Goal: Task Accomplishment & Management: Manage account settings

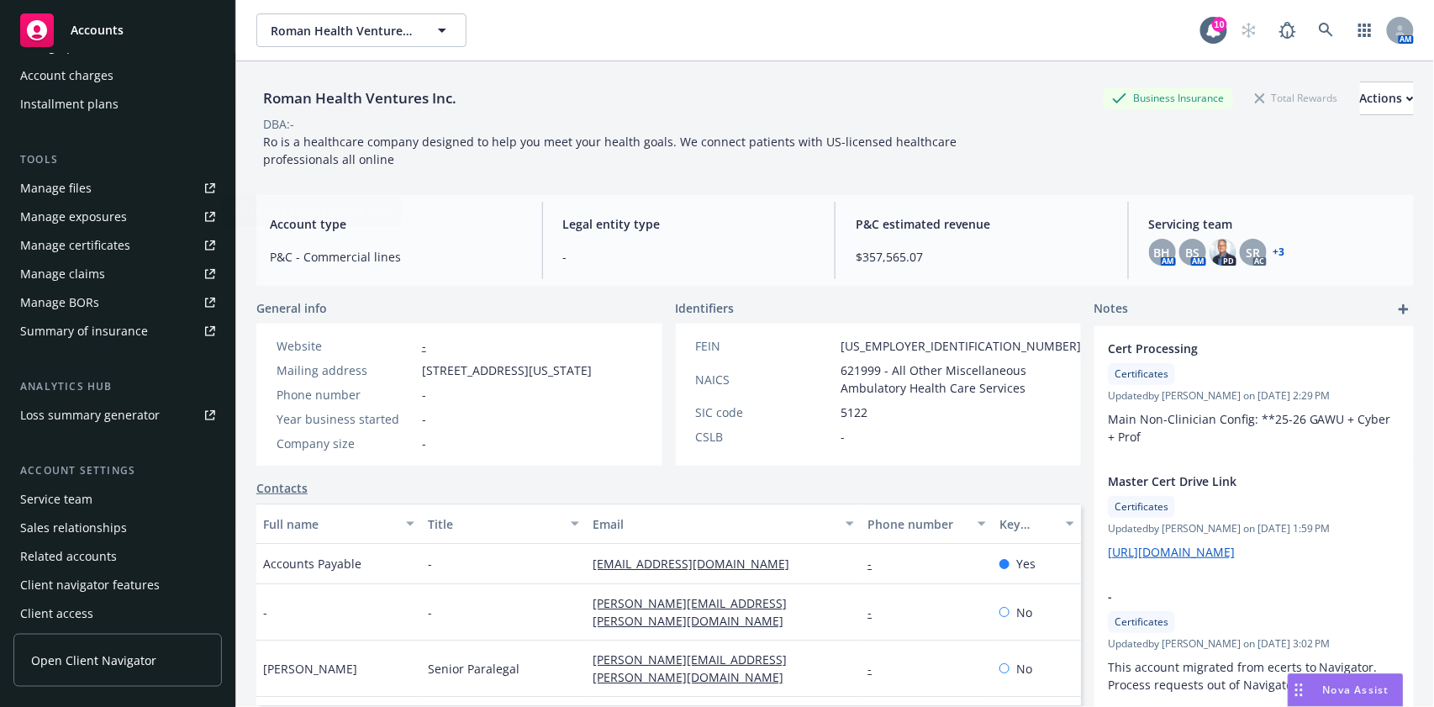
scroll to position [387, 0]
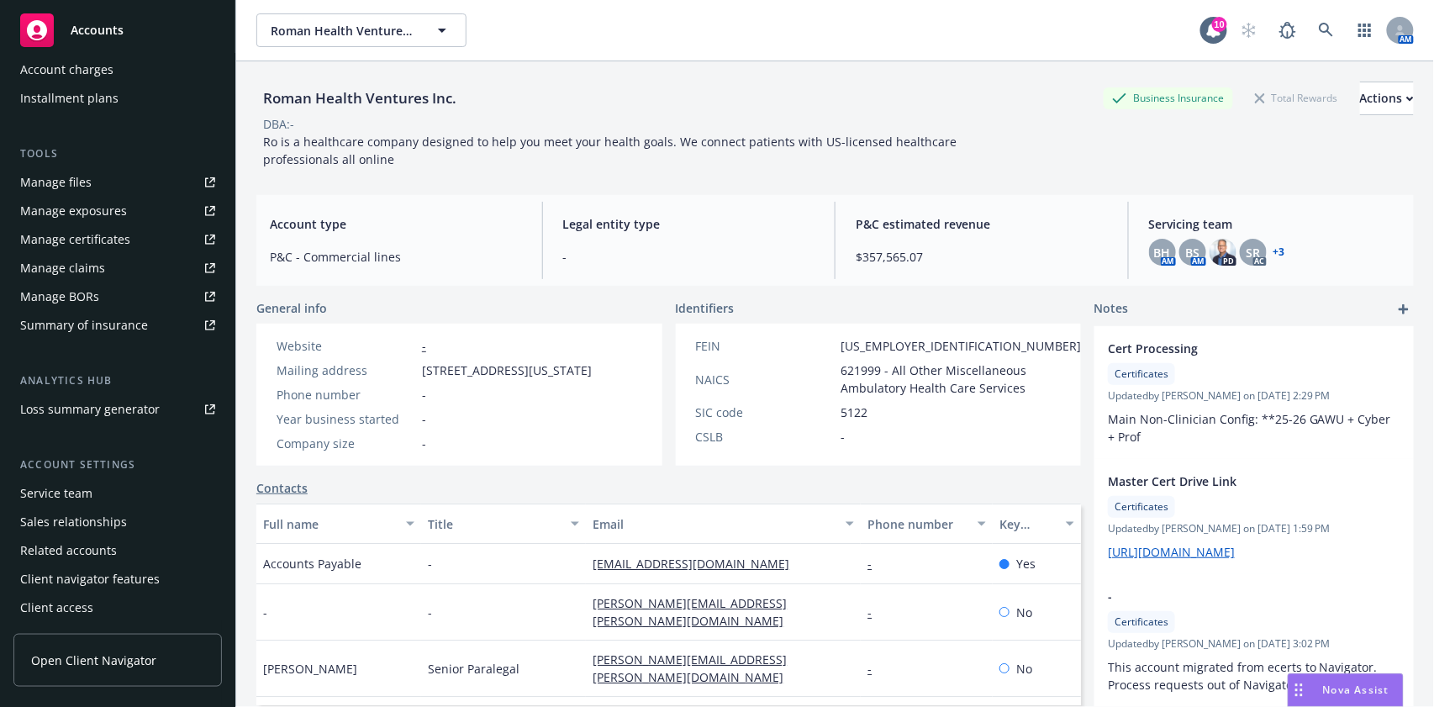
click at [92, 493] on div "Service team" at bounding box center [117, 493] width 195 height 27
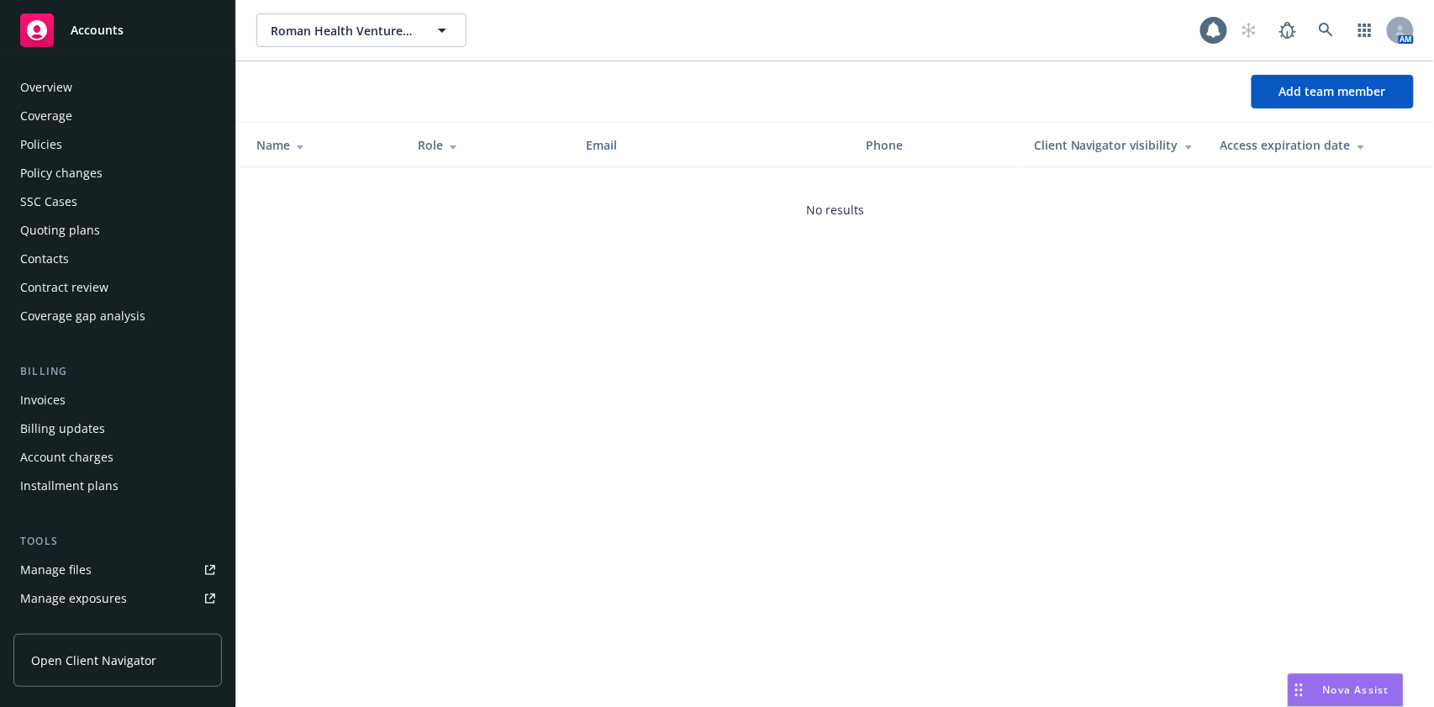
scroll to position [387, 0]
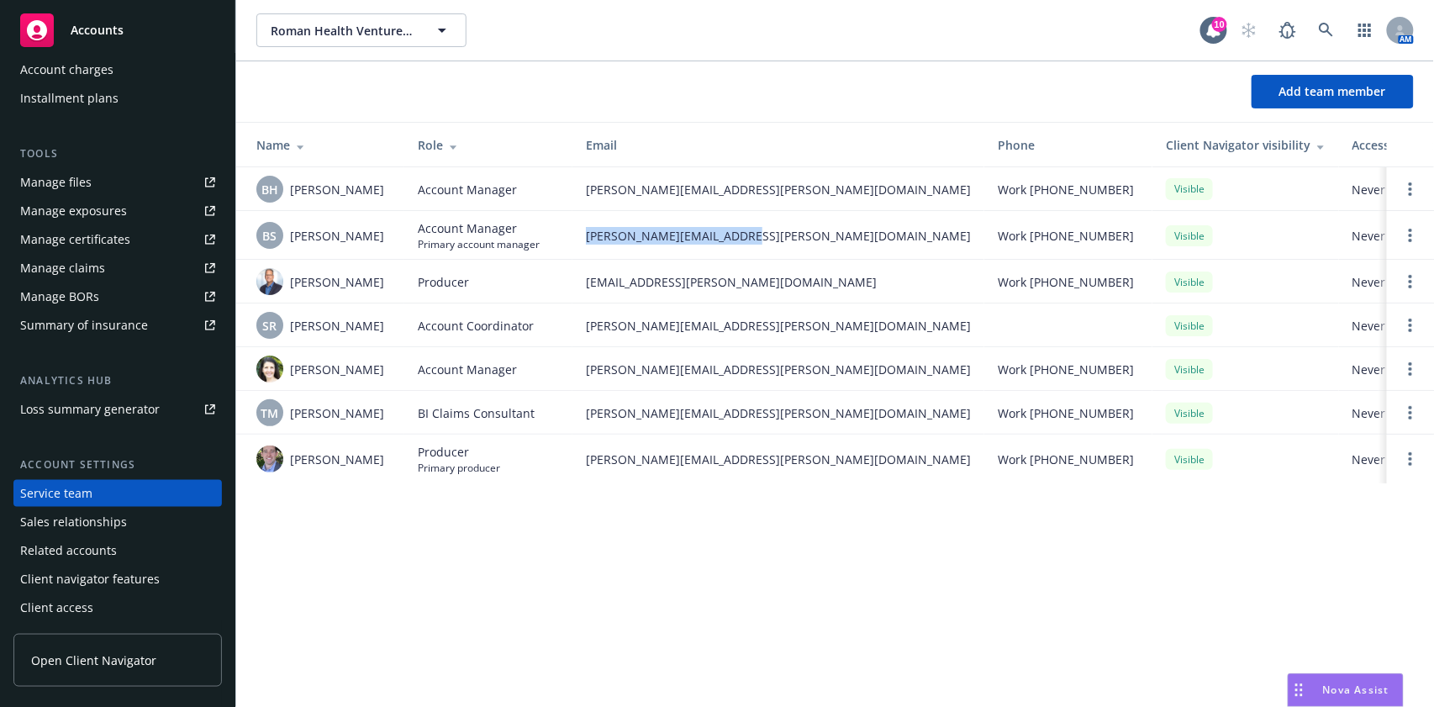
drag, startPoint x: 750, startPoint y: 235, endPoint x: 578, endPoint y: 229, distance: 171.5
click at [578, 229] on td "brian.schmid@newfront.com" at bounding box center [778, 235] width 412 height 49
copy span "brian.schmid@newfront.com"
click at [1321, 34] on icon at bounding box center [1326, 30] width 15 height 15
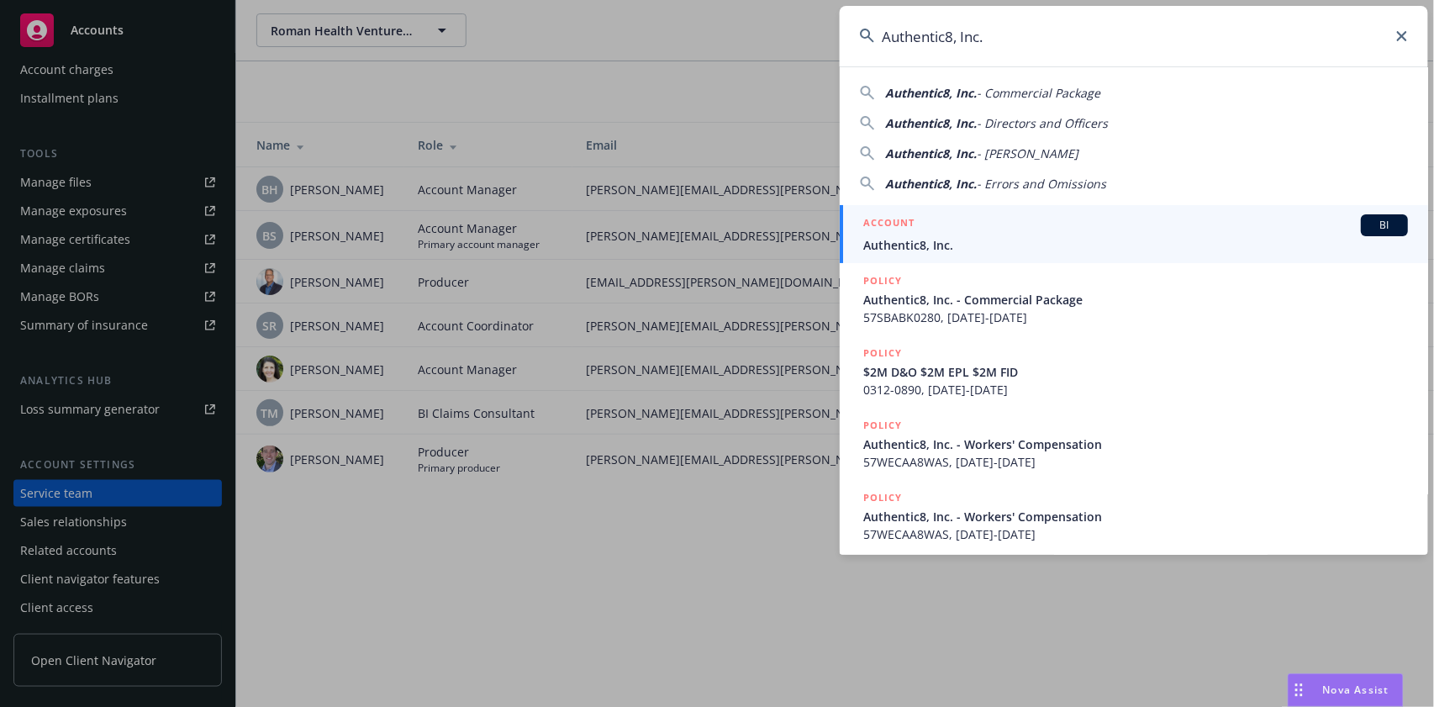
type input "Authentic8, Inc."
click at [980, 219] on div "ACCOUNT BI" at bounding box center [1135, 225] width 545 height 22
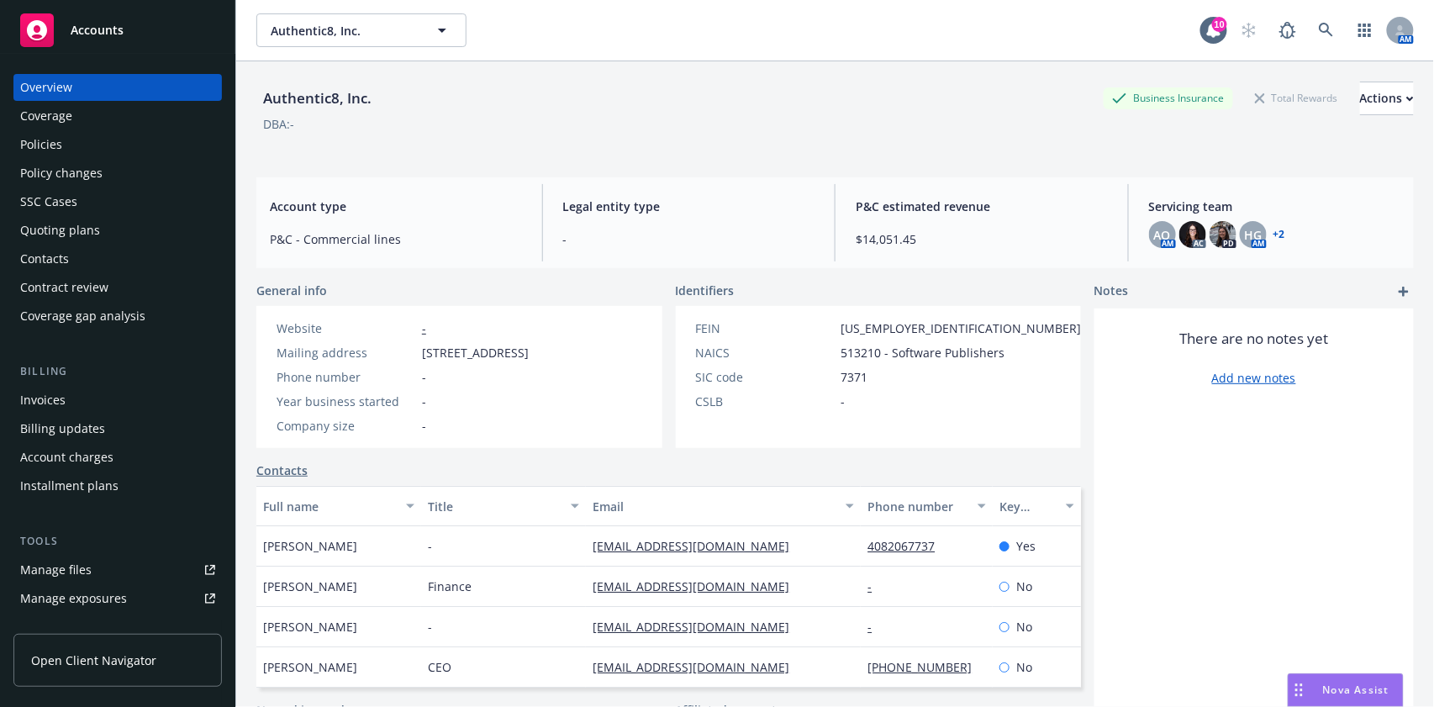
click at [77, 135] on div "Policies" at bounding box center [117, 144] width 195 height 27
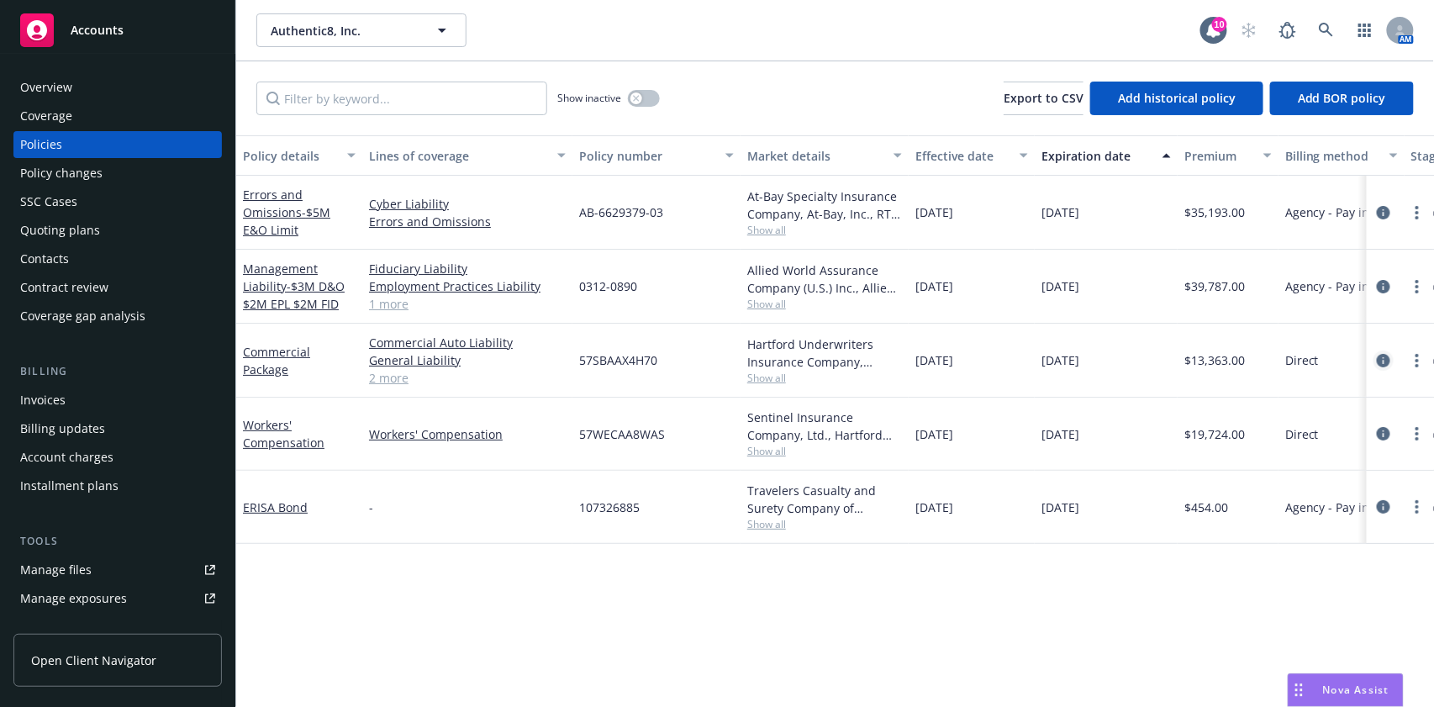
click at [1384, 361] on icon "circleInformation" at bounding box center [1383, 360] width 13 height 13
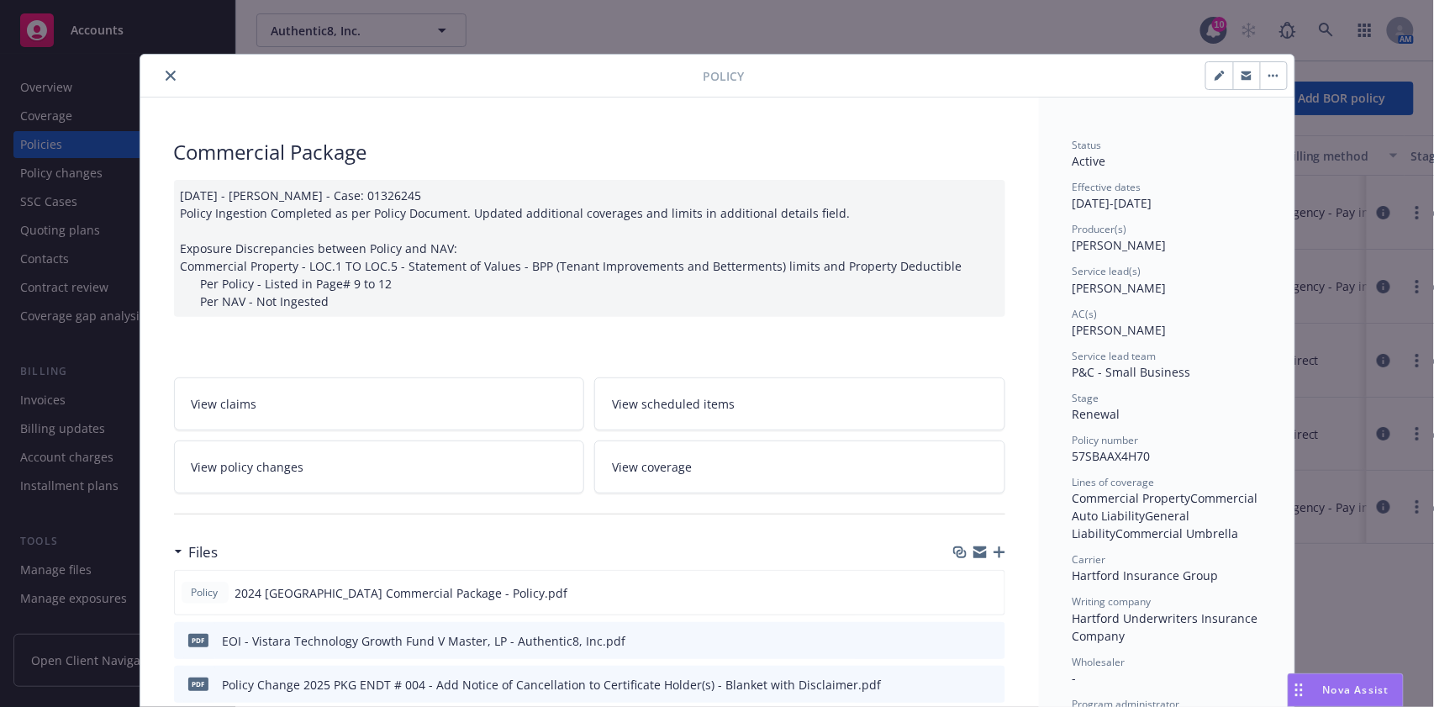
scroll to position [112, 0]
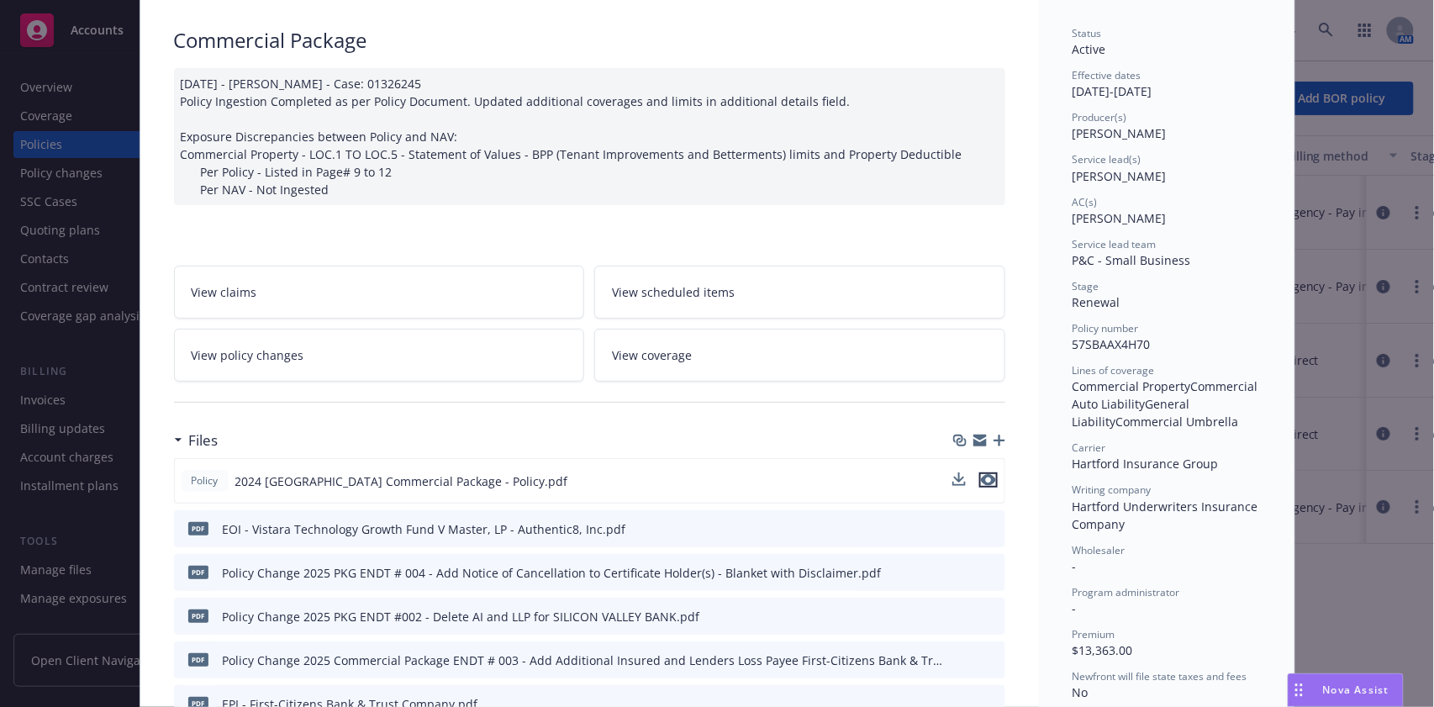
click at [981, 483] on icon "preview file" at bounding box center [988, 480] width 15 height 12
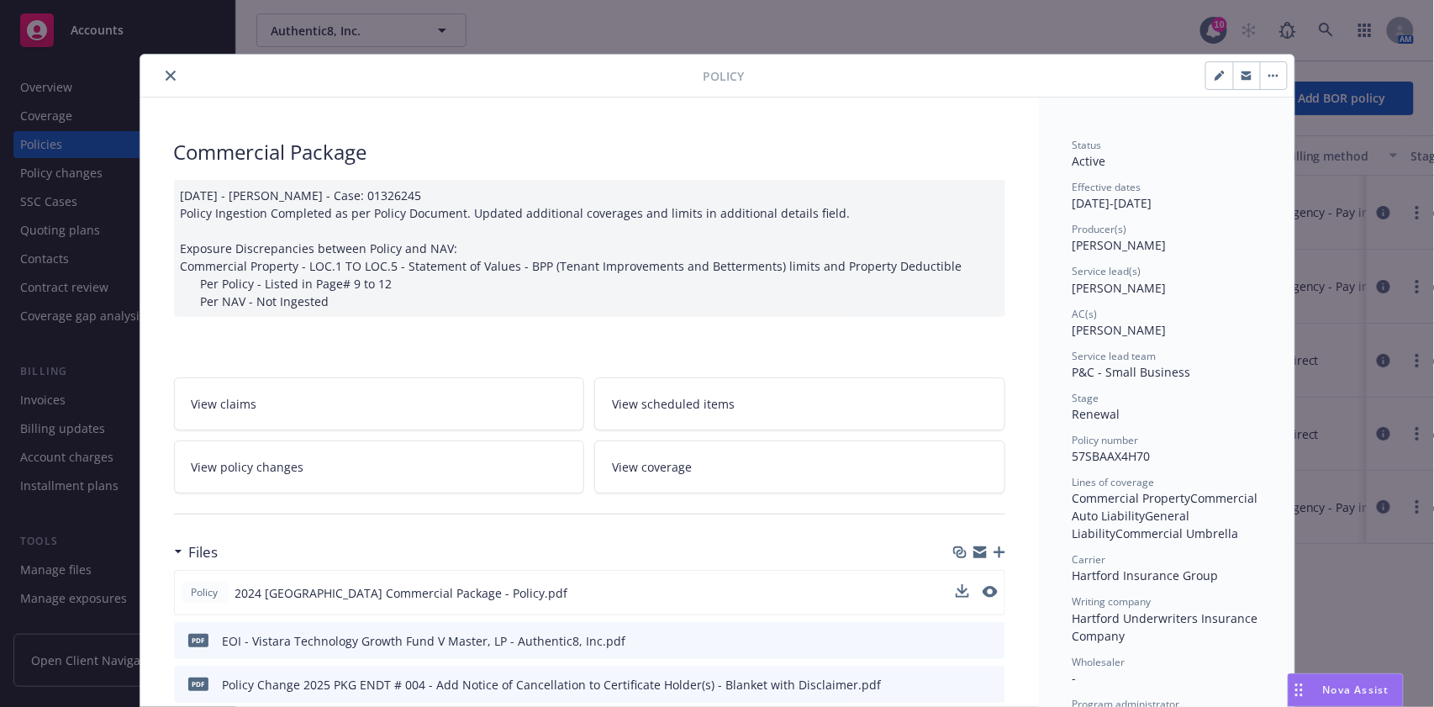
click at [166, 77] on icon "close" at bounding box center [171, 76] width 10 height 10
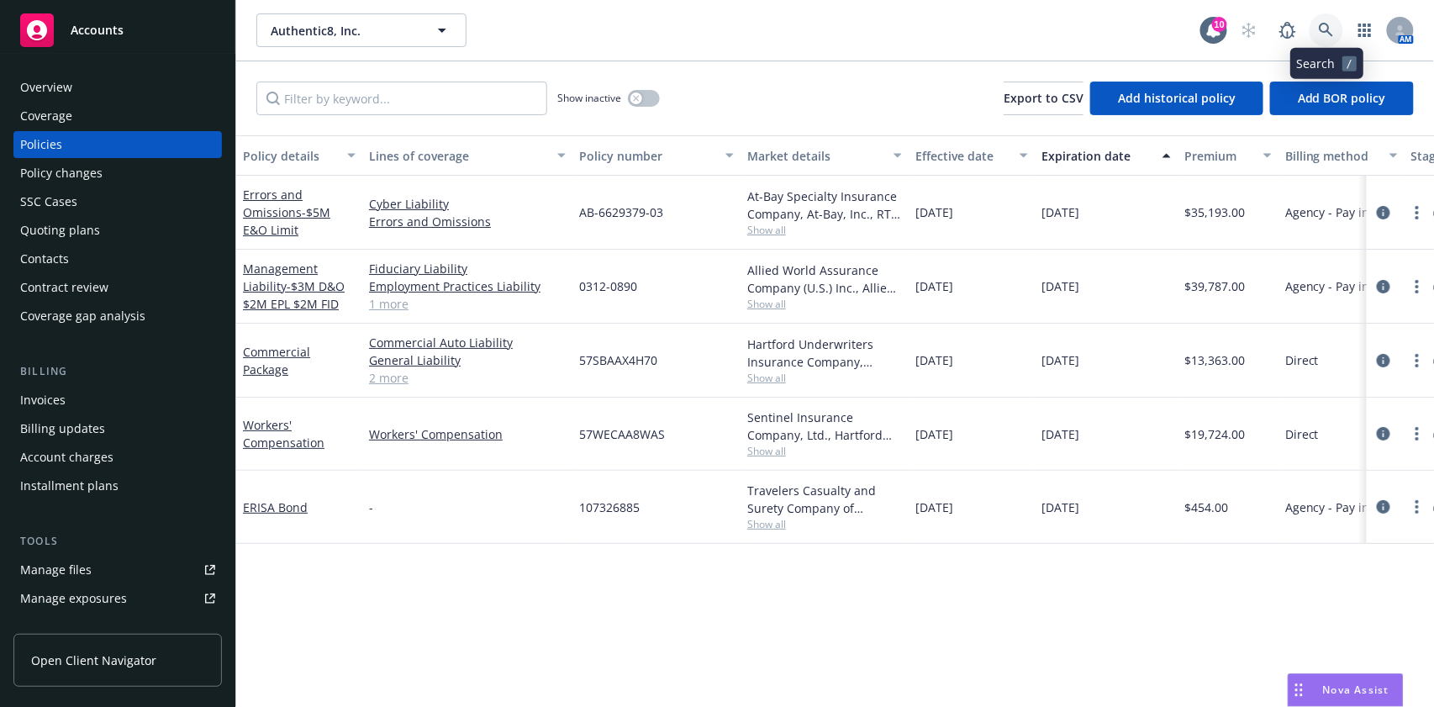
click at [1331, 35] on icon at bounding box center [1326, 30] width 15 height 15
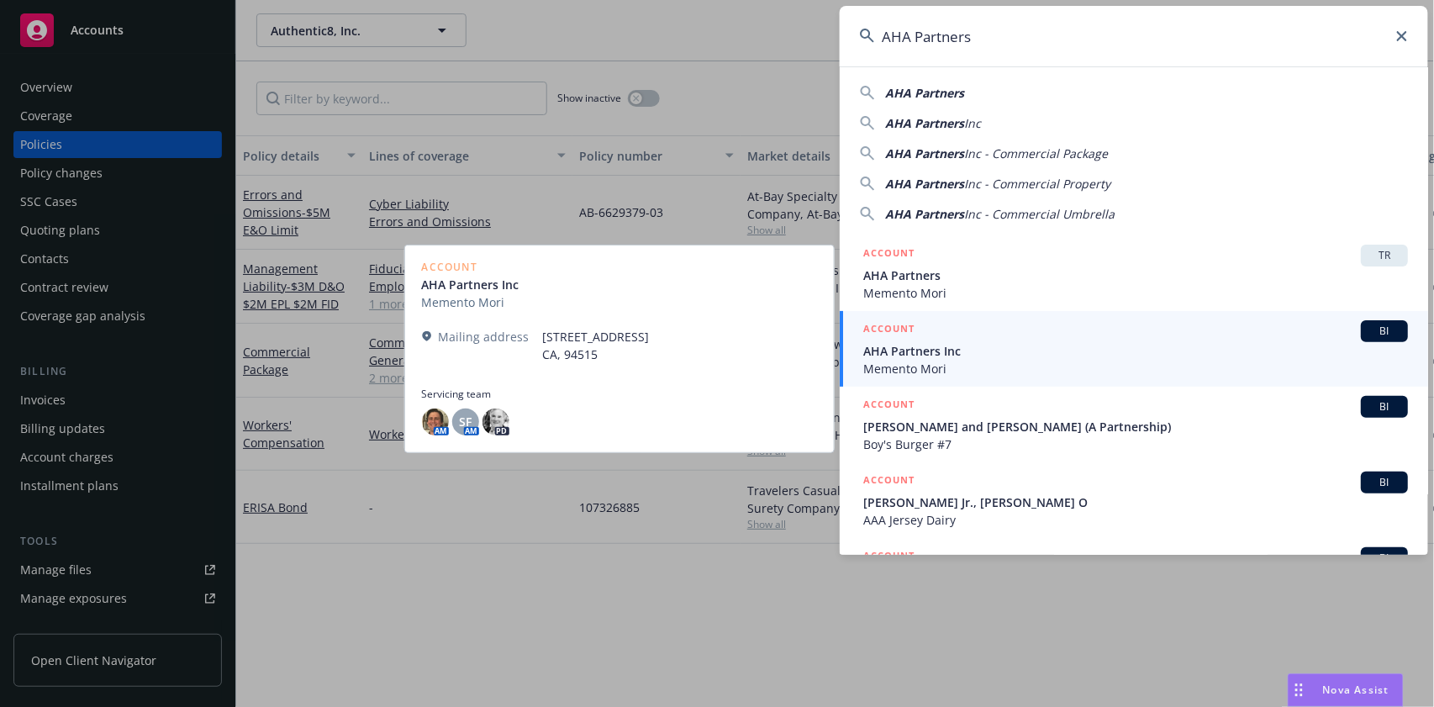
type input "AHA Partners"
click at [1050, 349] on span "AHA Partners Inc" at bounding box center [1135, 351] width 545 height 18
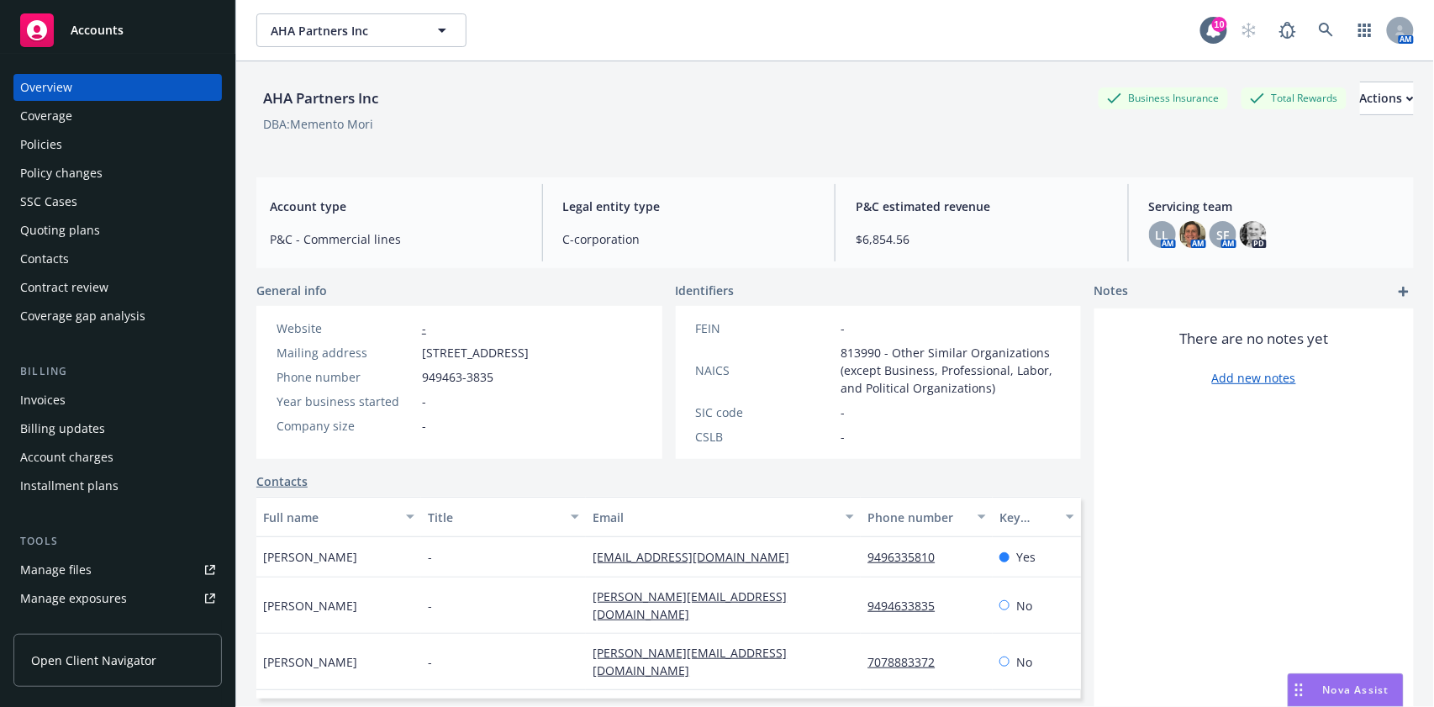
click at [1107, 329] on div "There are no notes yet Add new notes" at bounding box center [1253, 358] width 319 height 58
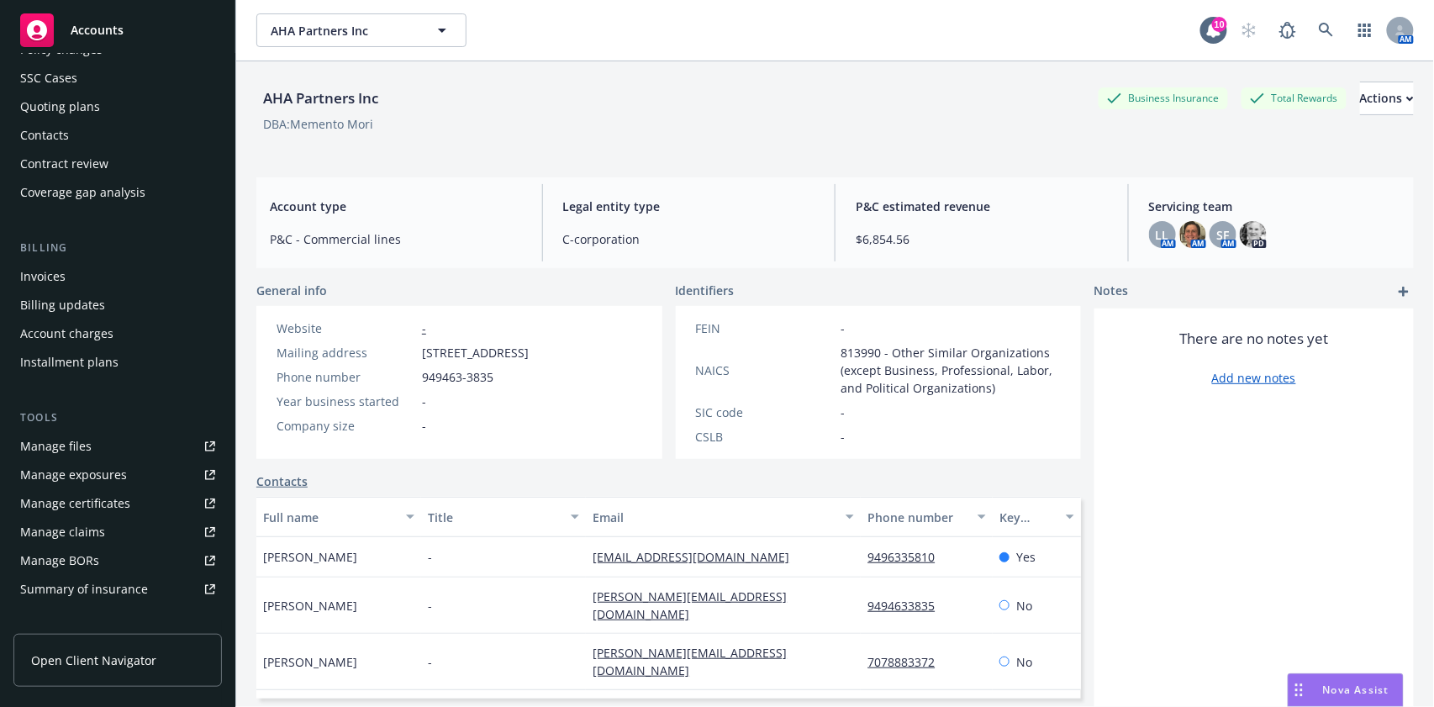
scroll to position [224, 0]
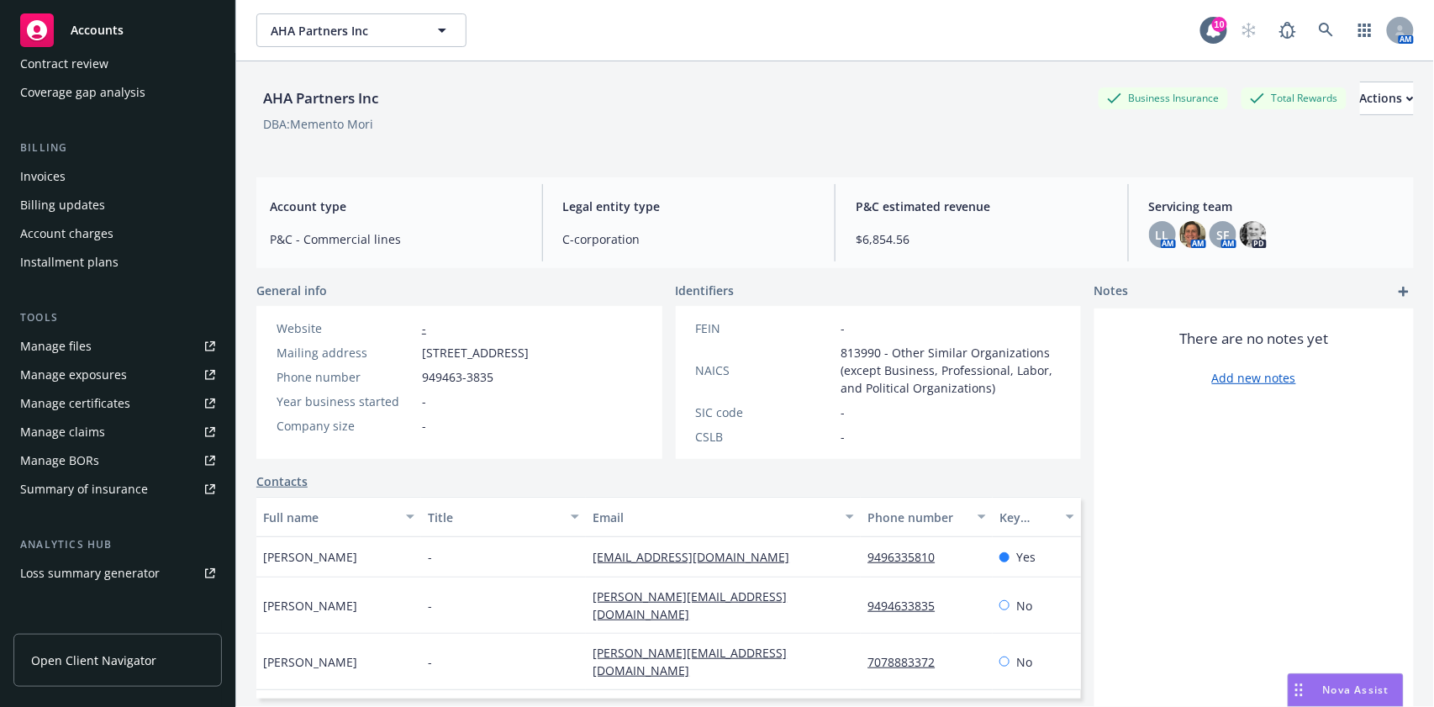
click at [96, 401] on div "Manage certificates" at bounding box center [75, 403] width 110 height 27
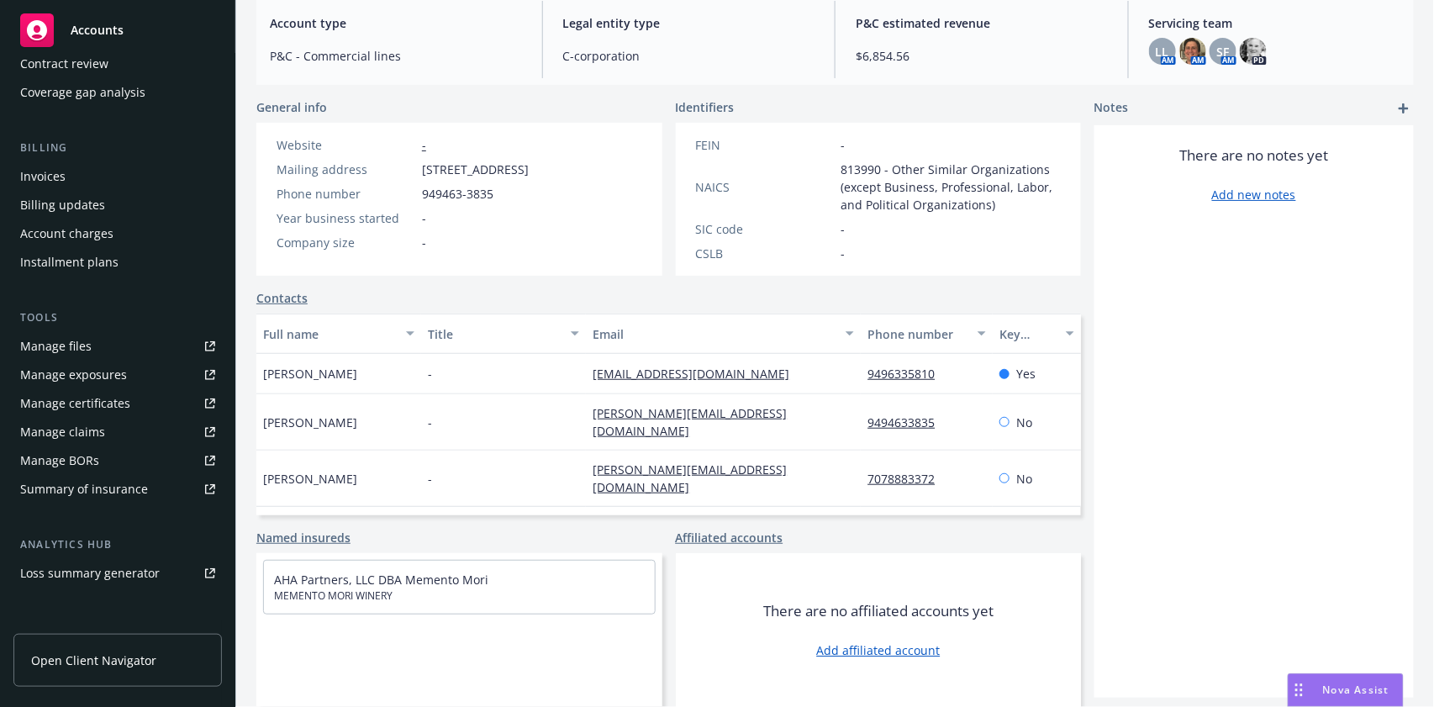
scroll to position [0, 0]
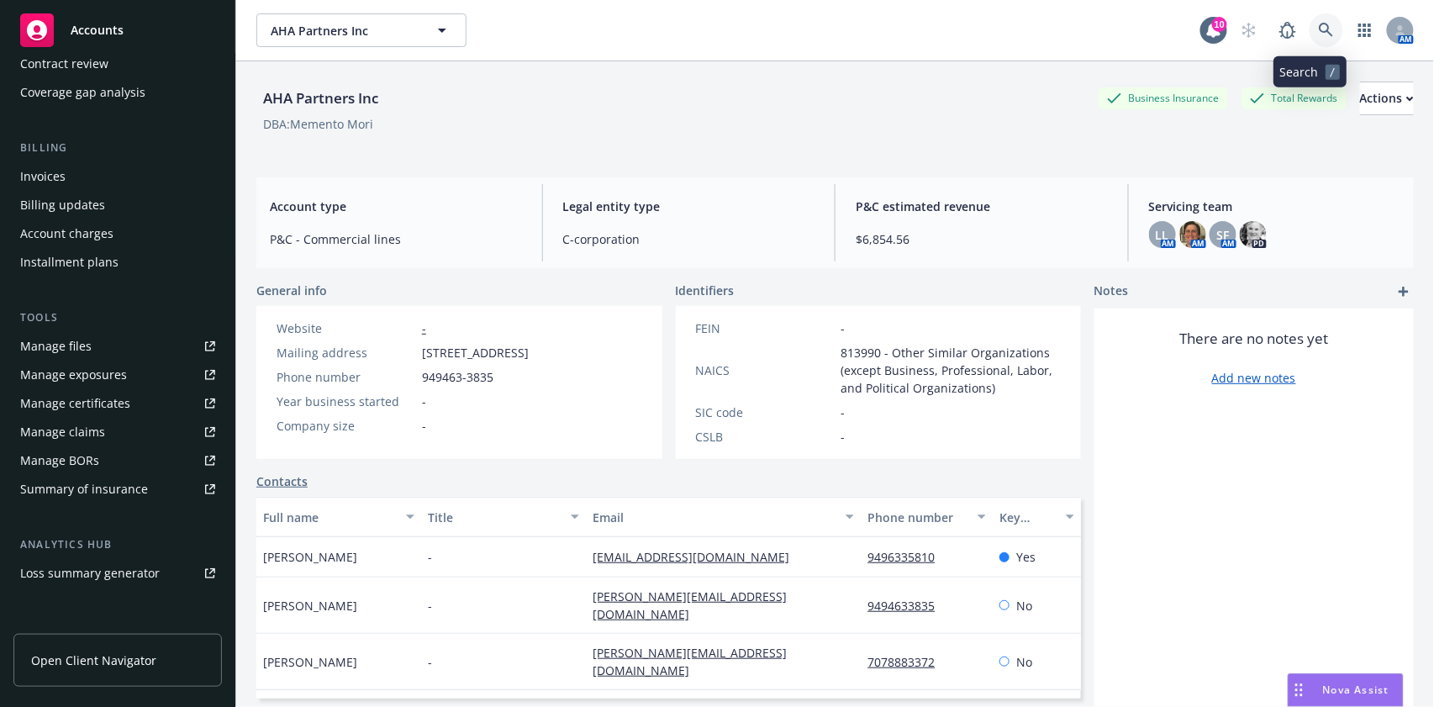
click at [1319, 33] on icon at bounding box center [1326, 30] width 14 height 14
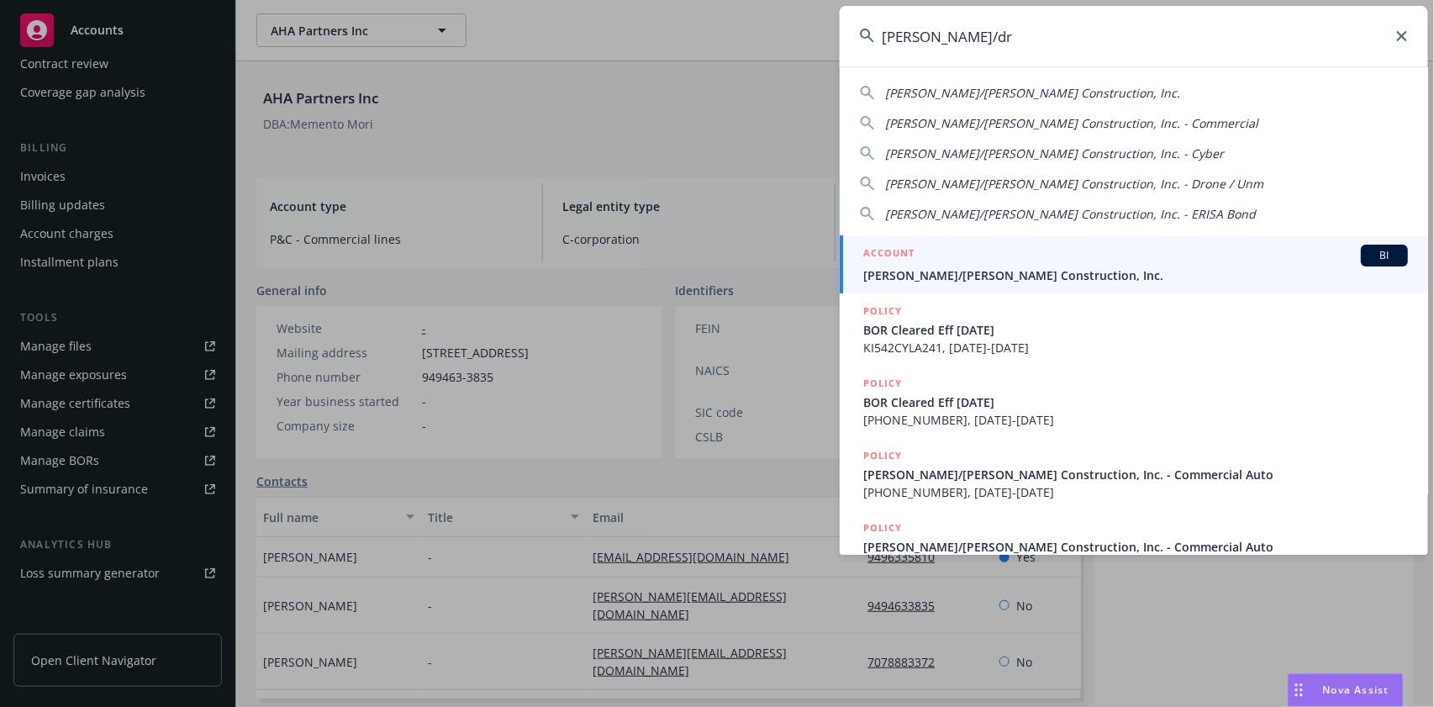
type input "elliott/dr"
click at [1118, 260] on div "ACCOUNT BI" at bounding box center [1135, 256] width 545 height 22
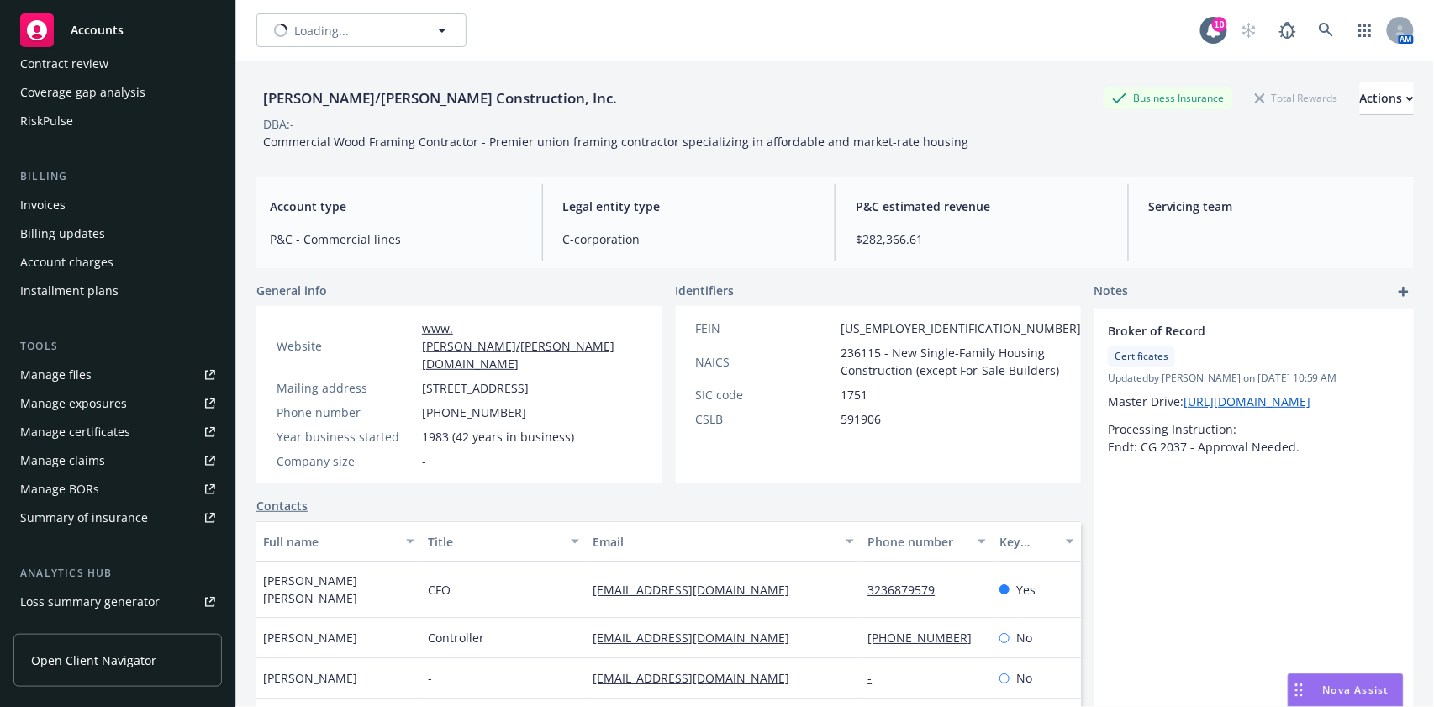
scroll to position [252, 0]
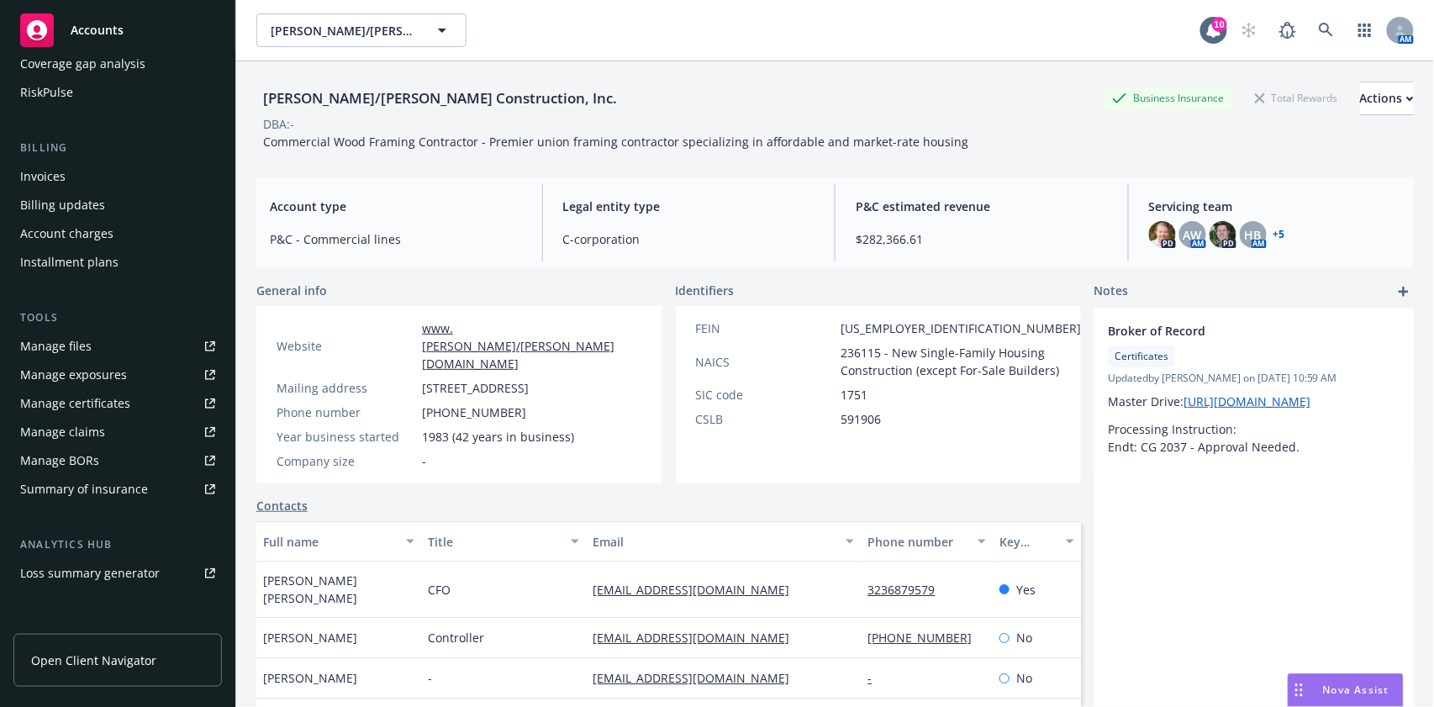
click at [85, 403] on div "Manage certificates" at bounding box center [75, 403] width 110 height 27
click at [1319, 29] on icon at bounding box center [1326, 30] width 15 height 15
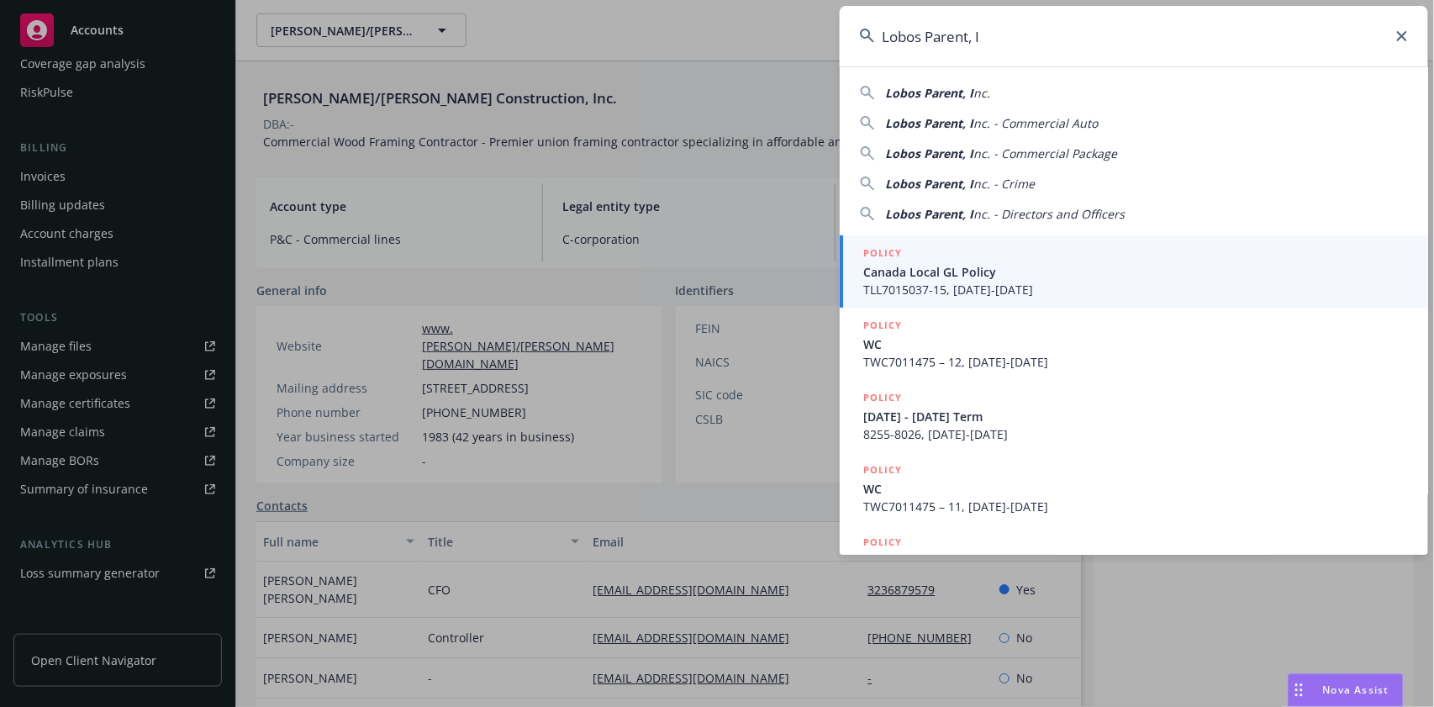
click at [978, 100] on span "nc." at bounding box center [981, 93] width 17 height 16
type input "Lobos Parent, Inc."
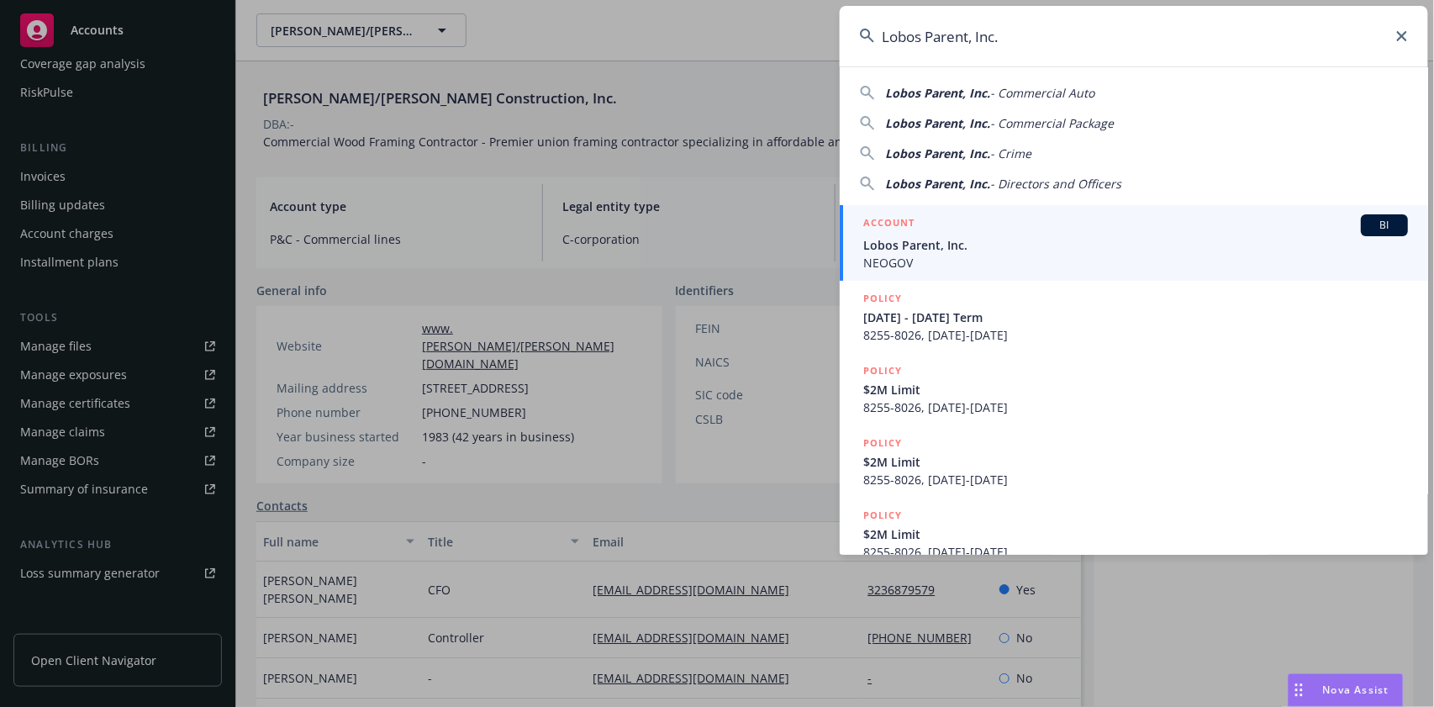
click at [952, 227] on div "ACCOUNT BI" at bounding box center [1135, 225] width 545 height 22
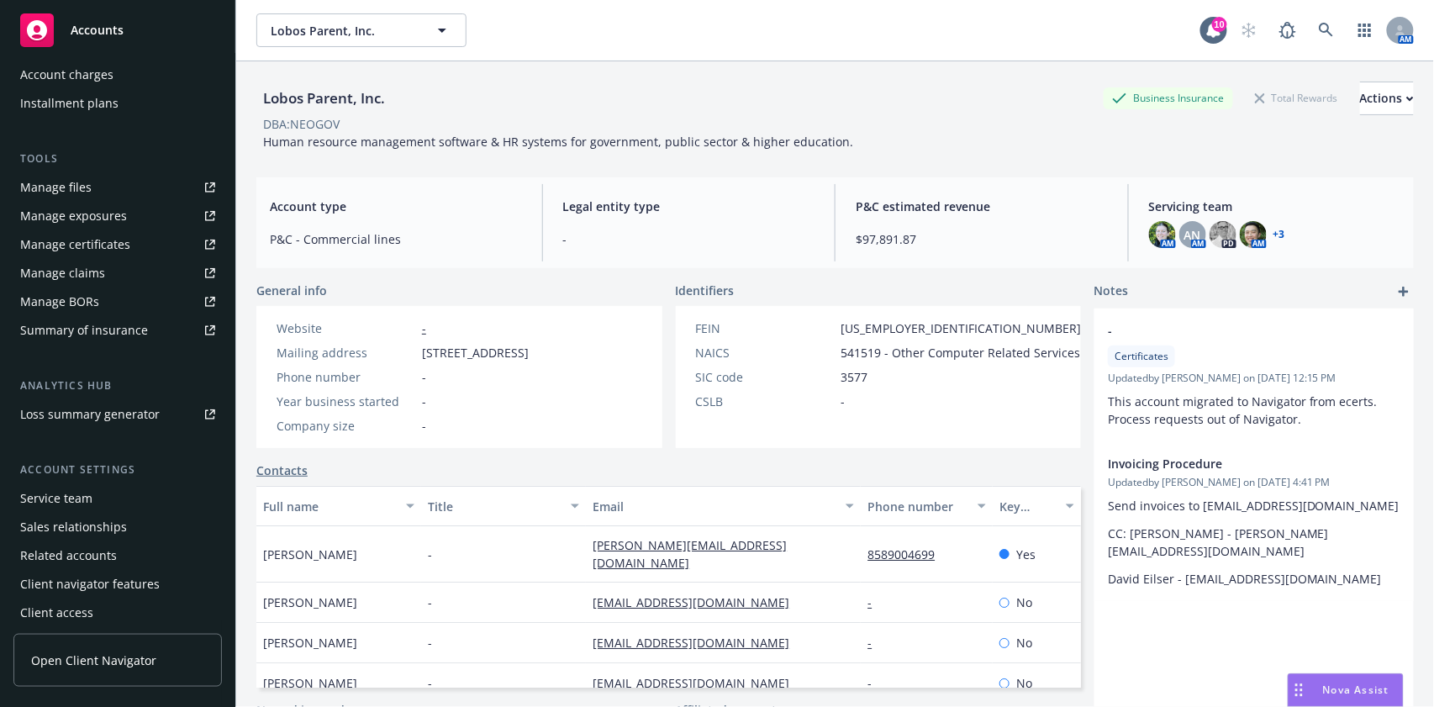
scroll to position [387, 0]
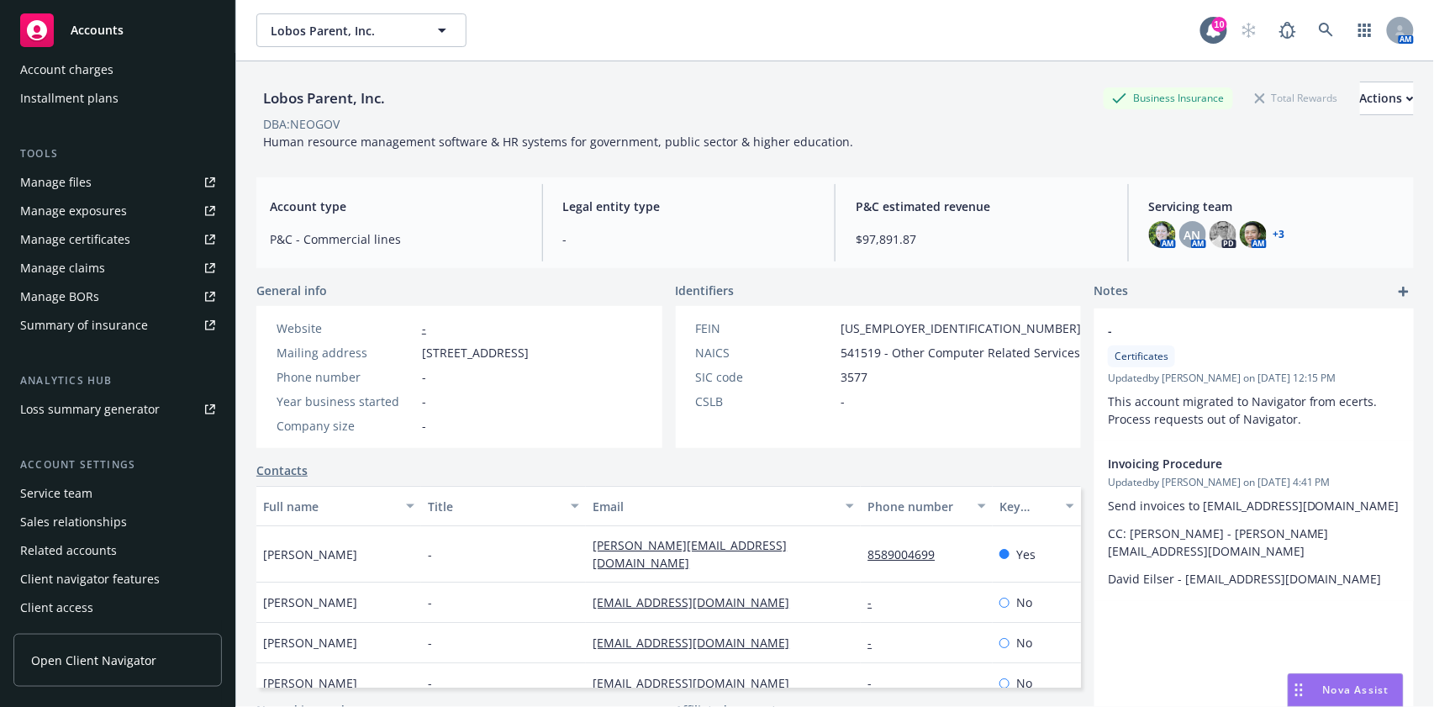
click at [88, 240] on div "Manage certificates" at bounding box center [75, 239] width 110 height 27
click at [1319, 25] on icon at bounding box center [1326, 30] width 15 height 15
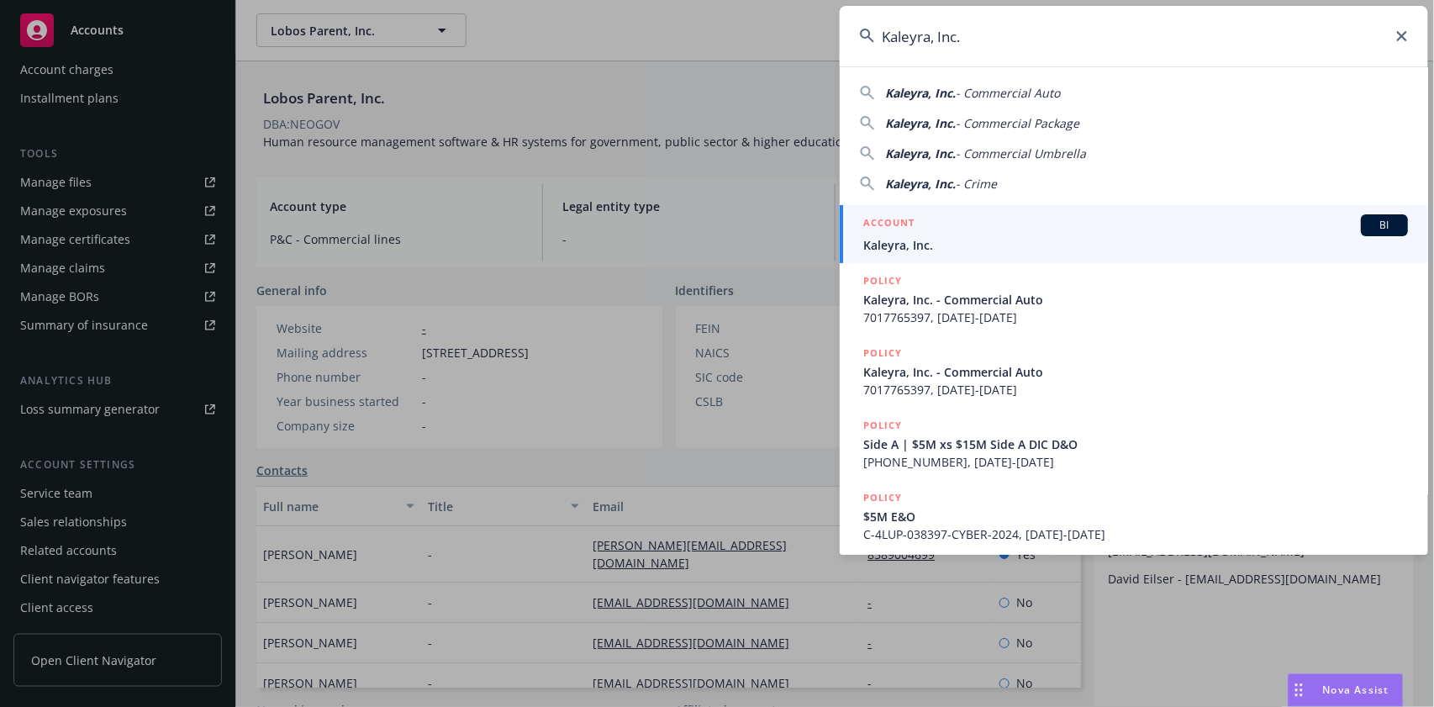
type input "Kaleyra, Inc."
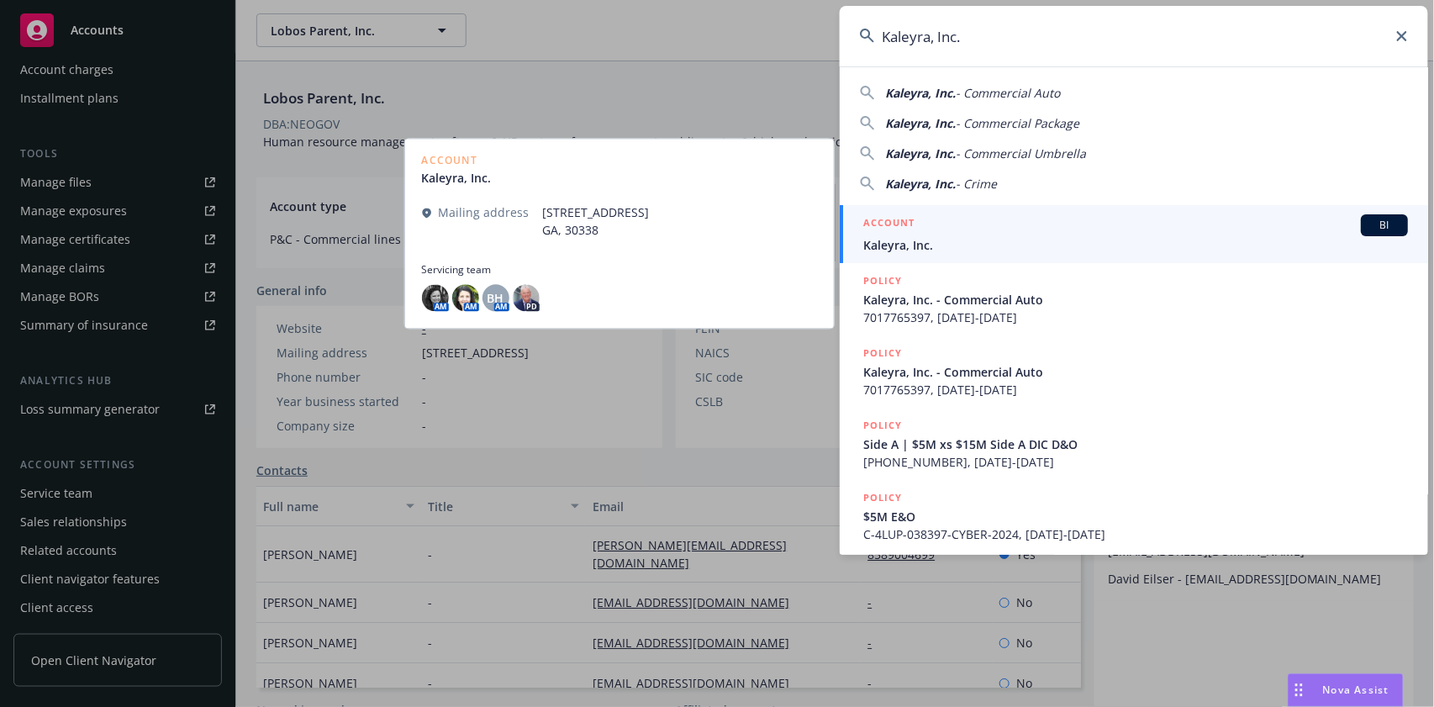
click at [977, 236] on span "Kaleyra, Inc." at bounding box center [1135, 245] width 545 height 18
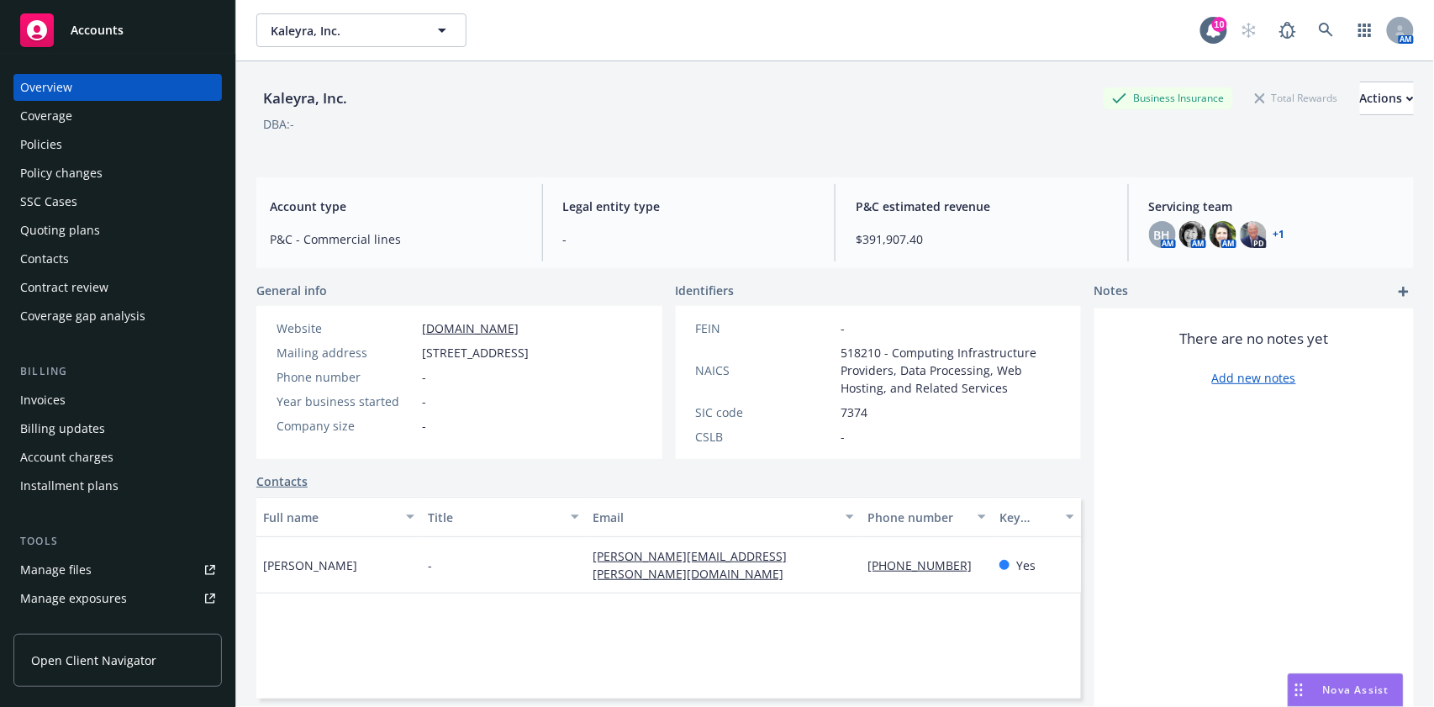
click at [74, 117] on div "Coverage" at bounding box center [117, 116] width 195 height 27
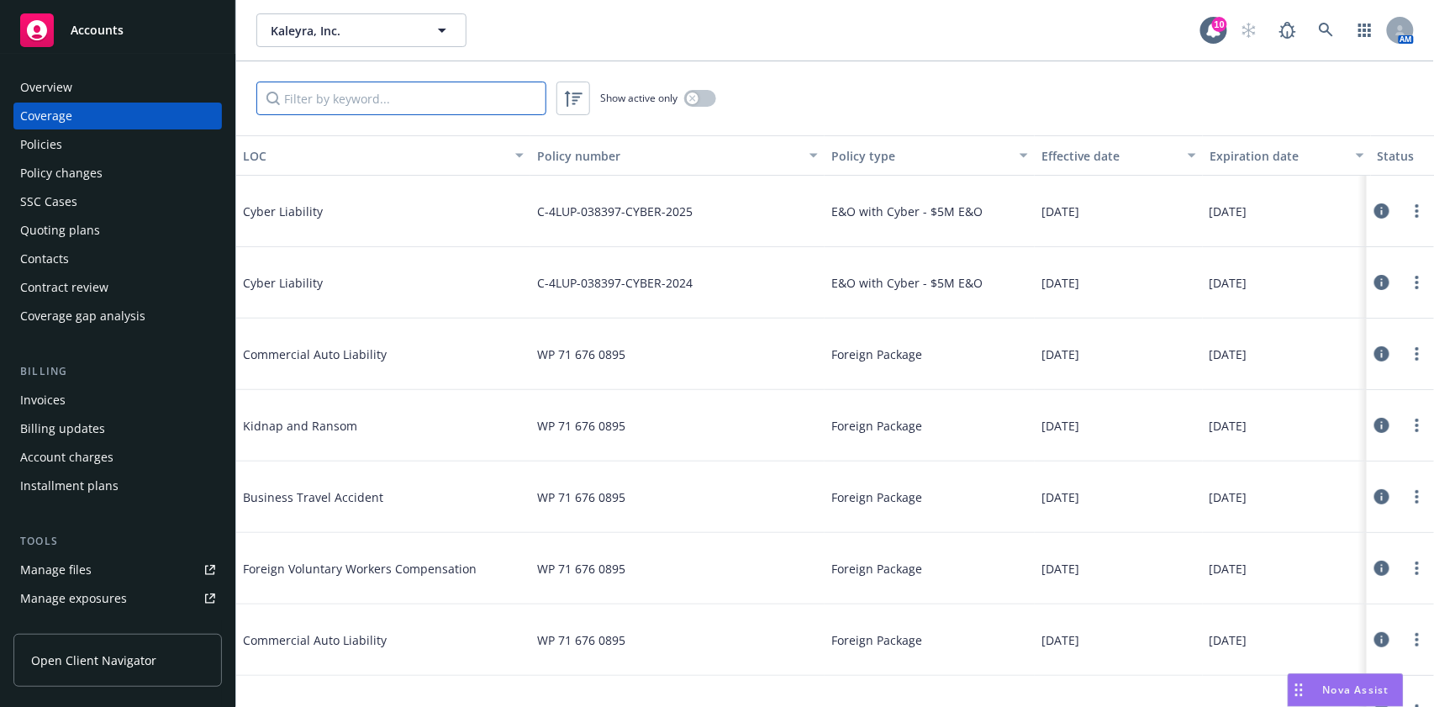
click at [407, 98] on input "Filter by keyword..." at bounding box center [401, 99] width 290 height 34
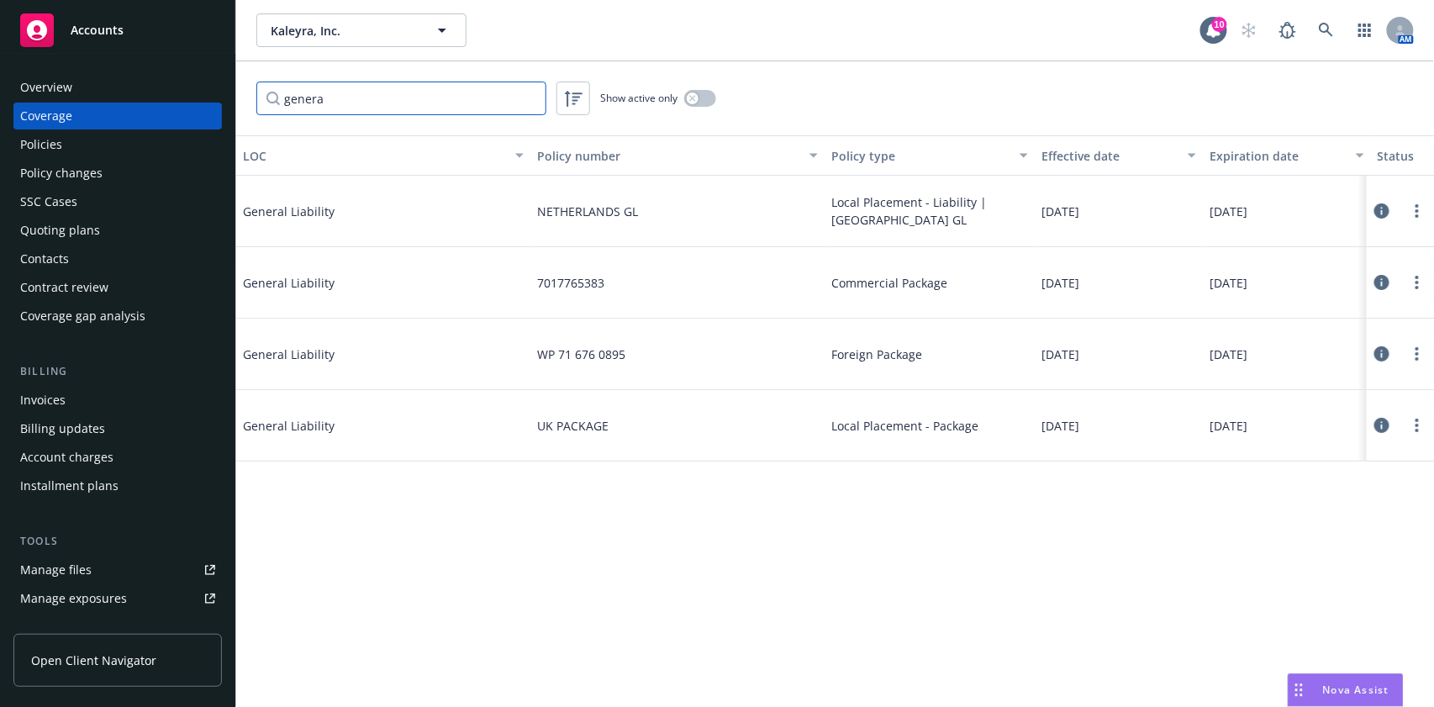
type input "genera"
click at [1334, 29] on icon at bounding box center [1326, 30] width 15 height 15
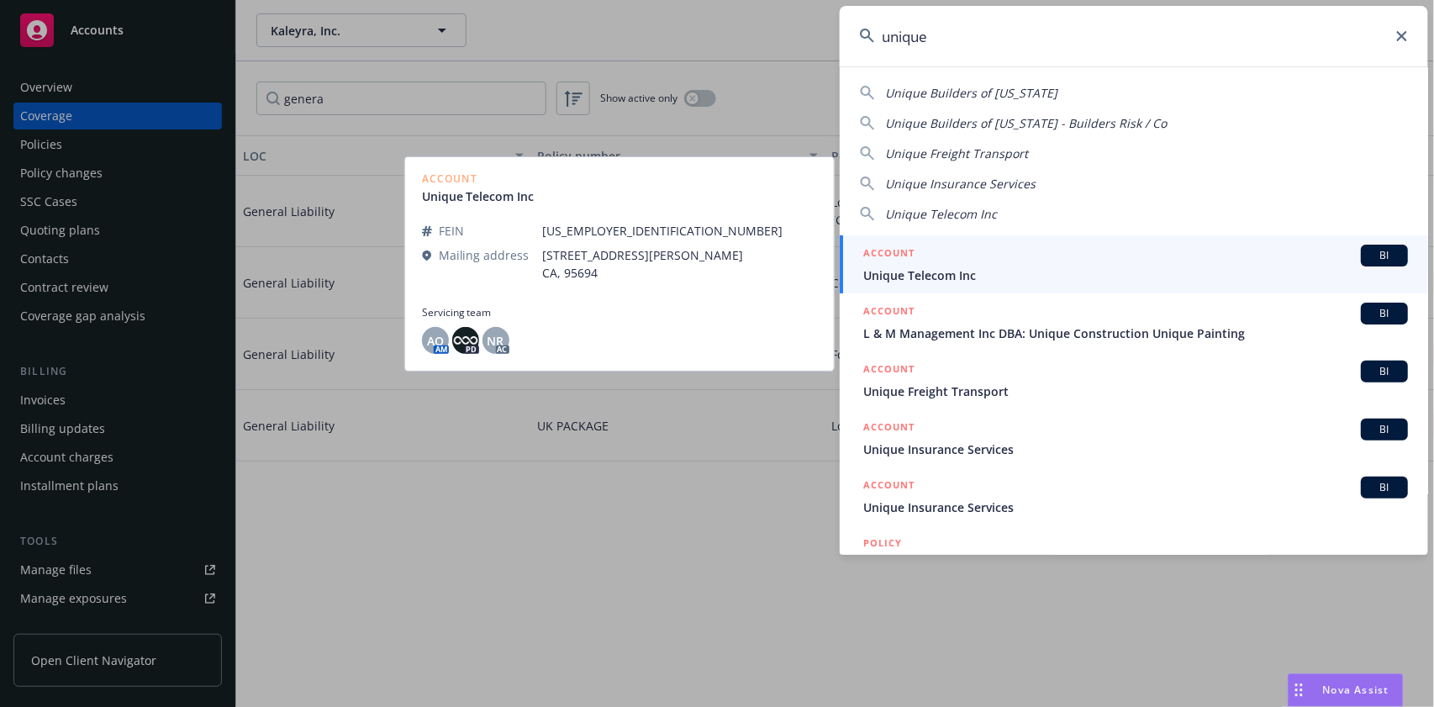
type input "unique"
click at [978, 266] on span "Unique Telecom Inc" at bounding box center [1135, 275] width 545 height 18
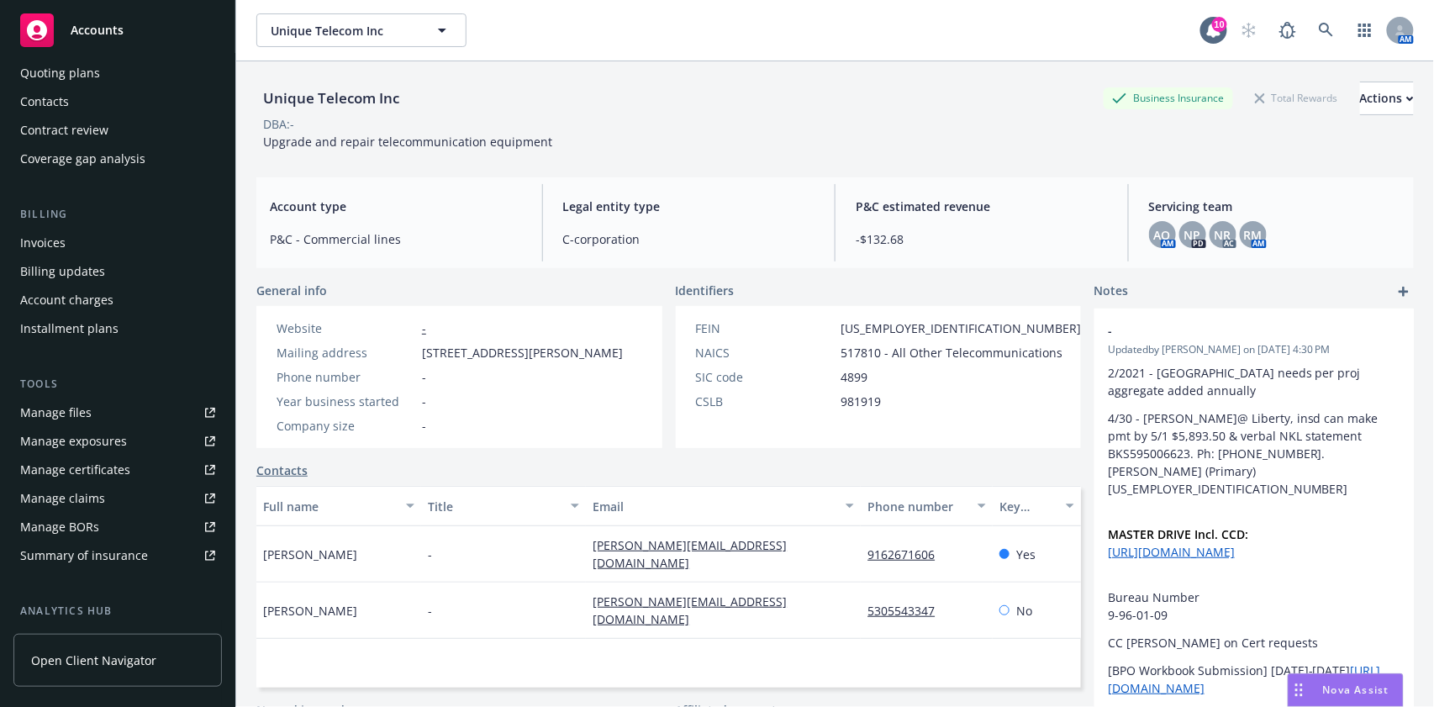
scroll to position [224, 0]
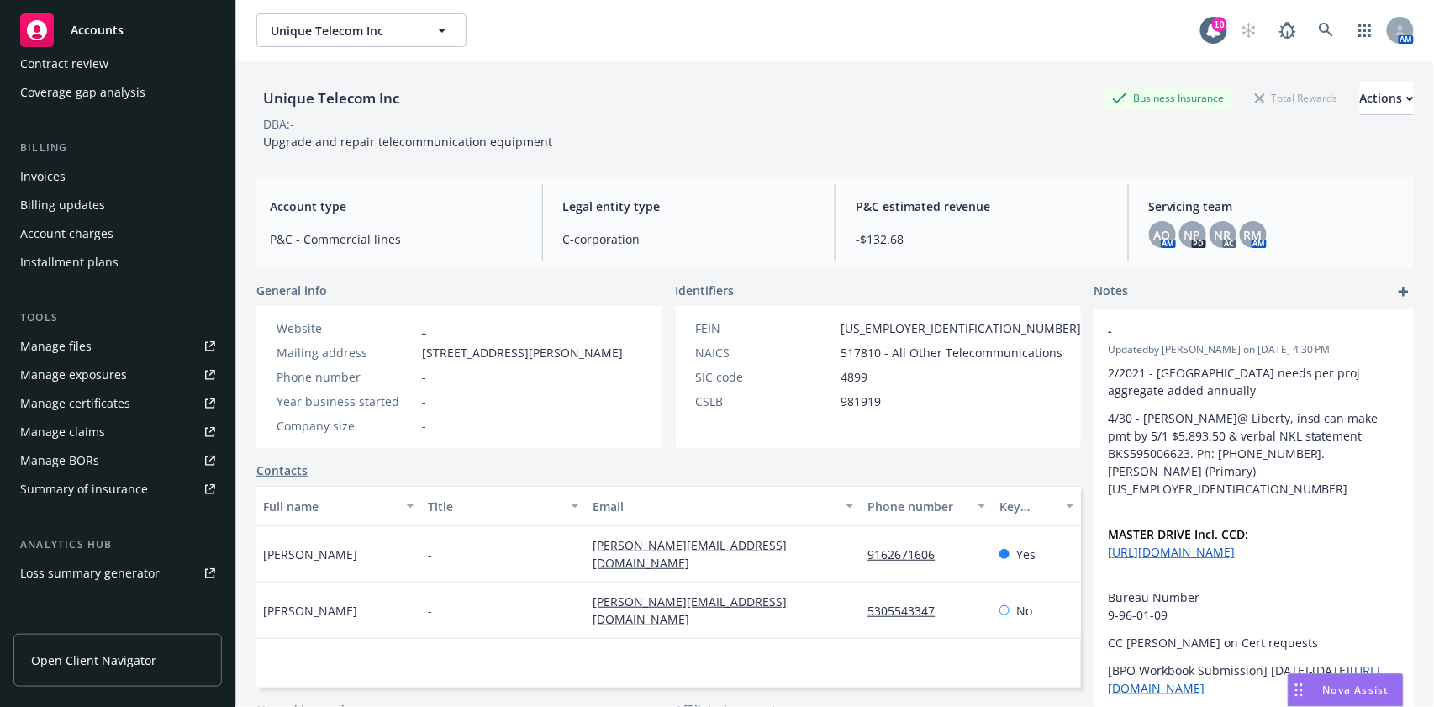
click at [111, 409] on div "Manage certificates" at bounding box center [75, 403] width 110 height 27
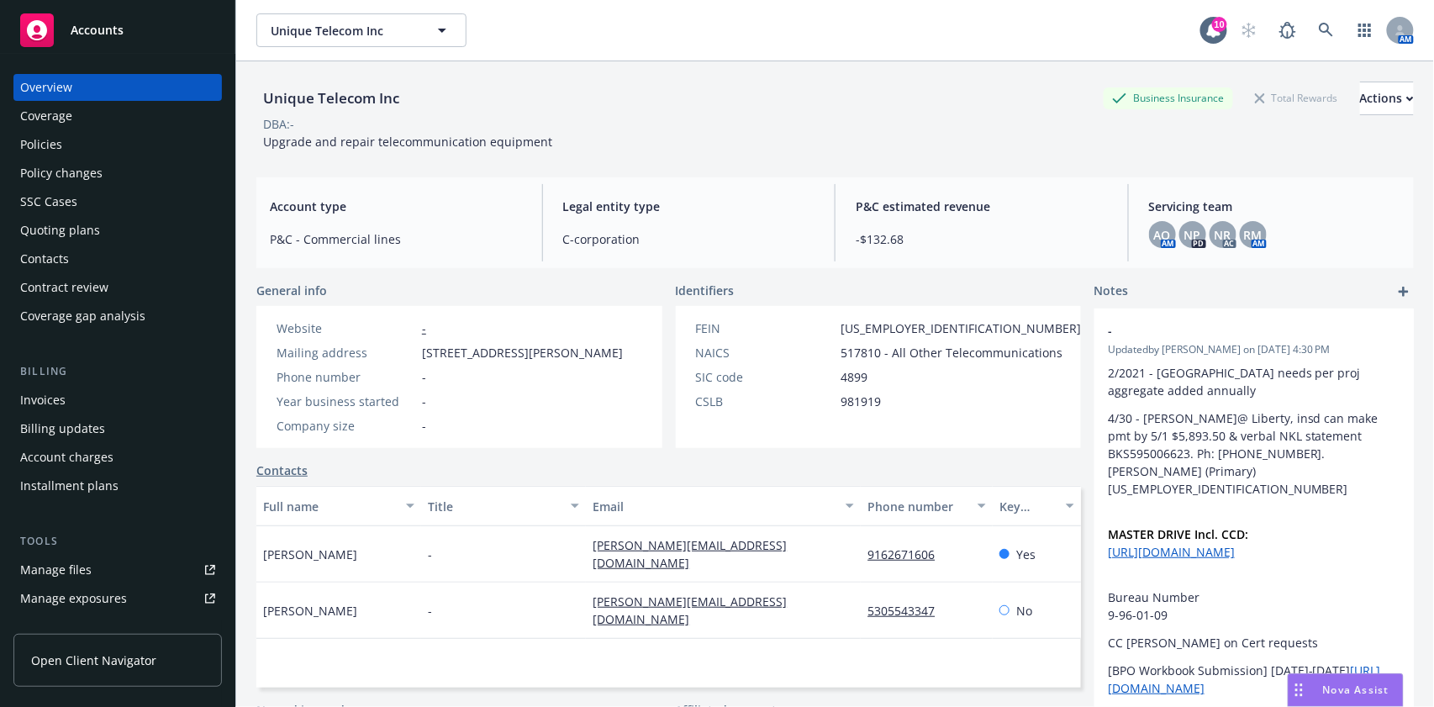
click at [89, 117] on div "Coverage" at bounding box center [117, 116] width 195 height 27
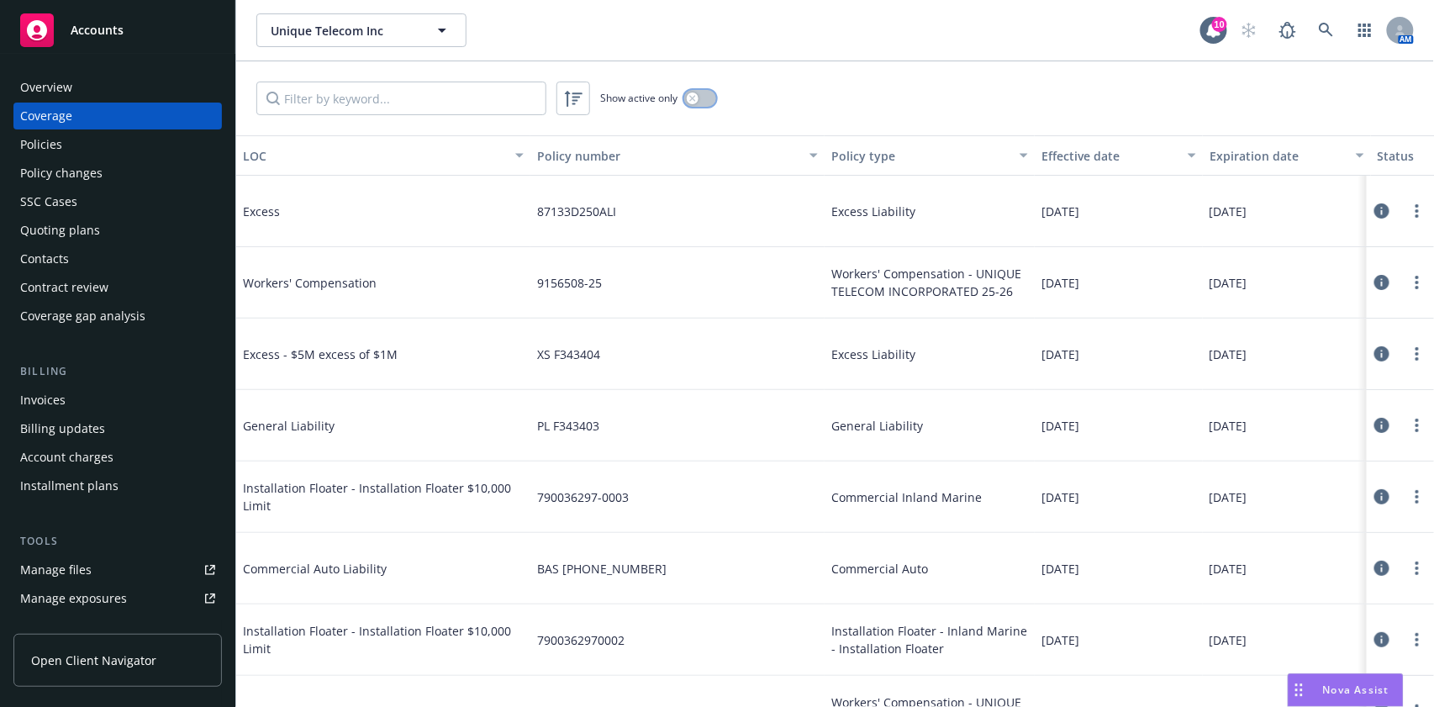
click at [698, 104] on button "button" at bounding box center [700, 98] width 32 height 17
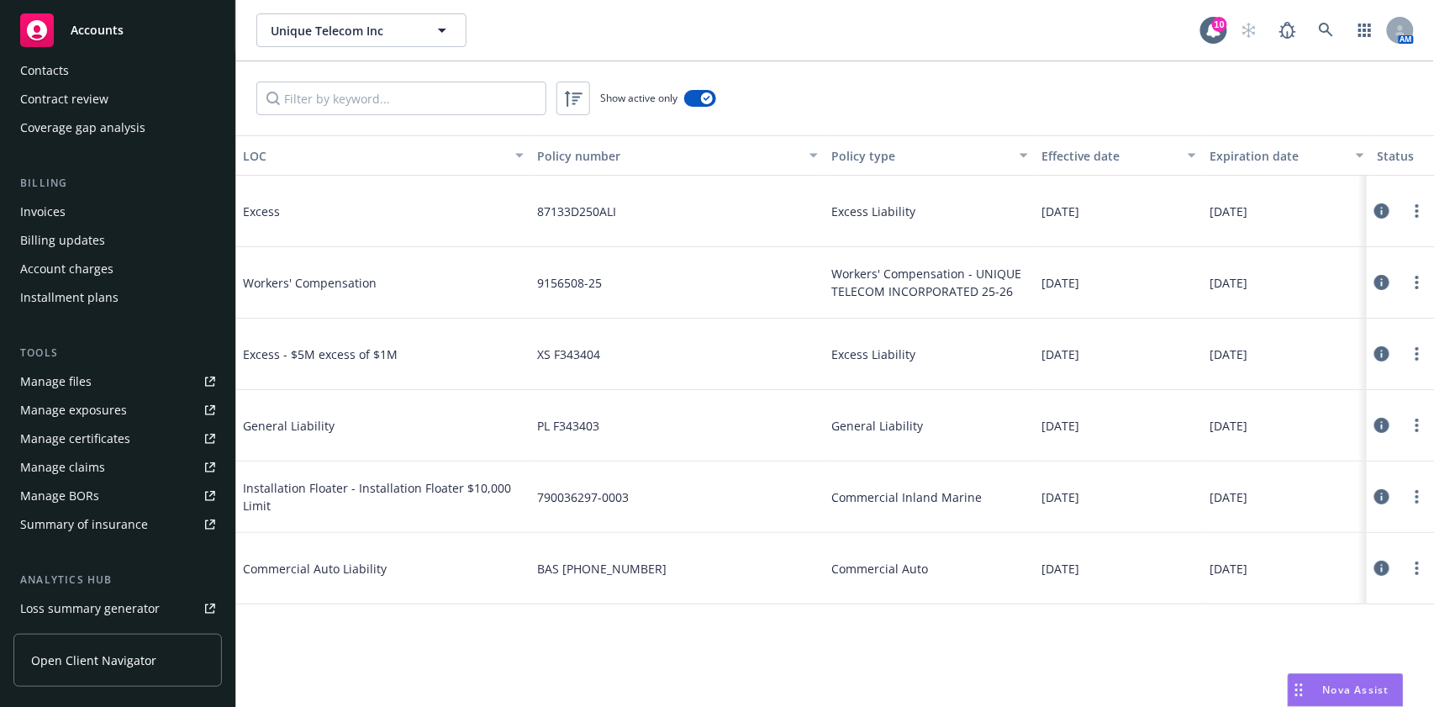
scroll to position [224, 0]
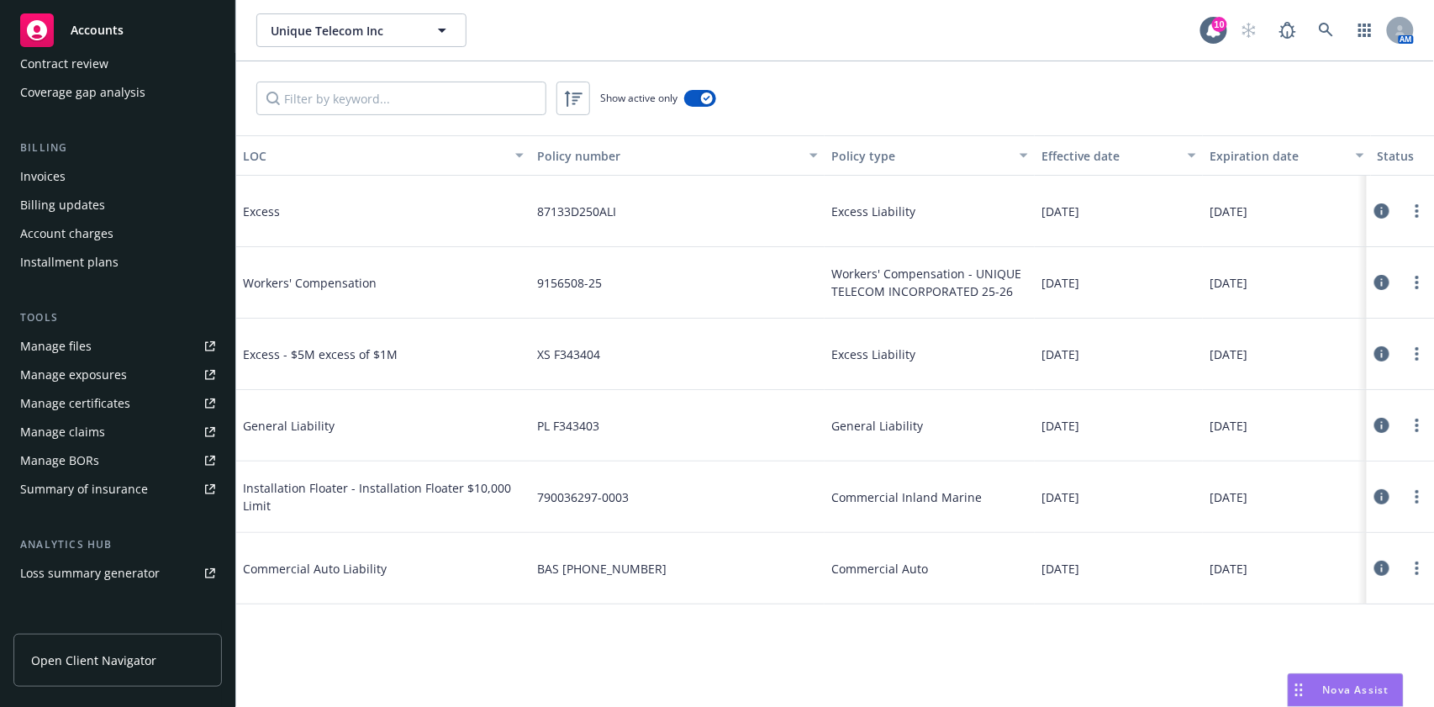
click at [100, 398] on div "Manage certificates" at bounding box center [75, 403] width 110 height 27
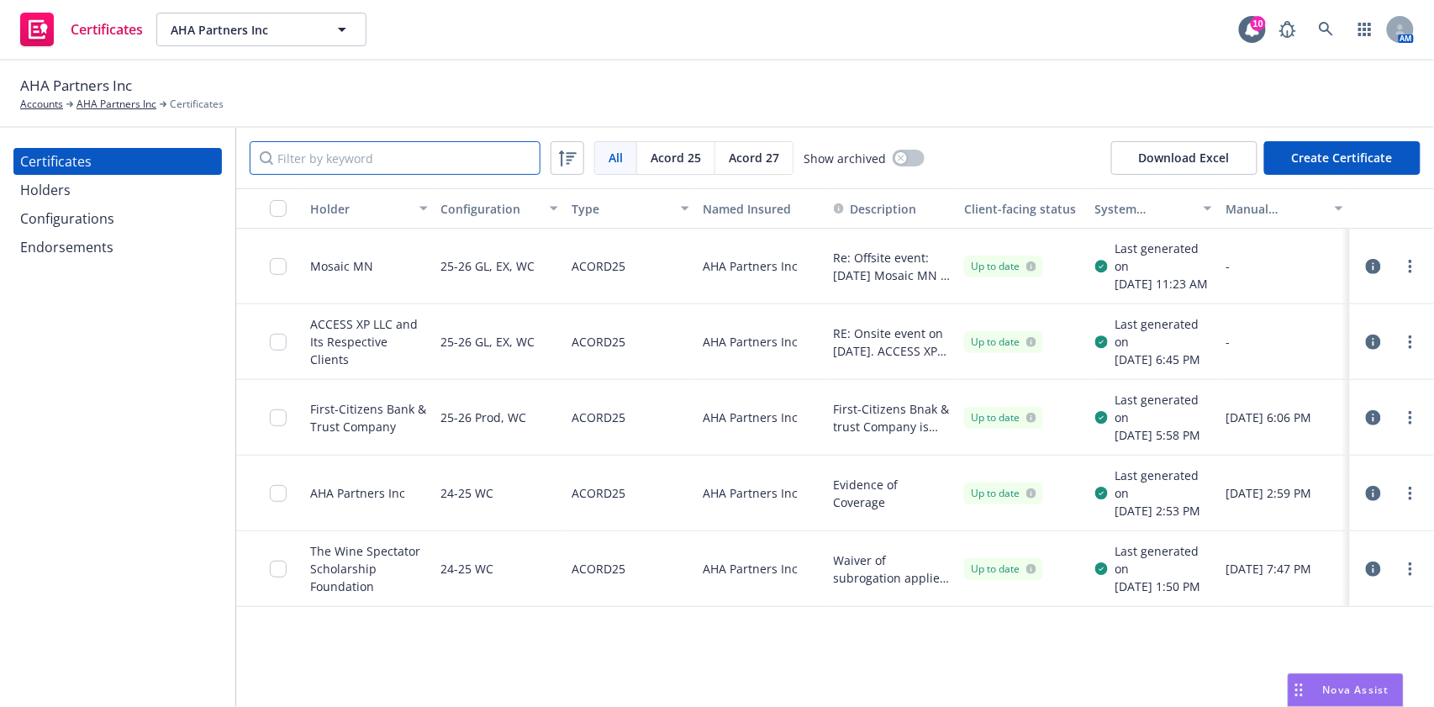
click at [345, 158] on input "Filter by keyword" at bounding box center [395, 158] width 291 height 34
paste input "335 West"
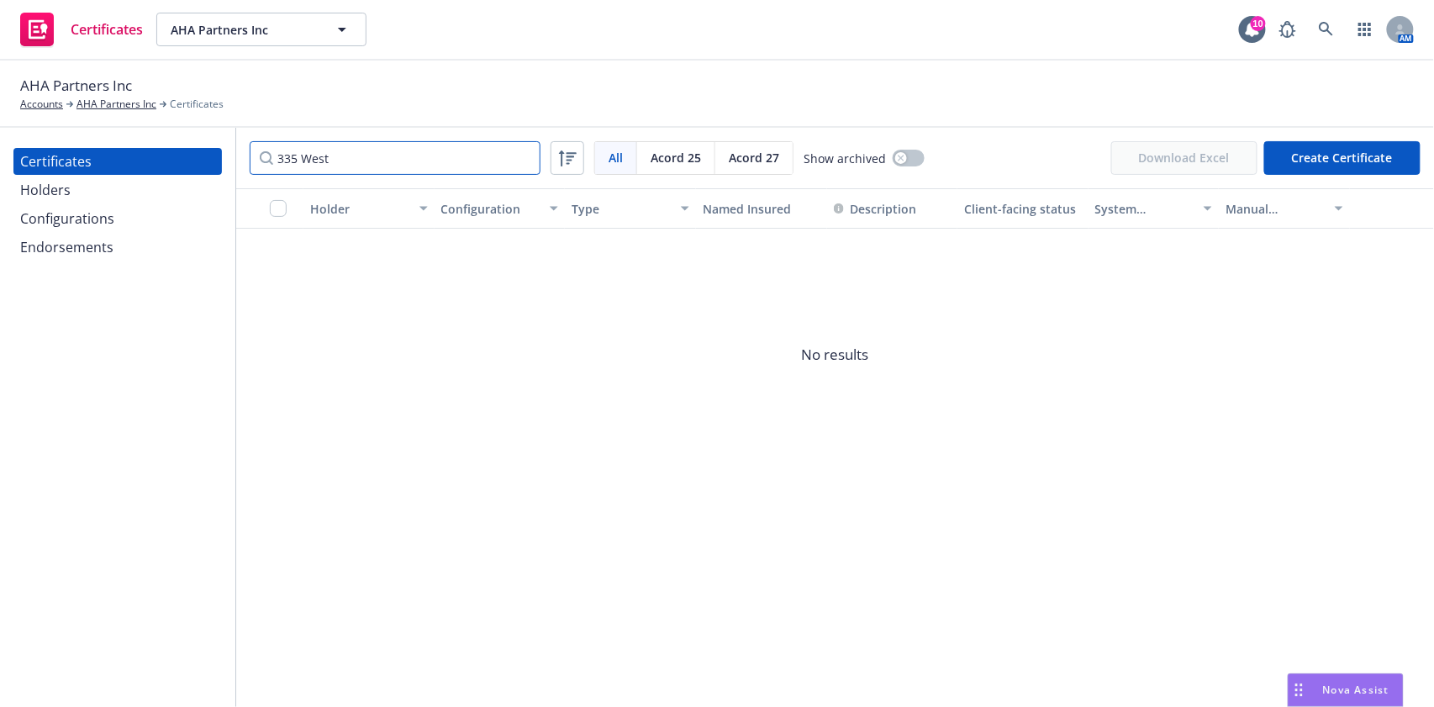
type input "335 West"
click at [518, 155] on input "335 West" at bounding box center [395, 158] width 291 height 34
click at [523, 155] on input "335 West" at bounding box center [395, 158] width 291 height 34
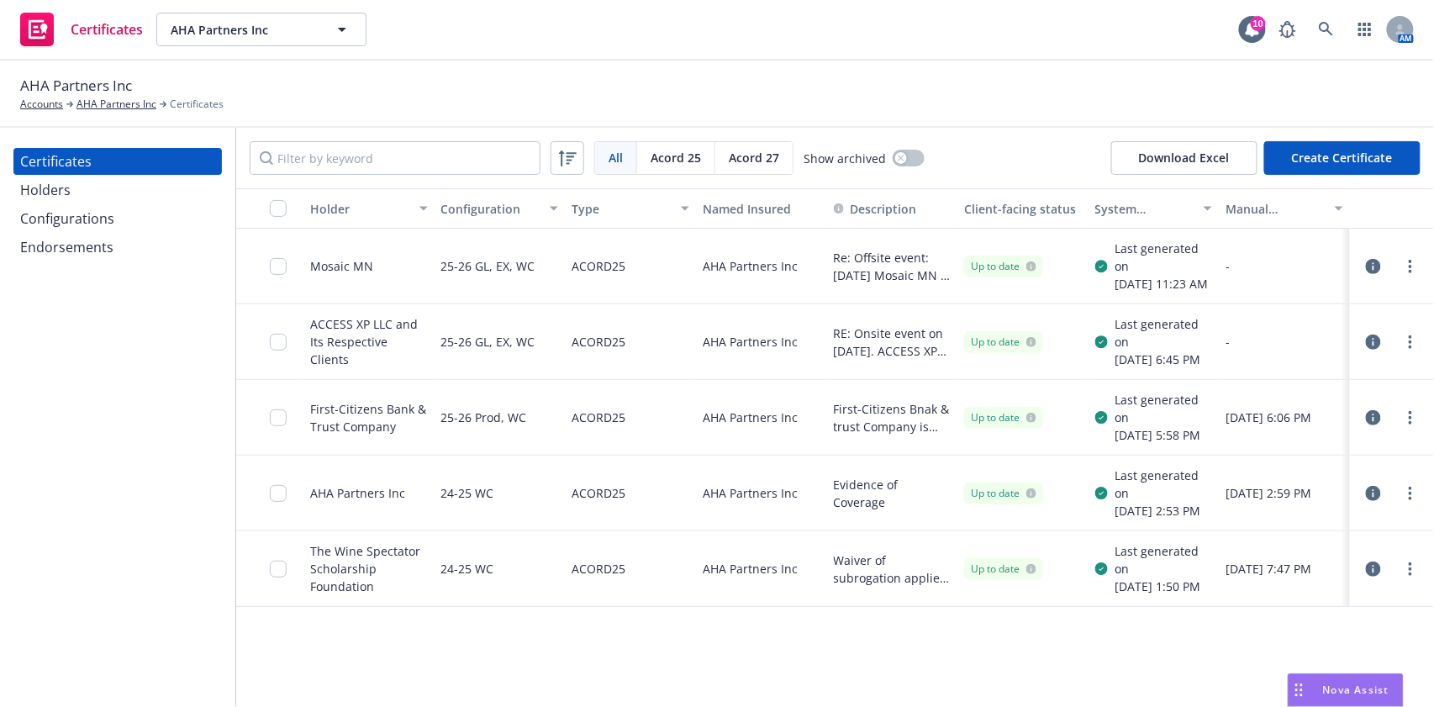
click at [1402, 503] on div at bounding box center [1410, 493] width 20 height 20
click at [1407, 503] on link "more" at bounding box center [1410, 493] width 20 height 20
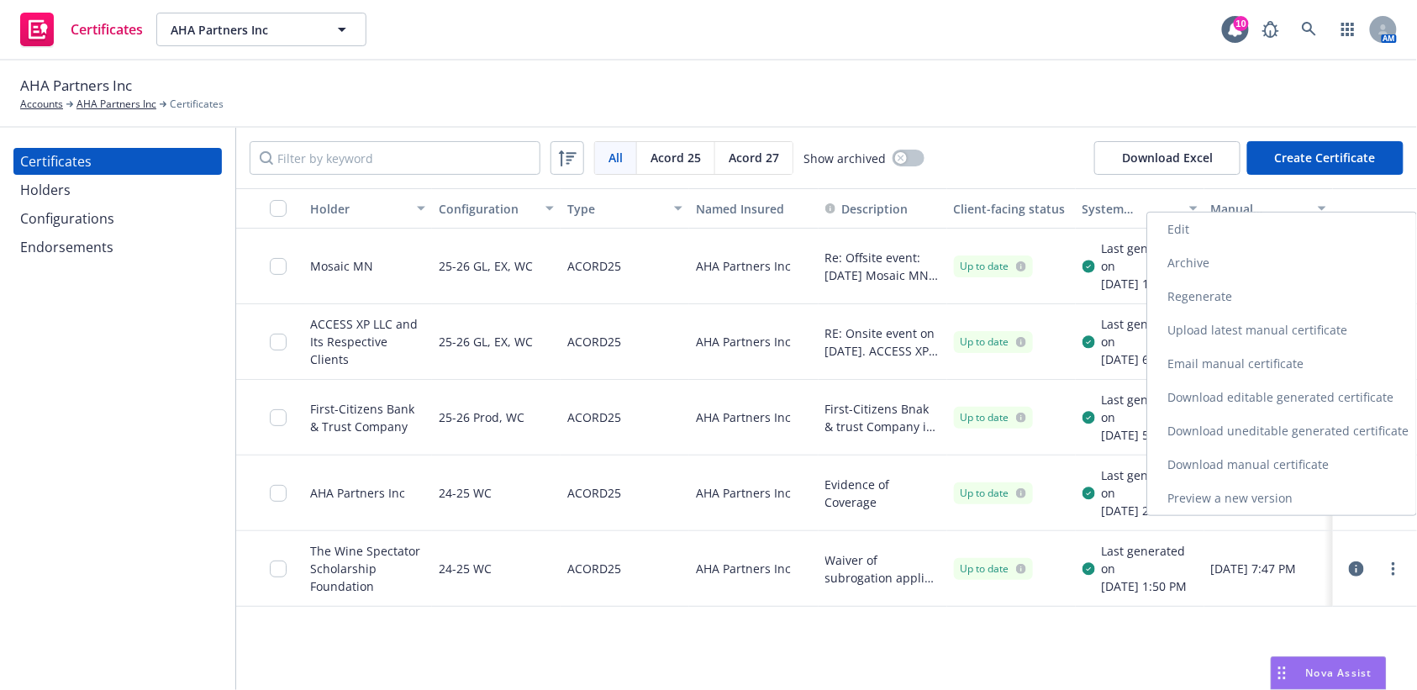
click at [1227, 508] on link "Preview a new version" at bounding box center [1281, 499] width 269 height 34
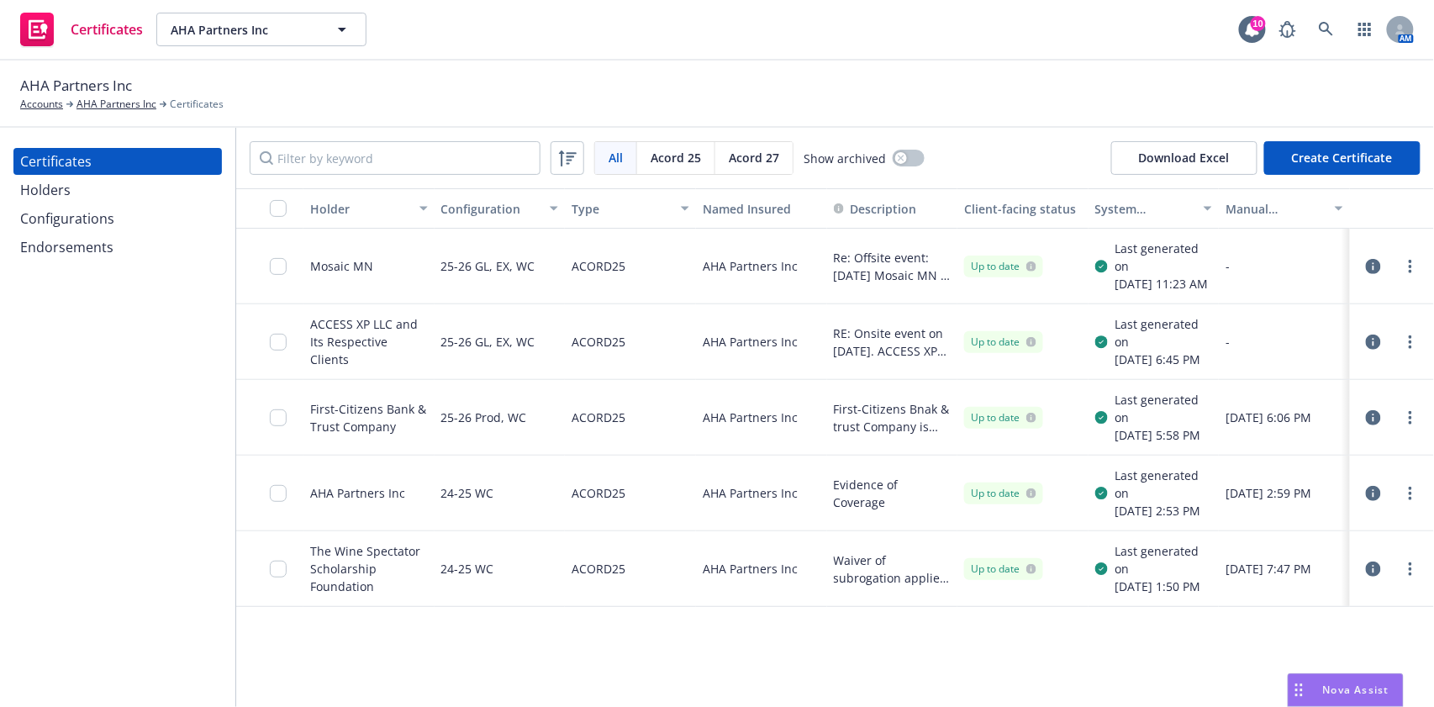
click at [1316, 168] on button "Create Certificate" at bounding box center [1342, 158] width 156 height 34
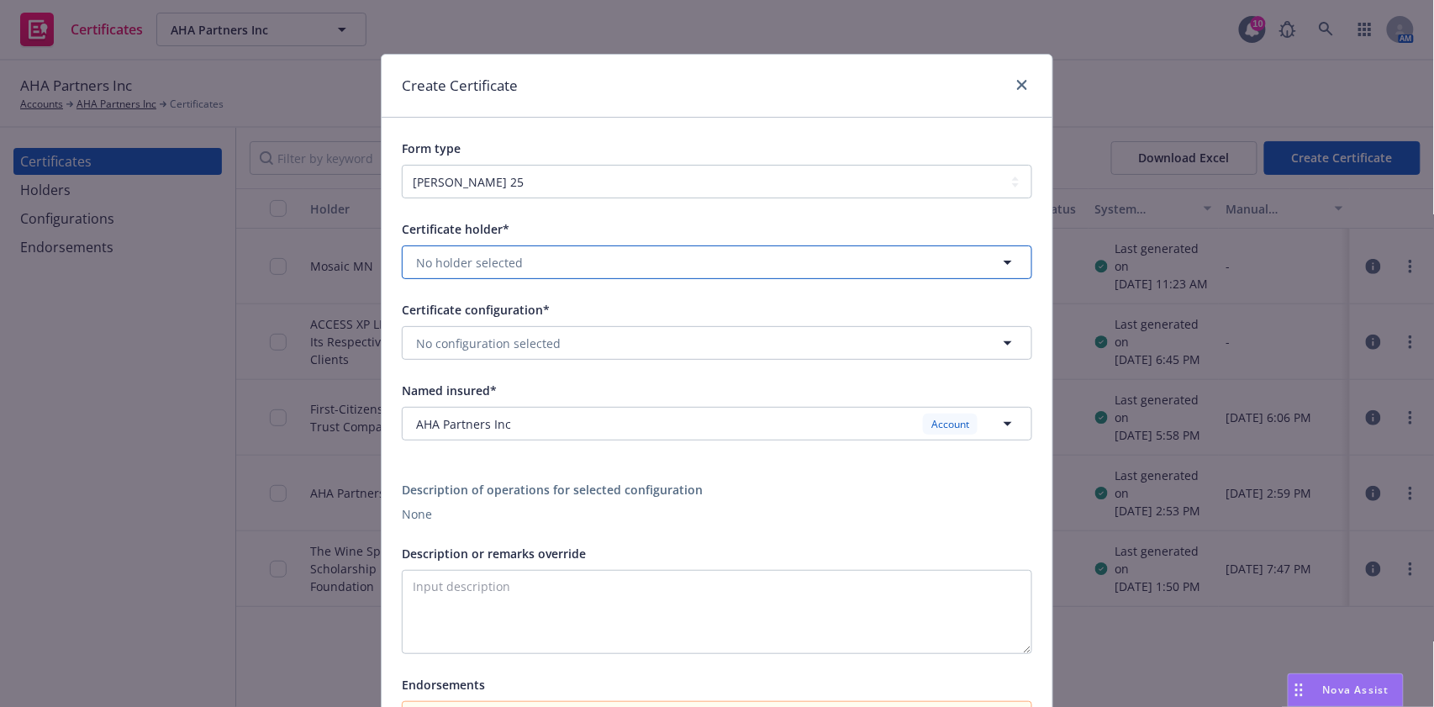
click at [557, 271] on button "No holder selected" at bounding box center [717, 262] width 630 height 34
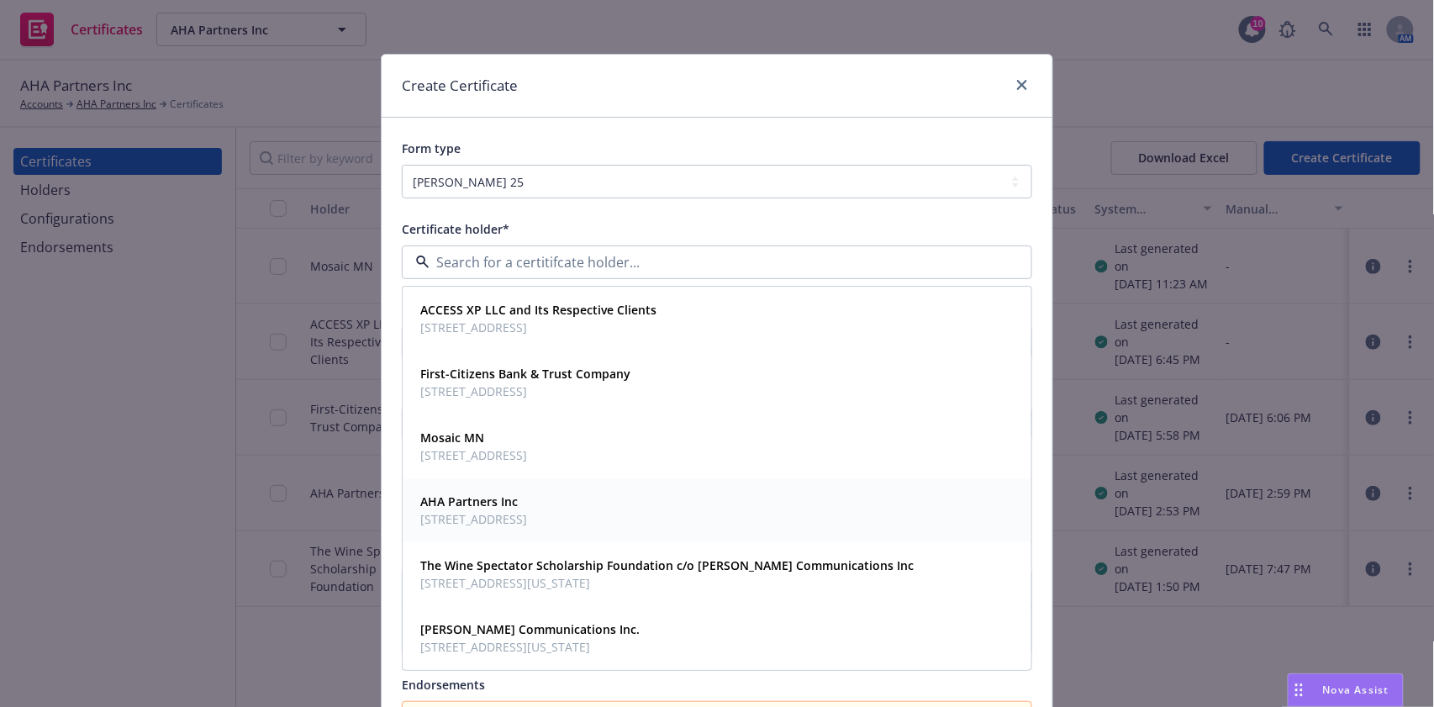
click at [527, 514] on span "4301 Azalea Springs Way, Calistoga, CA, 94515, USA" at bounding box center [473, 519] width 107 height 18
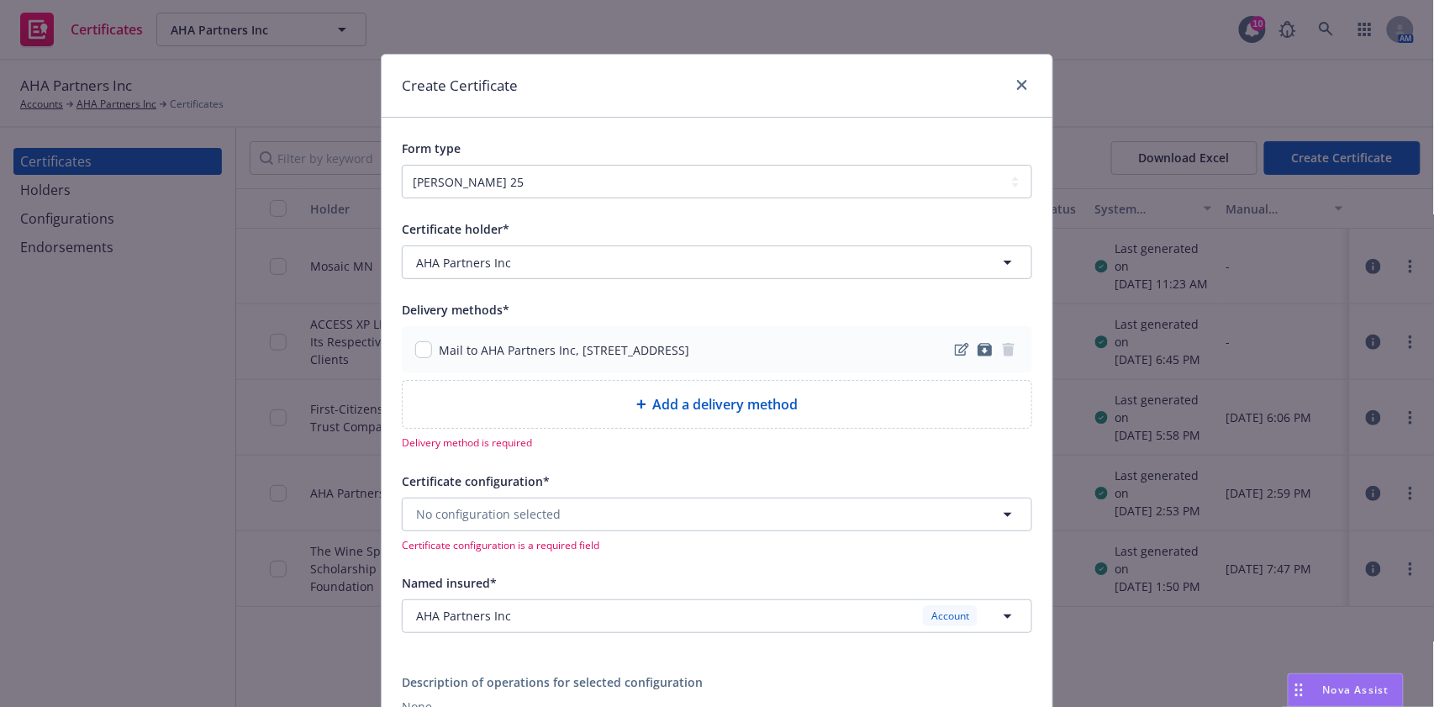
click at [406, 346] on div "Mail to AHA Partners Inc, 4301 Azalea Springs Way, Calistoga, CA, 94515, USA" at bounding box center [717, 349] width 630 height 47
click at [415, 351] on input "checkbox" at bounding box center [423, 349] width 17 height 17
checkbox input "true"
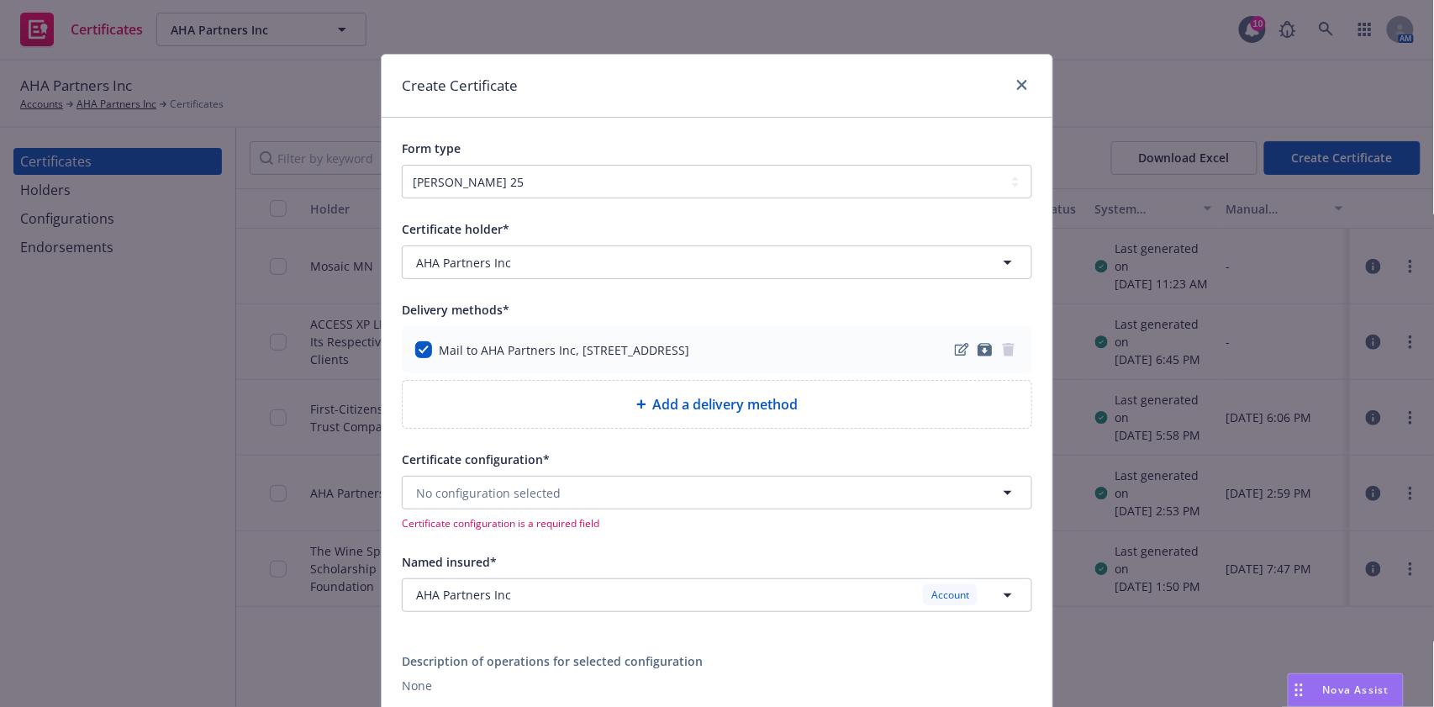
scroll to position [224, 0]
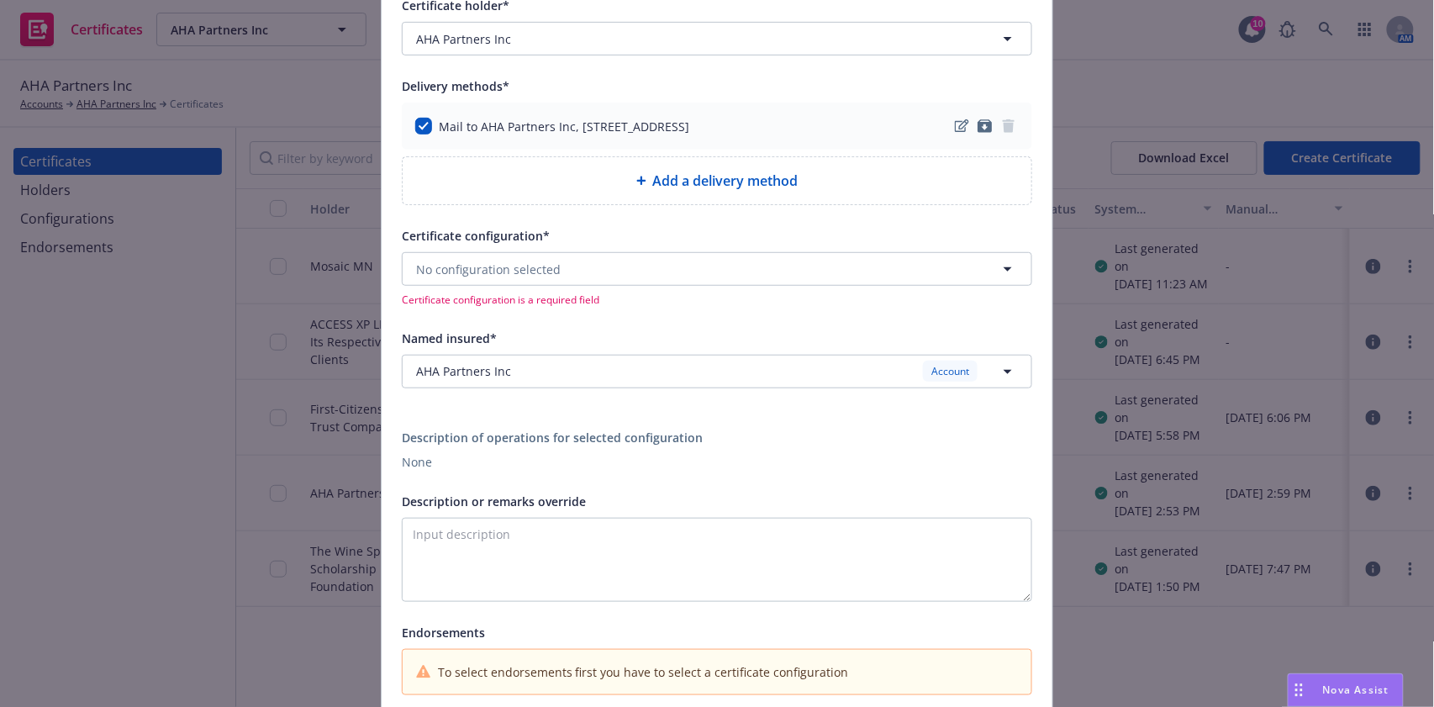
click at [545, 235] on div "Certificate configuration*" at bounding box center [717, 235] width 630 height 20
click at [542, 268] on span "No configuration selected" at bounding box center [488, 270] width 145 height 18
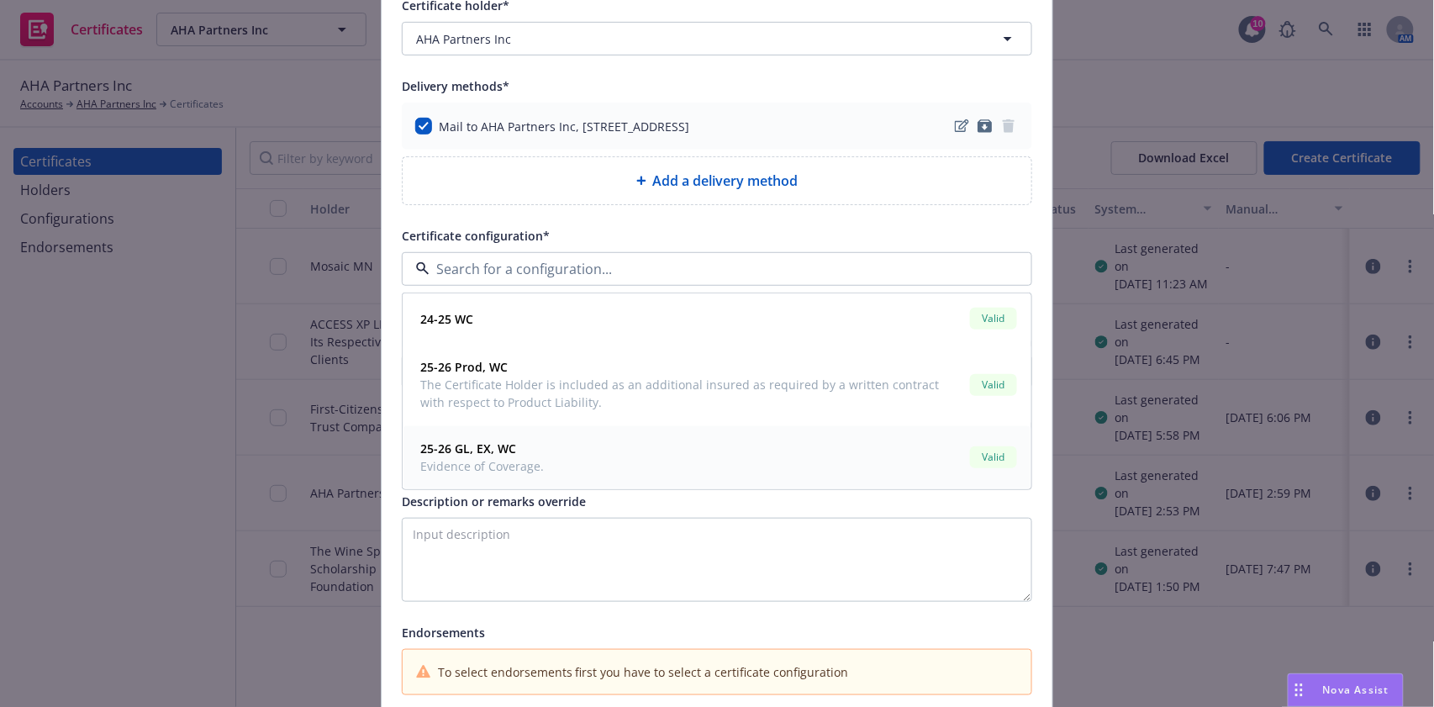
click at [515, 455] on span "25-26 GL, EX, WC" at bounding box center [482, 449] width 124 height 18
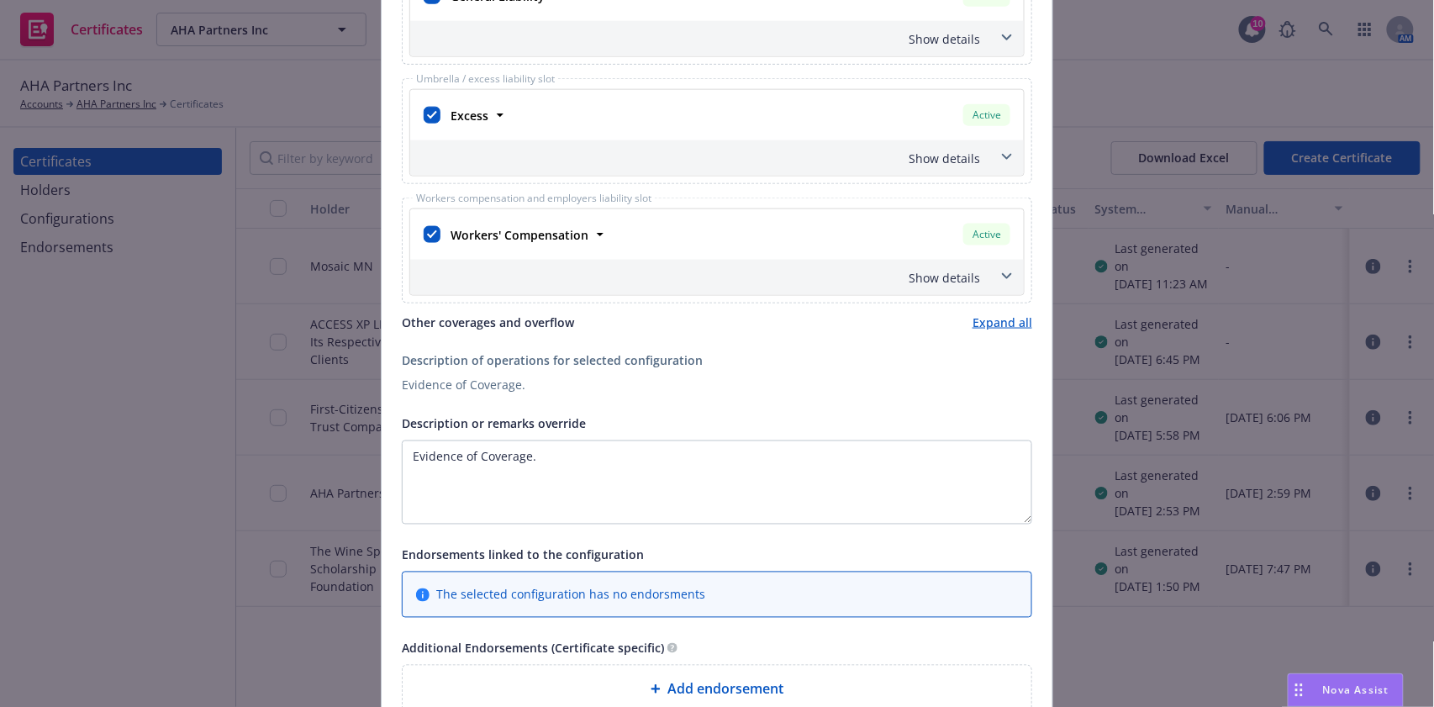
scroll to position [784, 0]
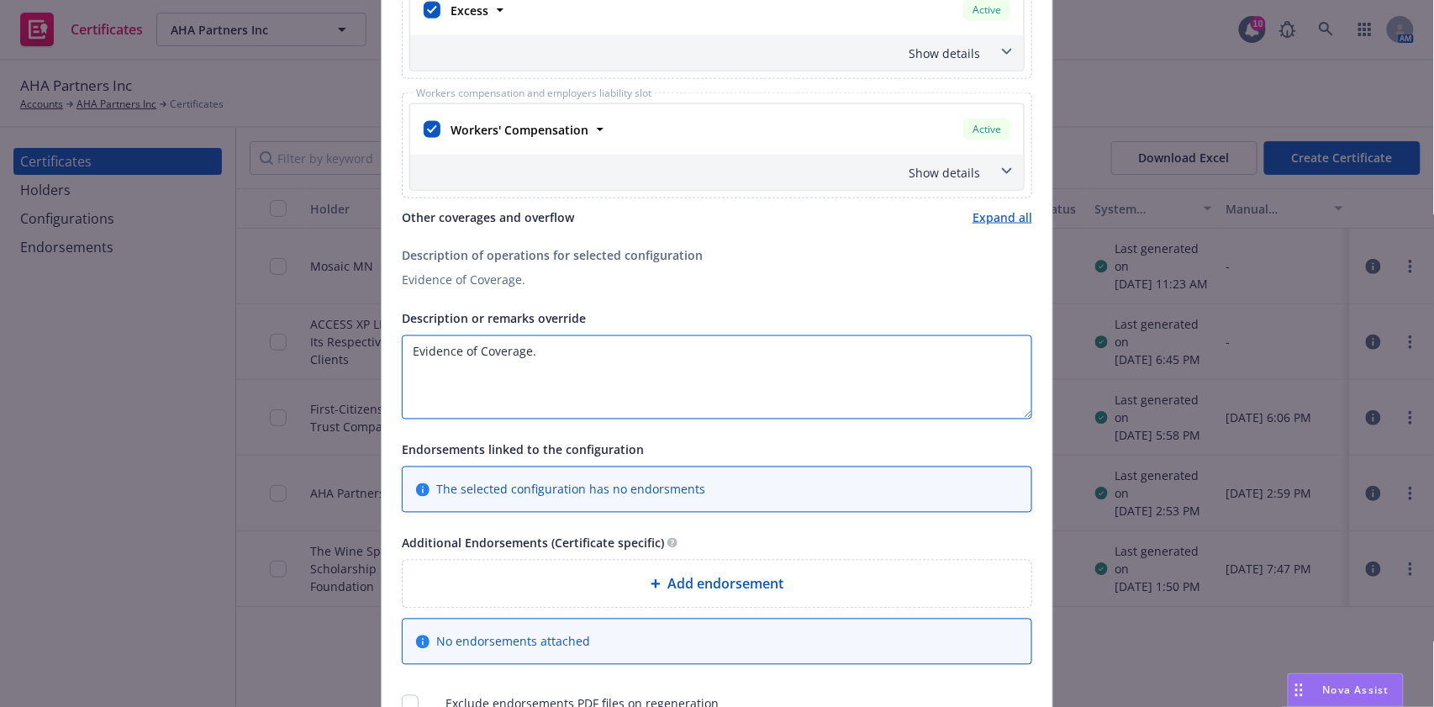
click at [402, 350] on textarea "Evidence of Coverage." at bounding box center [717, 377] width 630 height 84
paste textarea "335 West Lane"
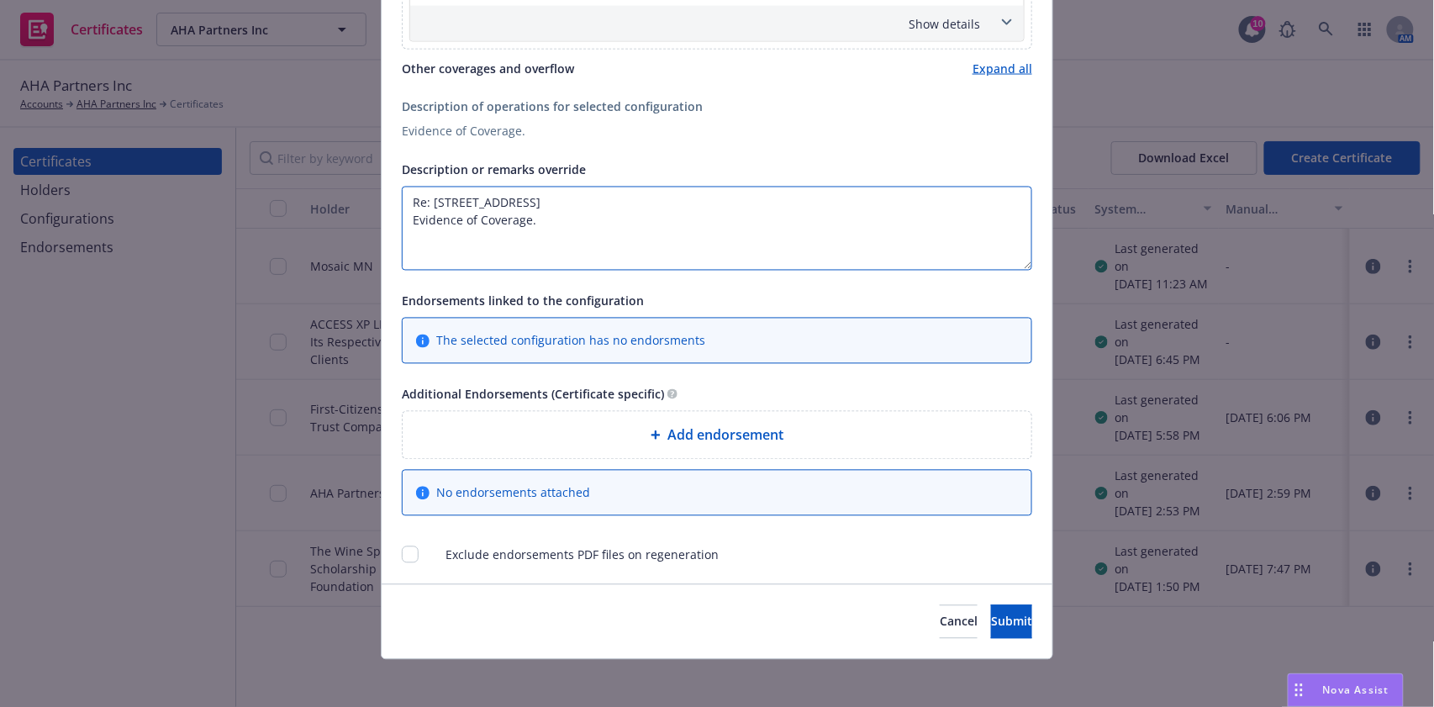
scroll to position [937, 0]
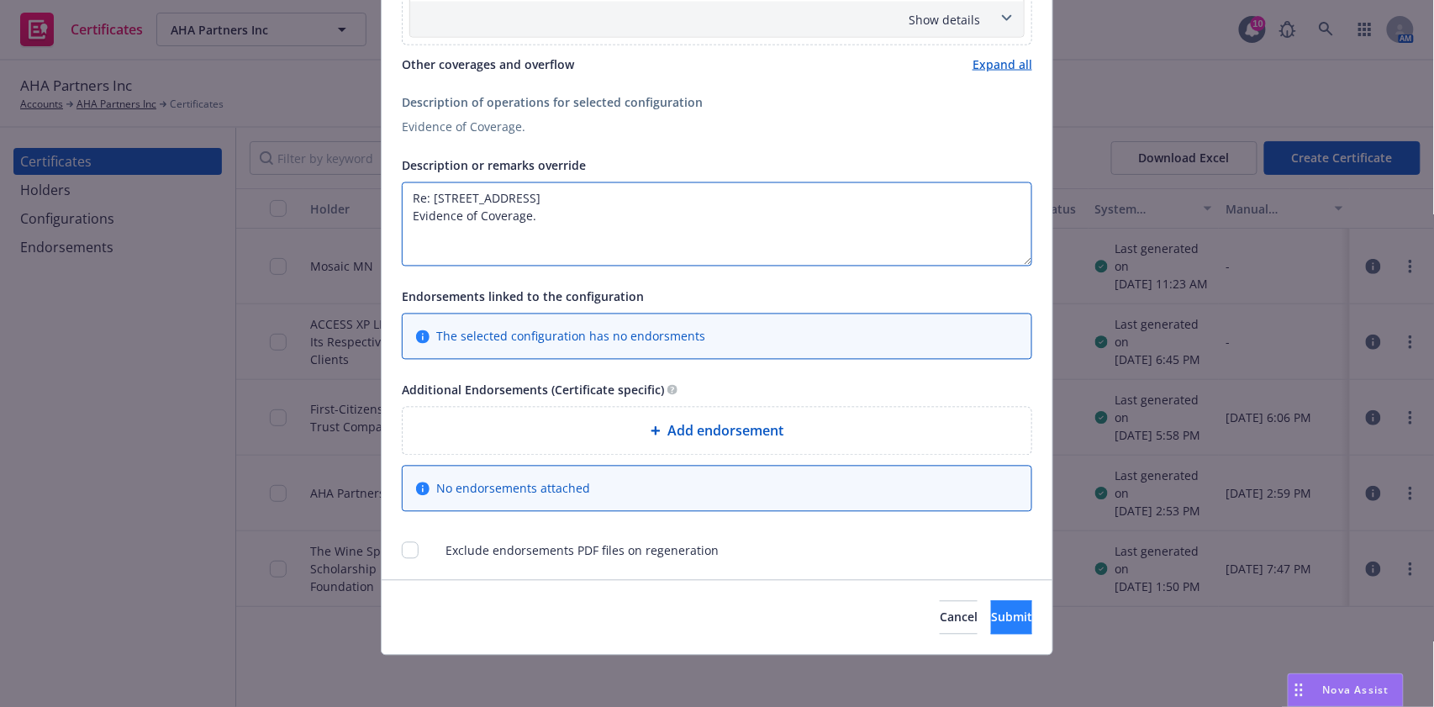
type textarea "Re: 335 West Lane Evidence of Coverage."
click at [991, 614] on span "Submit" at bounding box center [1011, 617] width 41 height 16
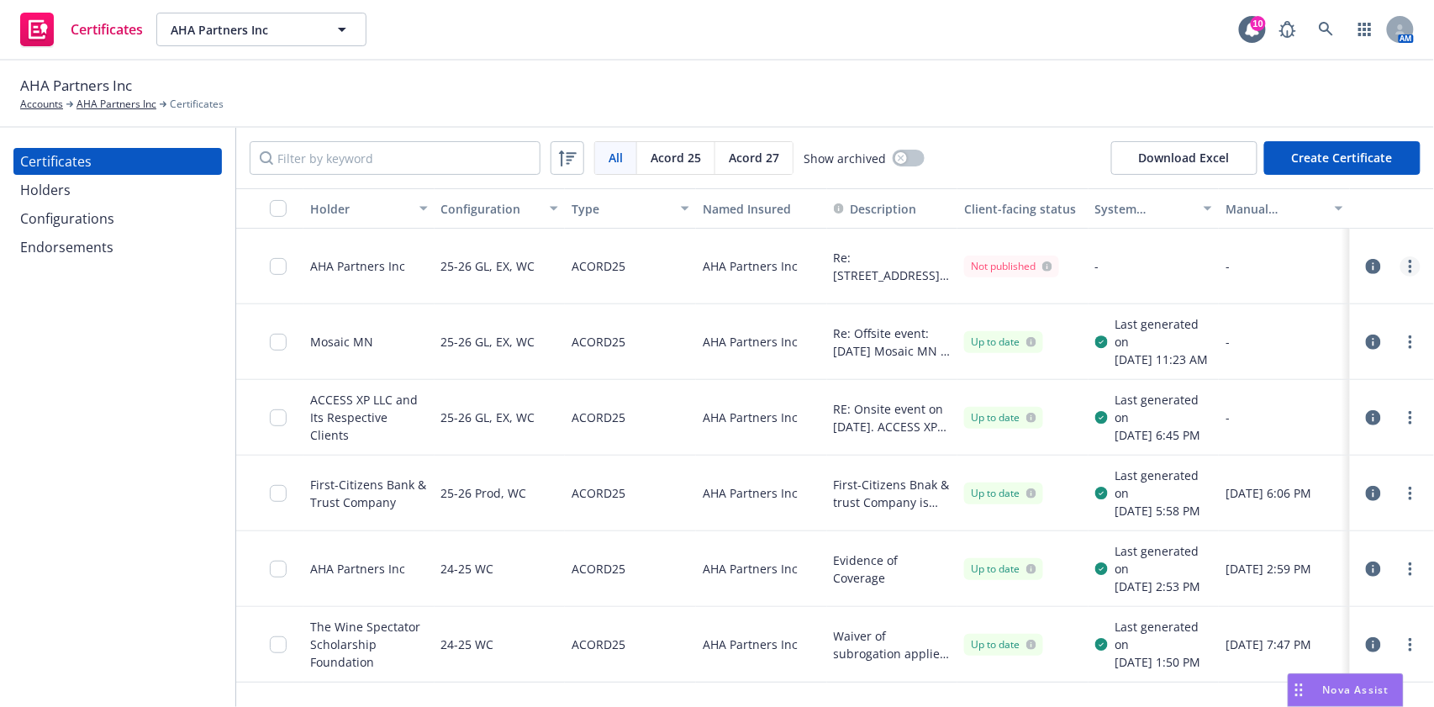
click at [1400, 264] on link "more" at bounding box center [1410, 266] width 20 height 20
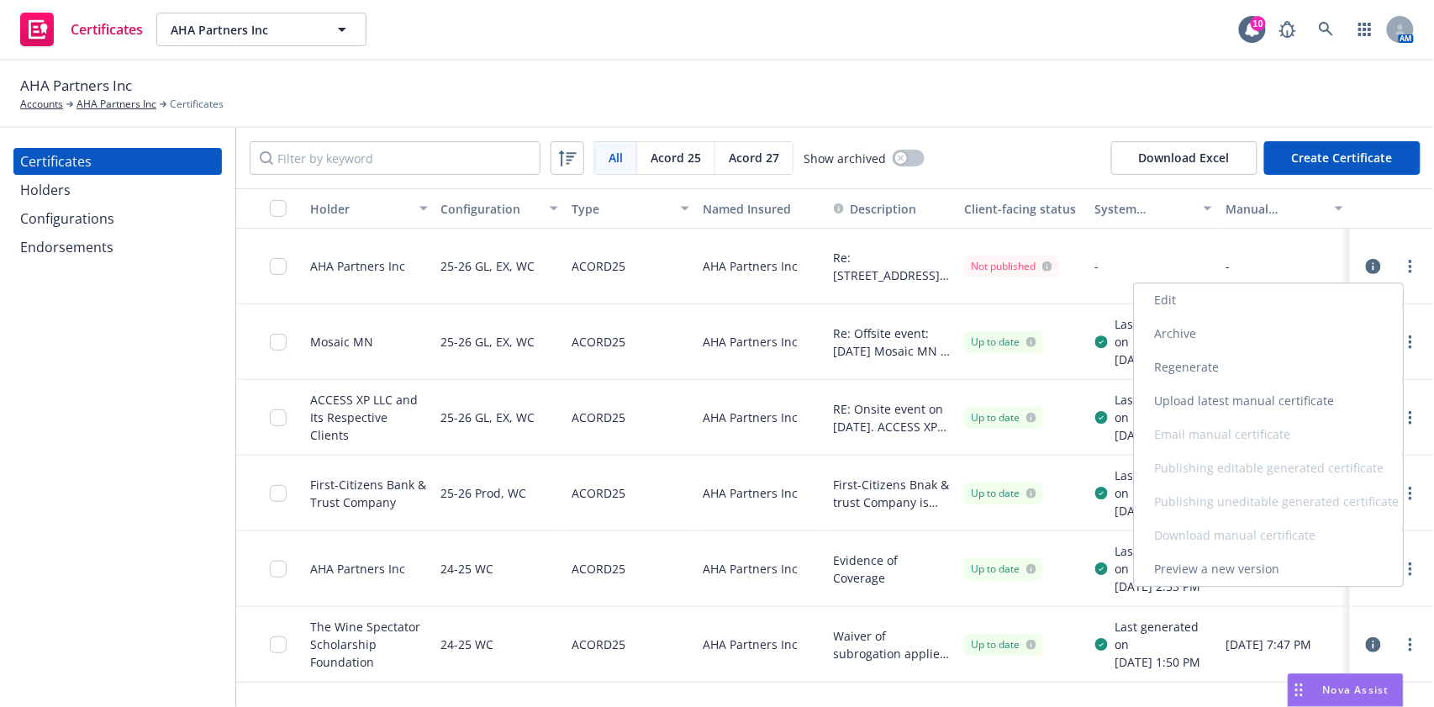
click at [1246, 370] on link "Regenerate" at bounding box center [1268, 368] width 269 height 34
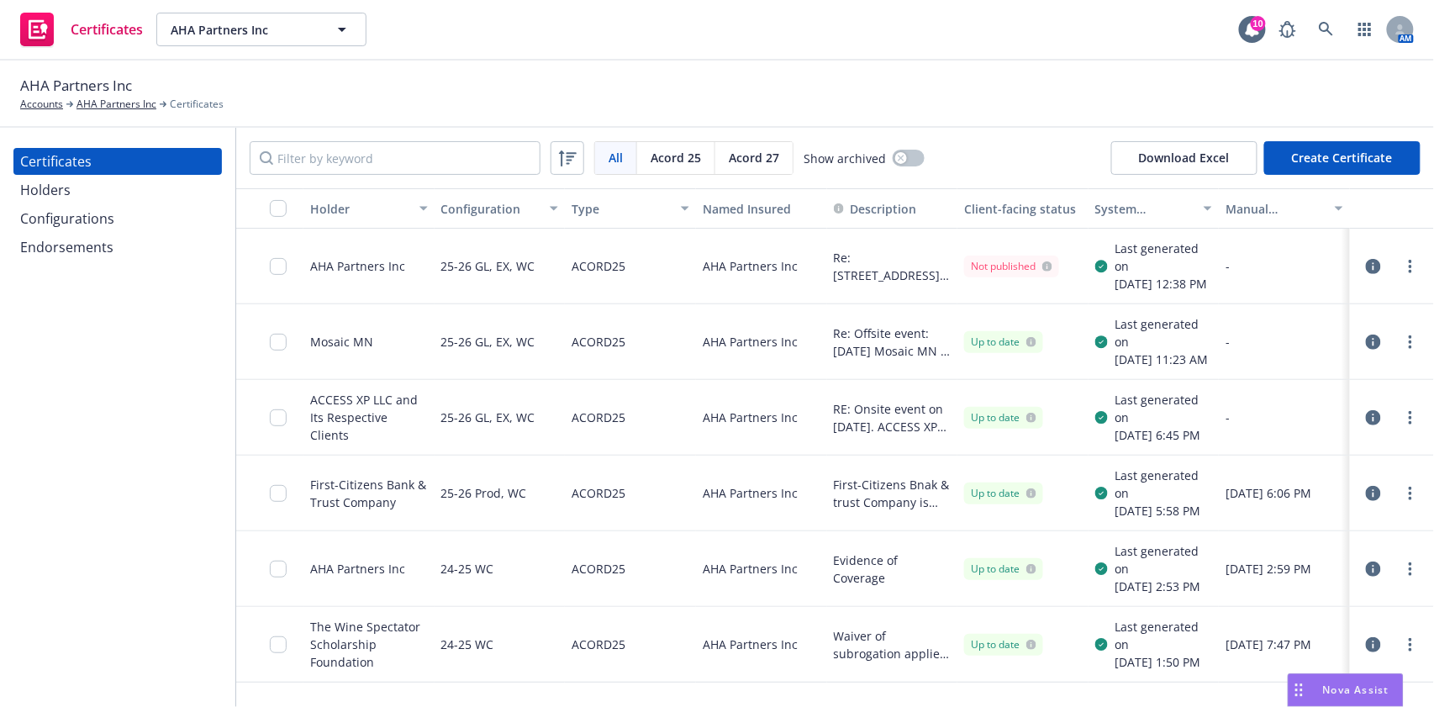
click at [1400, 277] on link "more" at bounding box center [1410, 266] width 20 height 20
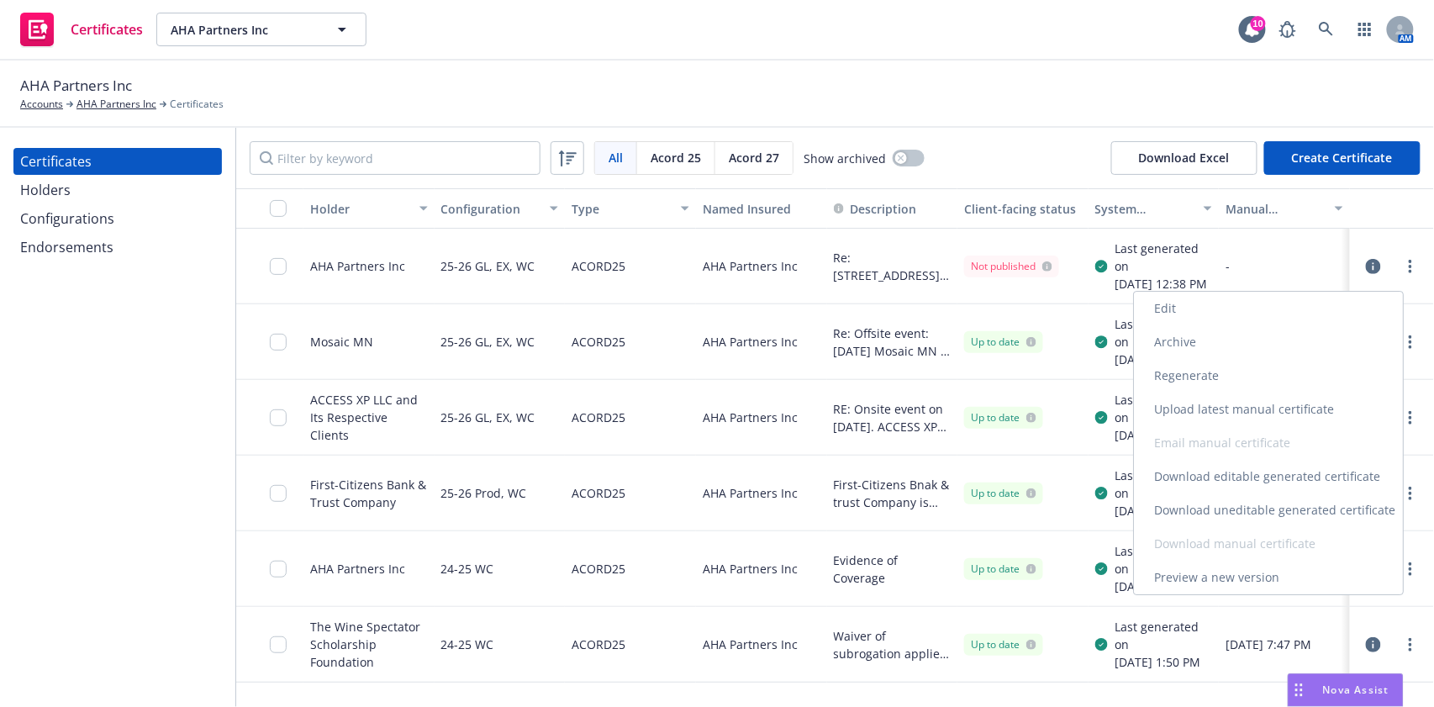
click at [1301, 508] on link "Download uneditable generated certificate" at bounding box center [1268, 510] width 269 height 34
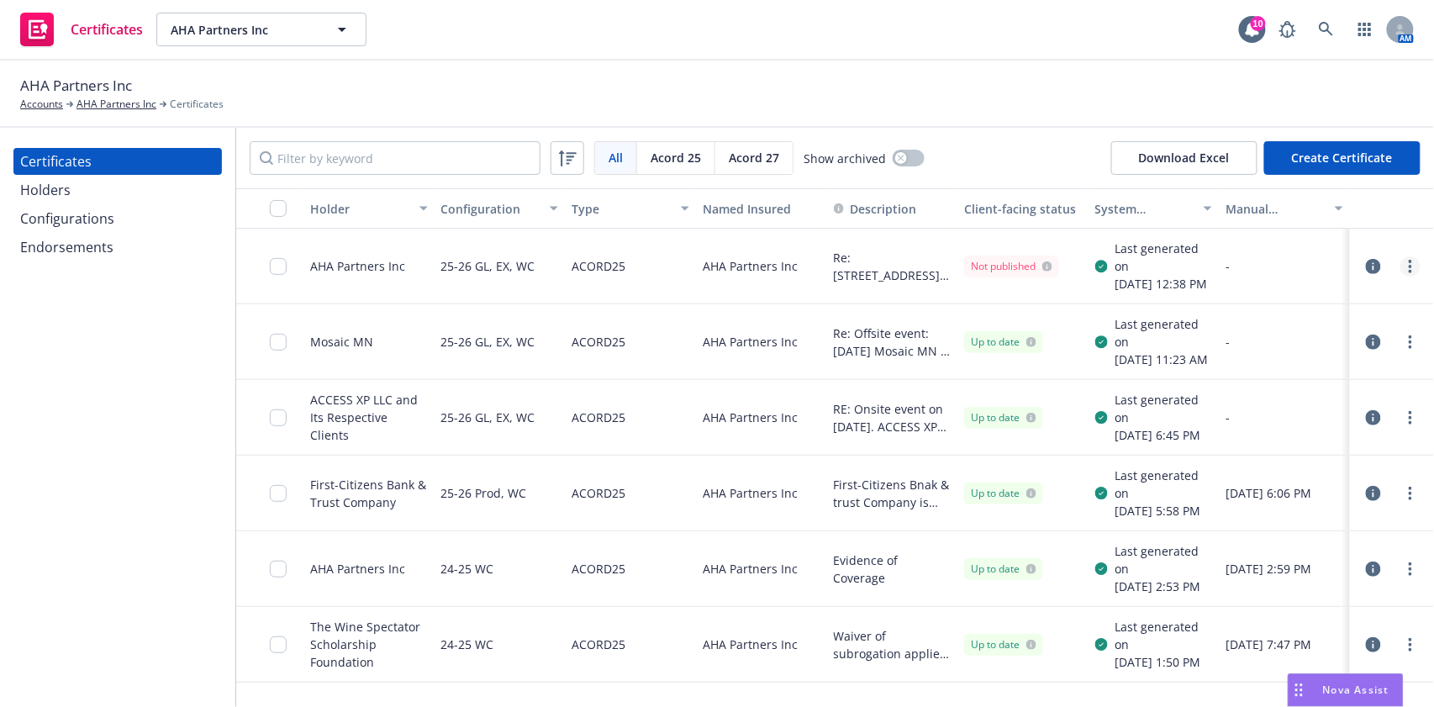
click at [1409, 269] on icon "more" at bounding box center [1410, 266] width 3 height 13
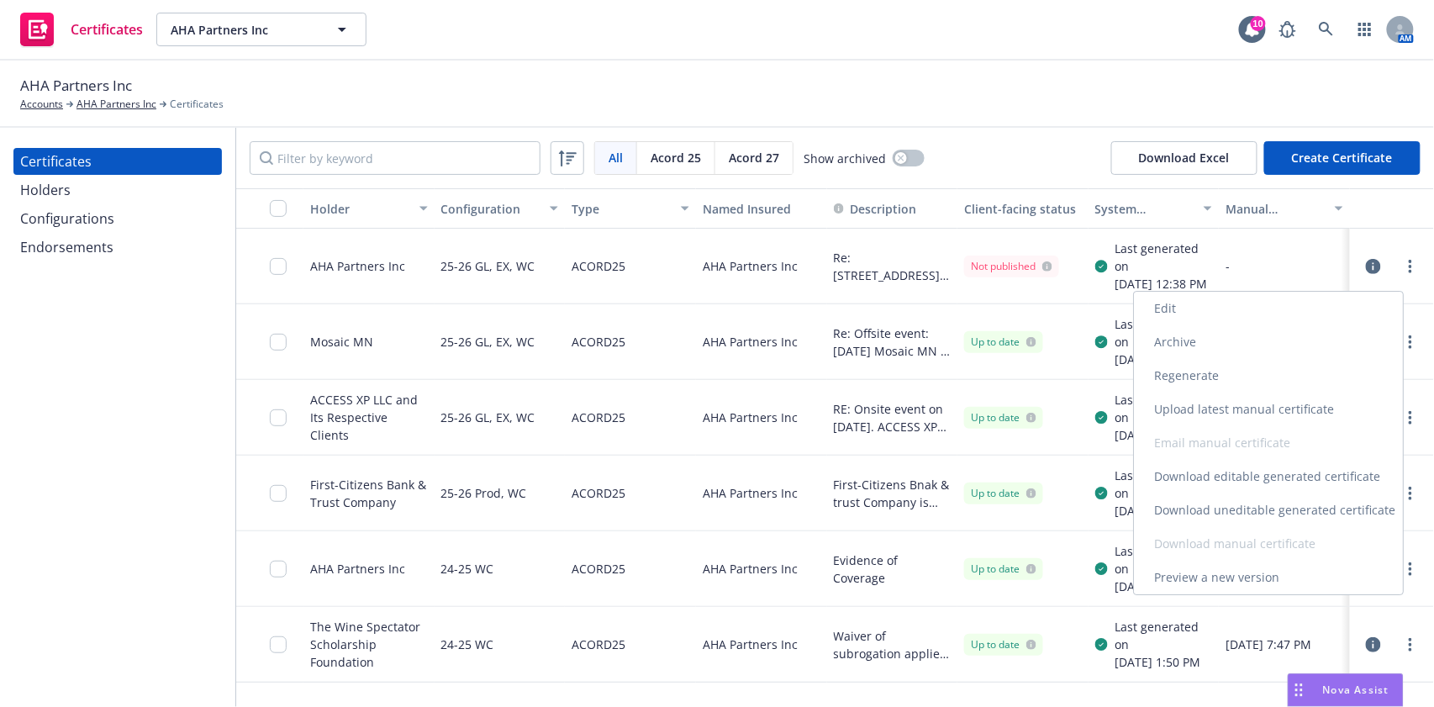
click at [1309, 509] on link "Download uneditable generated certificate" at bounding box center [1268, 510] width 269 height 34
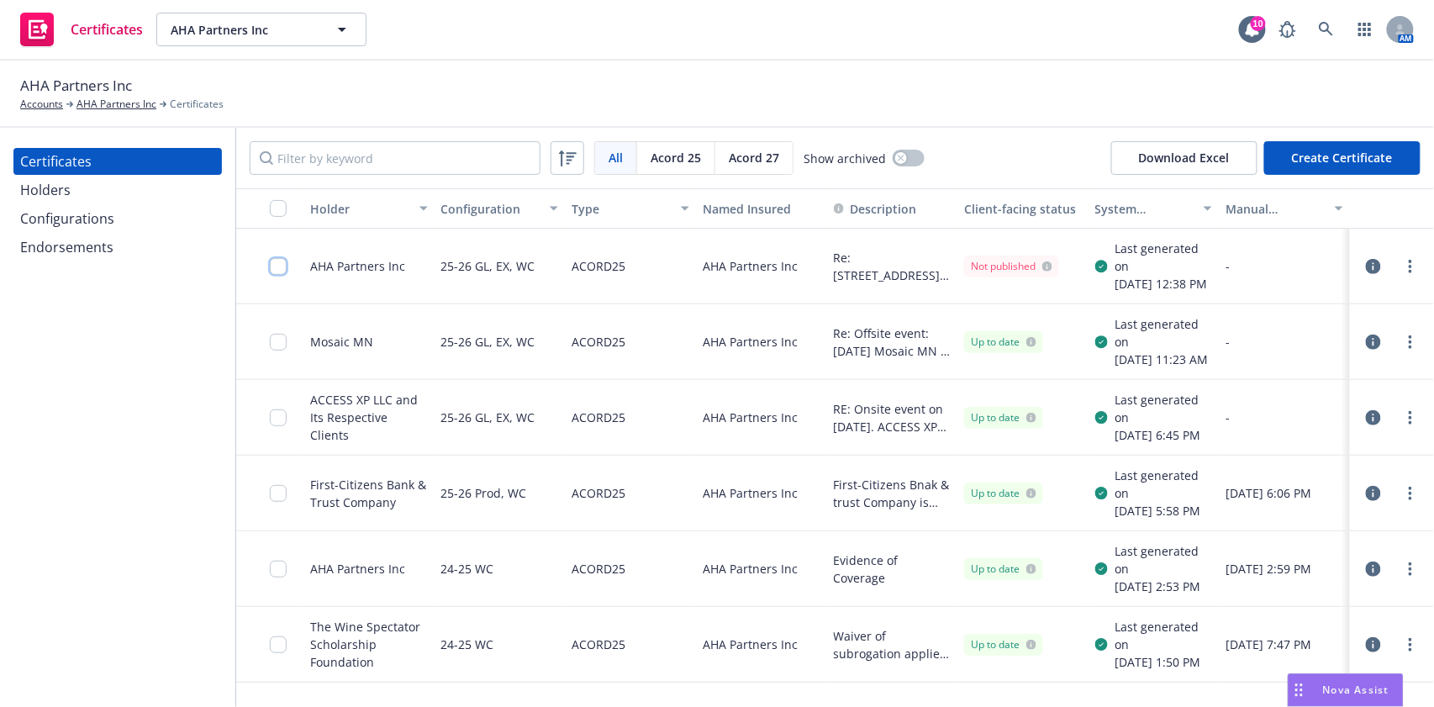
click at [274, 275] on input "checkbox" at bounding box center [278, 266] width 17 height 17
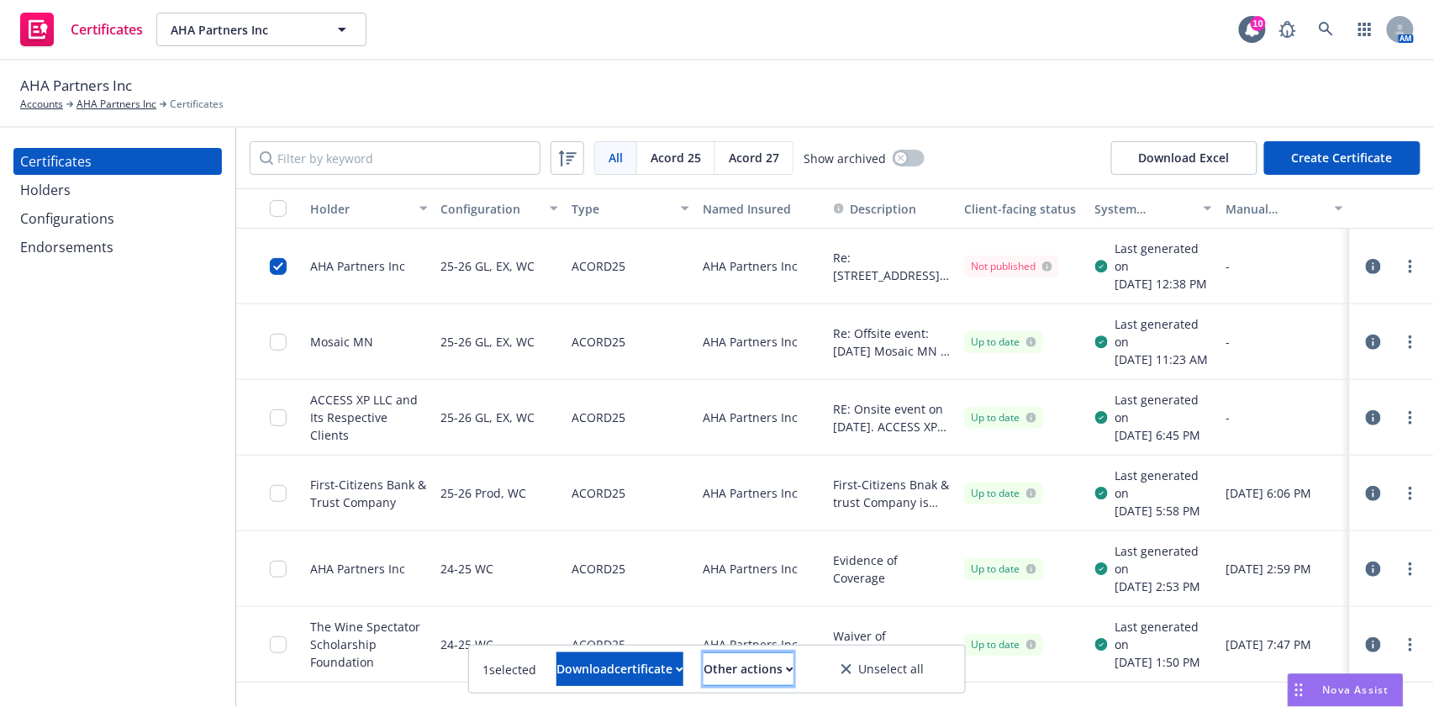
click at [779, 677] on div "Other actions" at bounding box center [749, 669] width 90 height 32
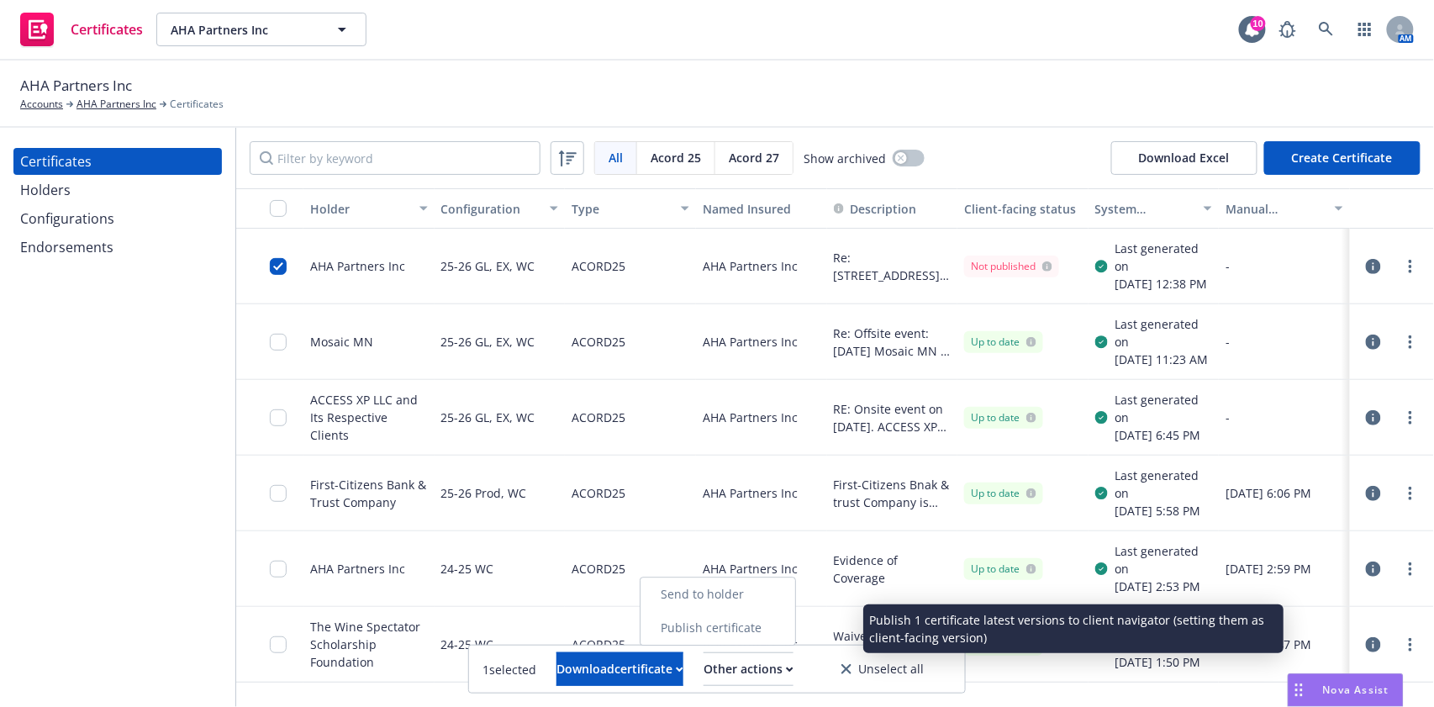
click at [786, 632] on link "Publish certificate" at bounding box center [718, 628] width 155 height 34
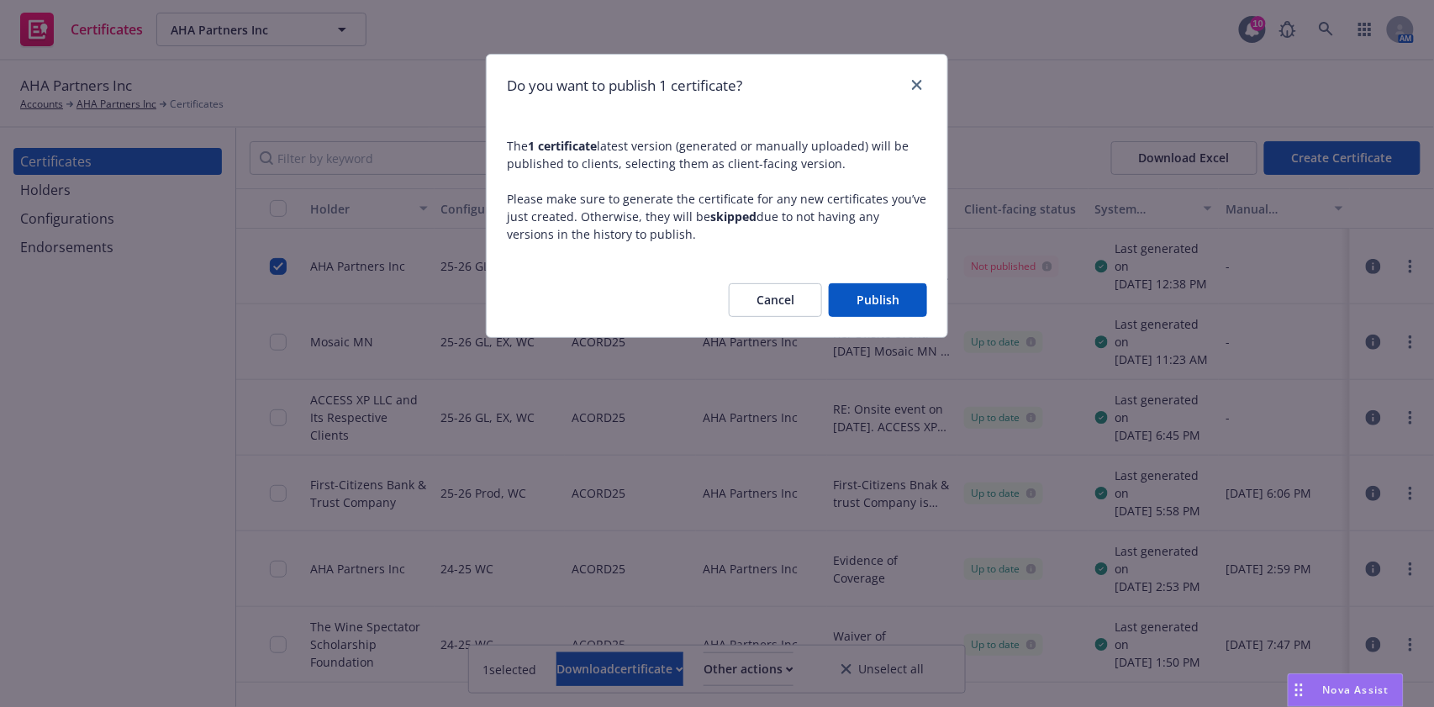
click at [885, 291] on button "Publish" at bounding box center [878, 300] width 98 height 34
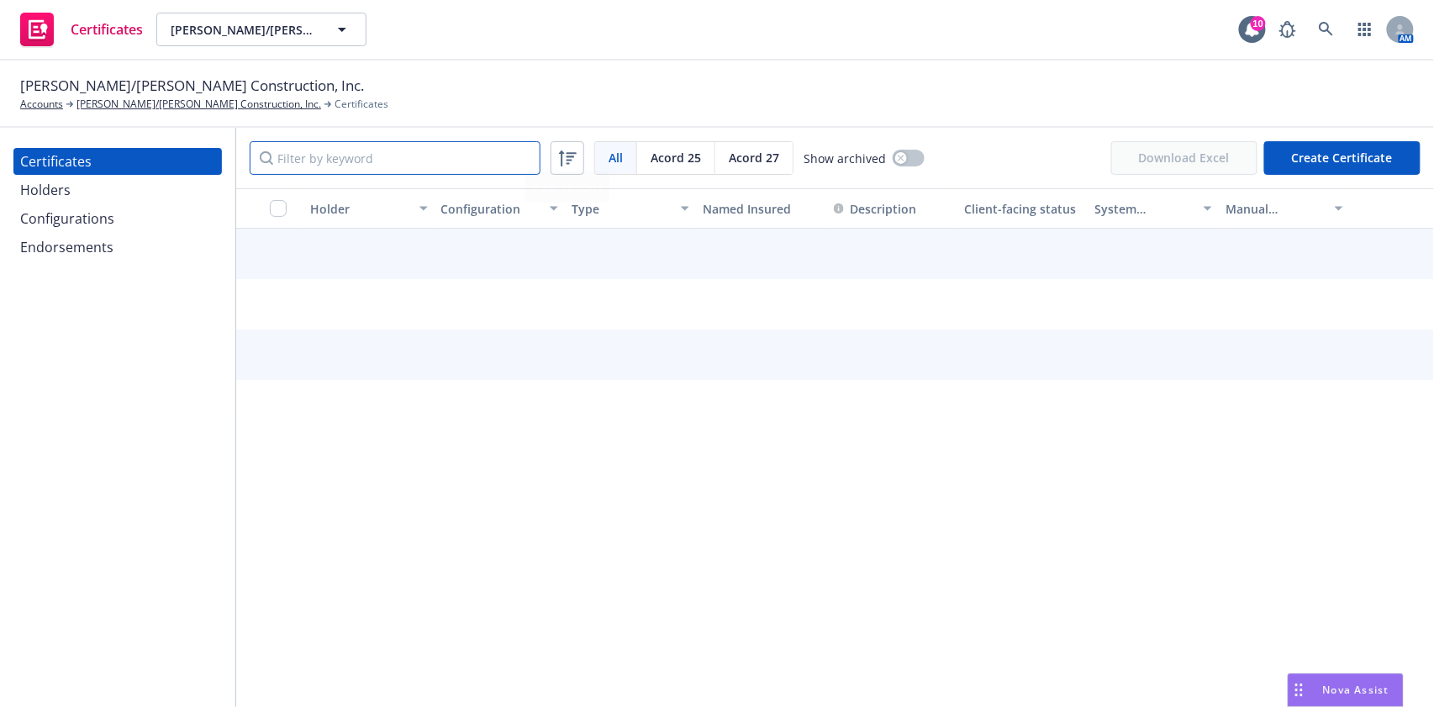
click at [366, 149] on input "Filter by keyword" at bounding box center [395, 158] width 291 height 34
paste input "Sunrise at [PERSON_NAME][GEOGRAPHIC_DATA]"
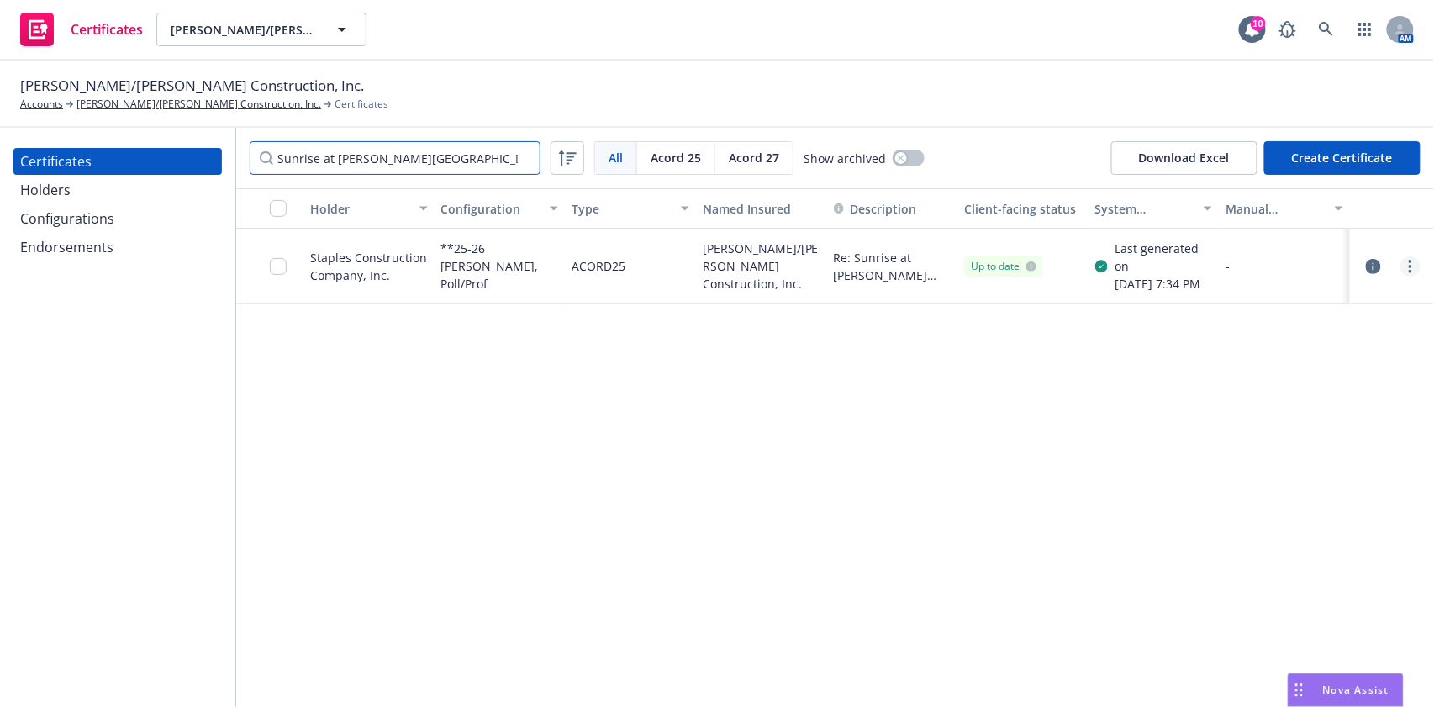
type input "Sunrise at [PERSON_NAME][GEOGRAPHIC_DATA]"
click at [1414, 273] on link "more" at bounding box center [1410, 266] width 20 height 20
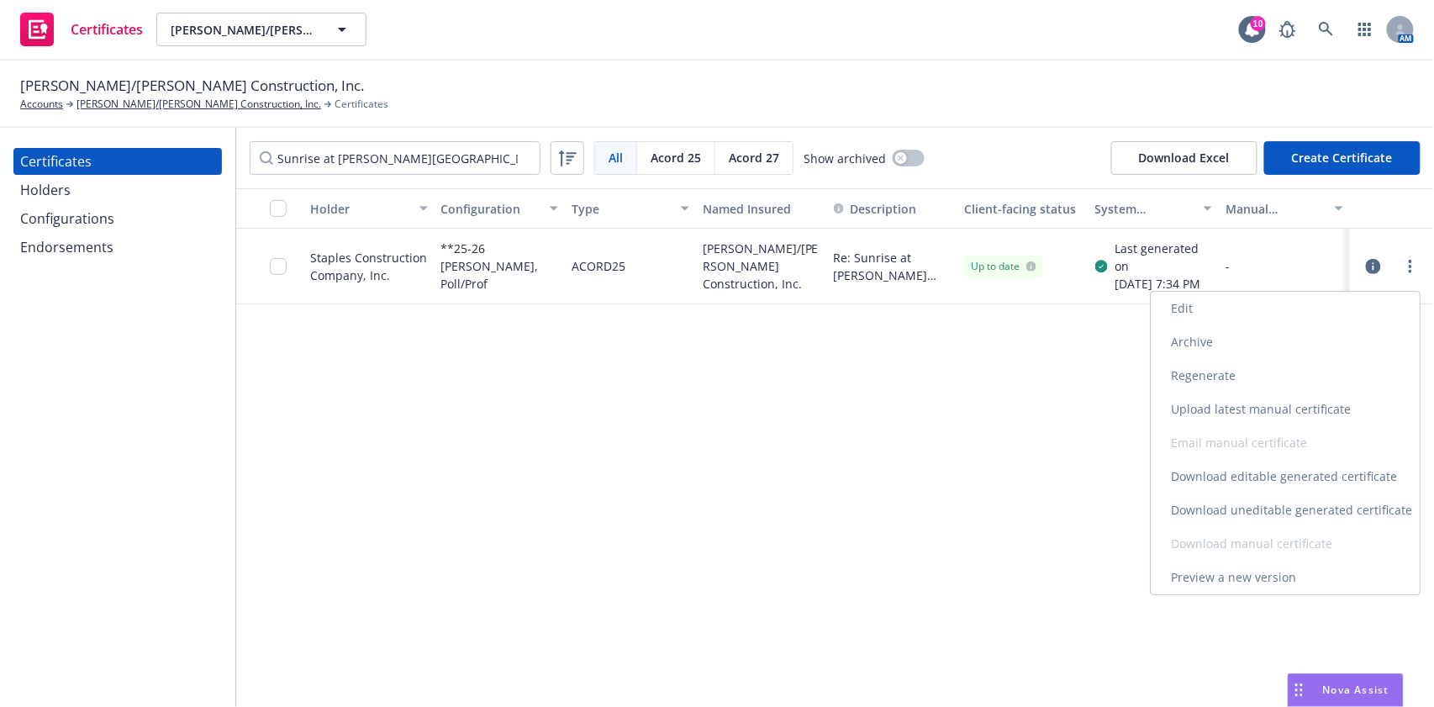
click at [1321, 321] on link "Edit" at bounding box center [1285, 309] width 269 height 34
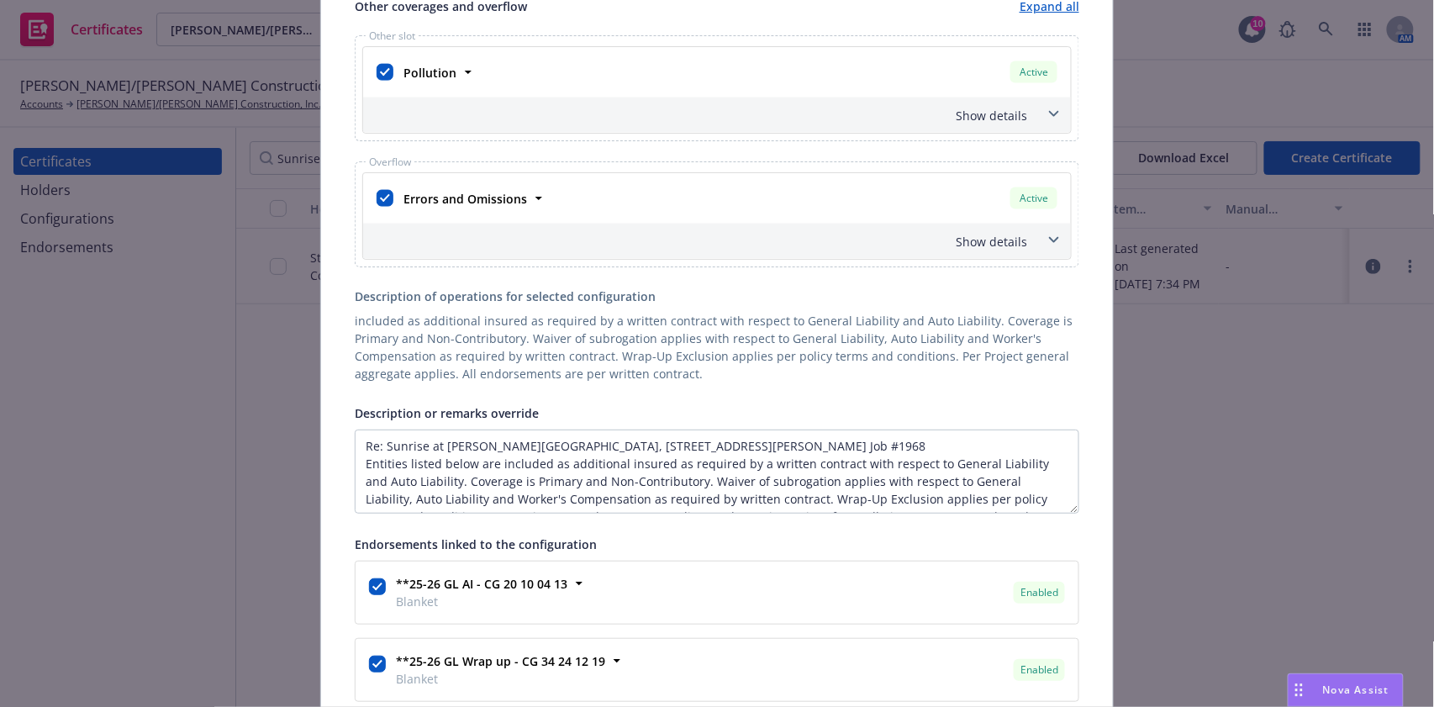
scroll to position [784, 0]
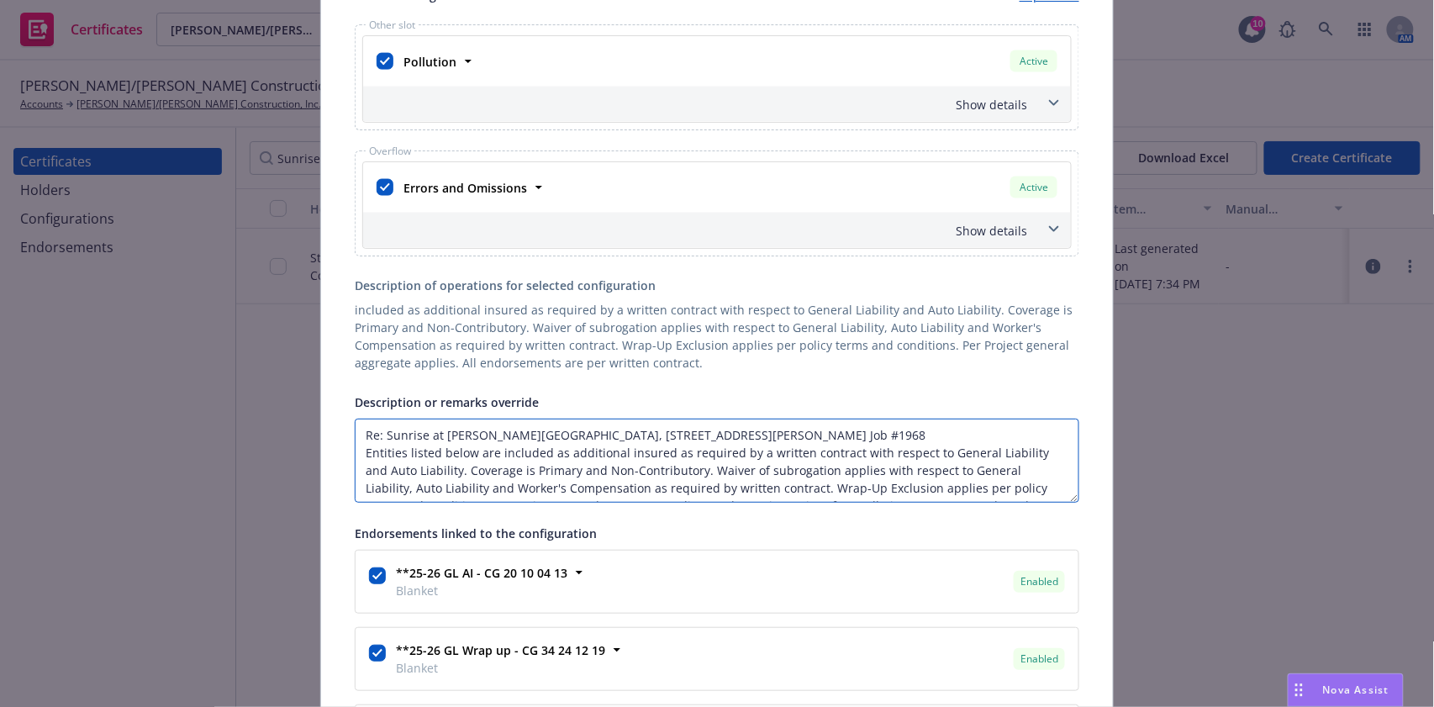
drag, startPoint x: 820, startPoint y: 428, endPoint x: 560, endPoint y: 424, distance: 259.8
click at [560, 424] on textarea "Re: Sunrise at [PERSON_NAME][GEOGRAPHIC_DATA], [STREET_ADDRESS][PERSON_NAME] Jo…" at bounding box center [717, 461] width 725 height 84
click at [830, 423] on textarea "Re: Sunrise at [PERSON_NAME][GEOGRAPHIC_DATA], [STREET_ADDRESS][PERSON_NAME] Jo…" at bounding box center [717, 461] width 725 height 84
drag, startPoint x: 809, startPoint y: 432, endPoint x: 378, endPoint y: 434, distance: 430.4
click at [378, 434] on textarea "Re: Sunrise at [PERSON_NAME][GEOGRAPHIC_DATA], [STREET_ADDRESS][PERSON_NAME] Jo…" at bounding box center [717, 461] width 725 height 84
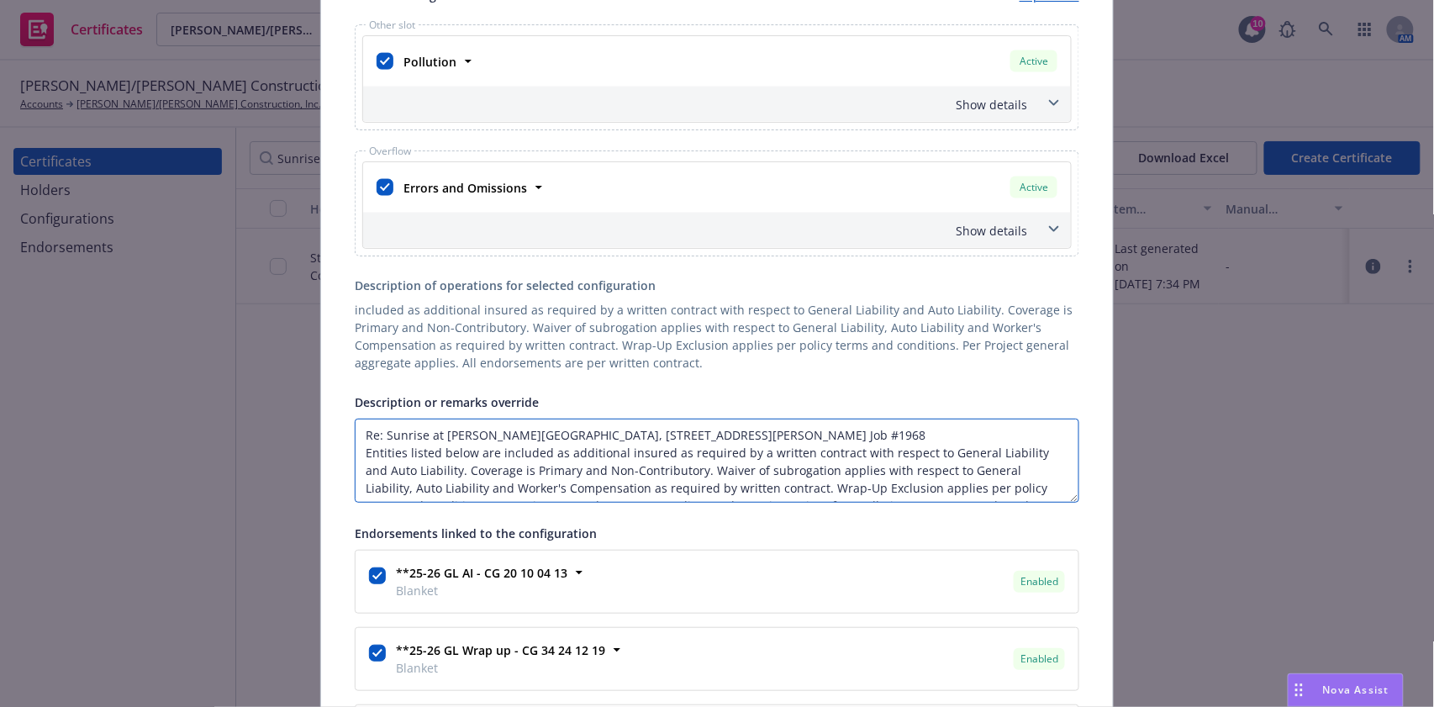
paste textarea "bcontract 1968-06100 for the Sunrise at [PERSON_NAME][GEOGRAPHIC_DATA] Project …"
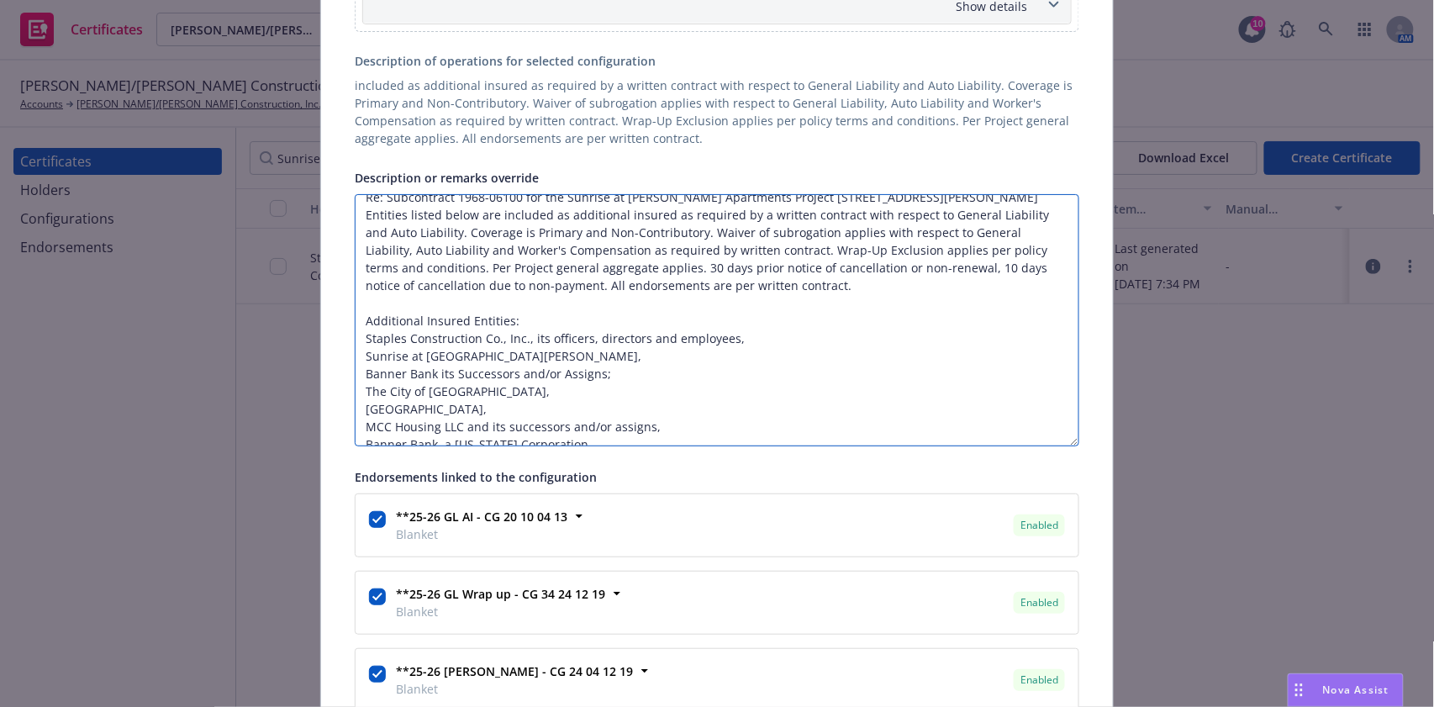
scroll to position [0, 0]
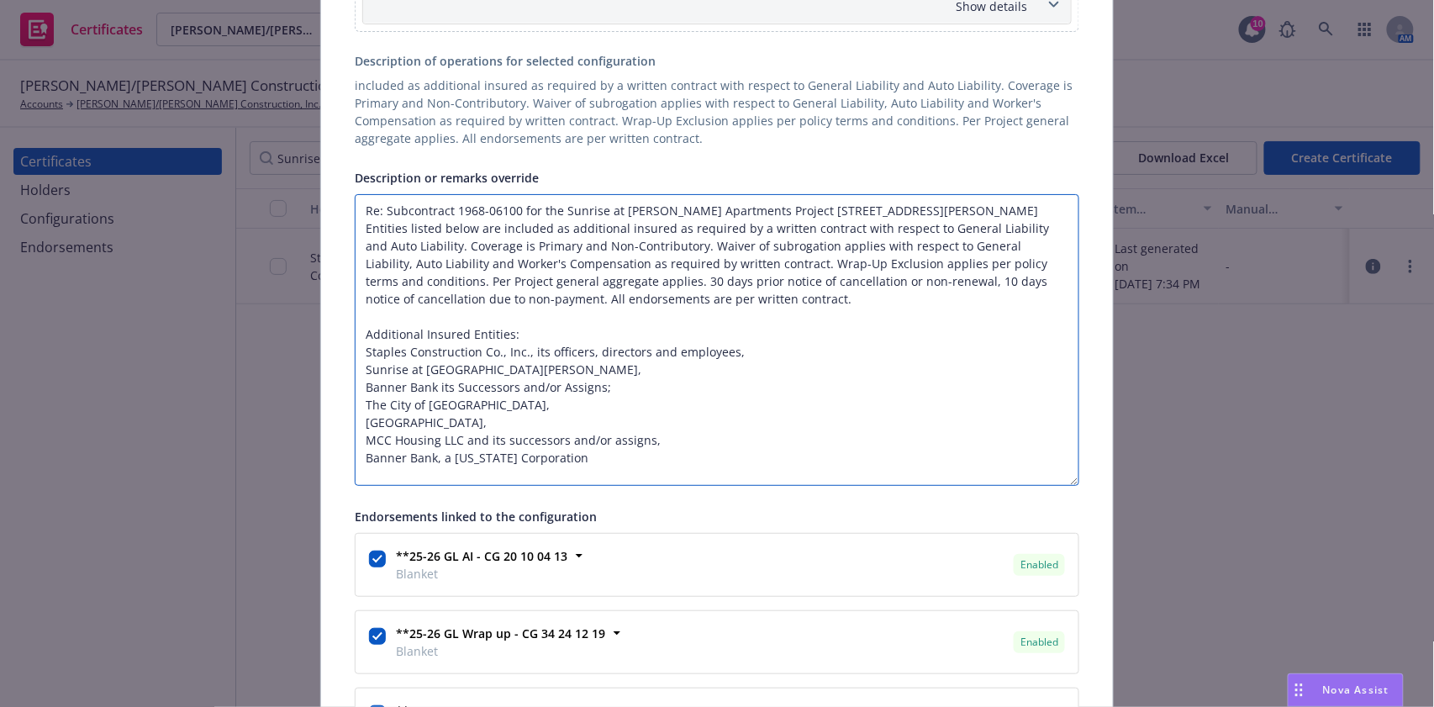
drag, startPoint x: 1069, startPoint y: 268, endPoint x: 1057, endPoint y: 476, distance: 208.0
click at [1057, 476] on textarea "Re: Subcontract 1968-06100 for the Sunrise at [PERSON_NAME] Apartments Project …" at bounding box center [717, 340] width 725 height 292
type textarea "Re: Subcontract 1968-06100 for the Sunrise at [PERSON_NAME] Apartments Project …"
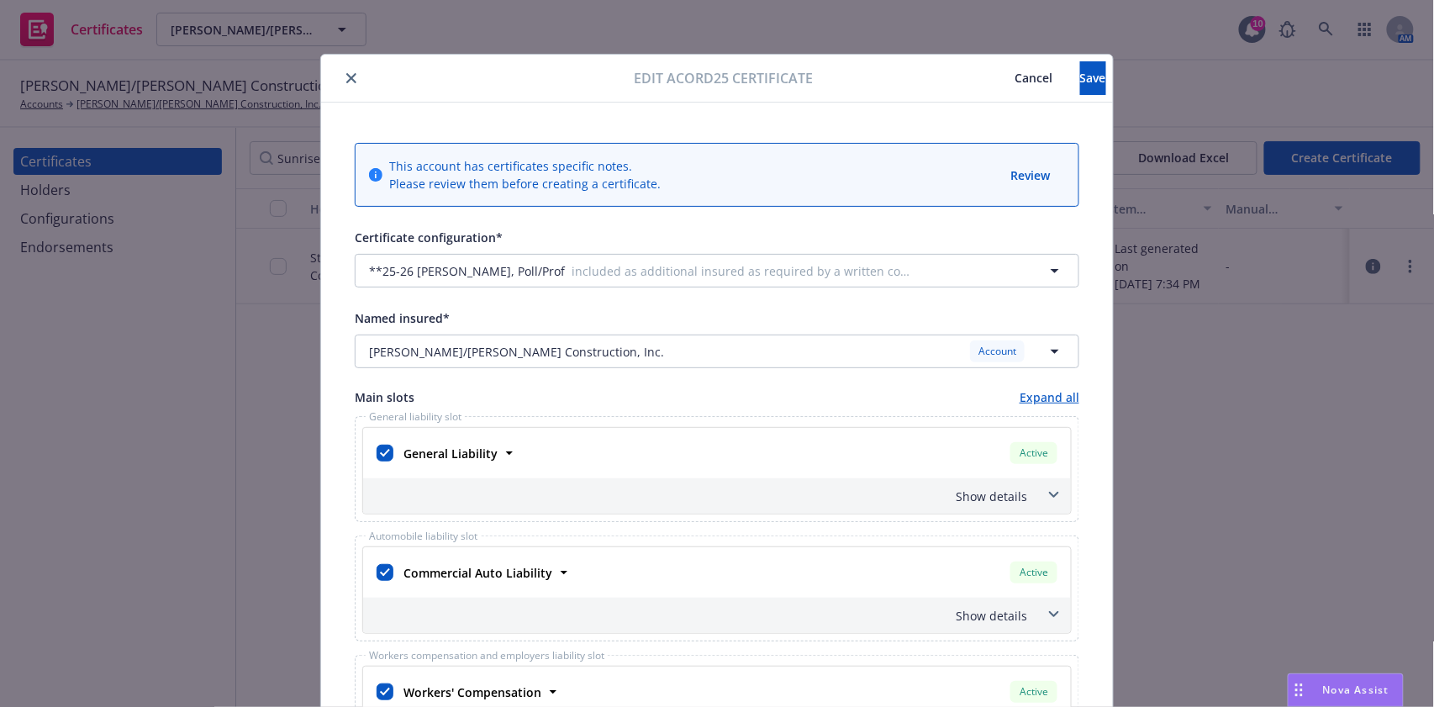
click at [1029, 56] on div "Edit Acord25 certificate Cancel Save" at bounding box center [717, 79] width 792 height 48
click at [1080, 71] on button "Save" at bounding box center [1093, 78] width 26 height 34
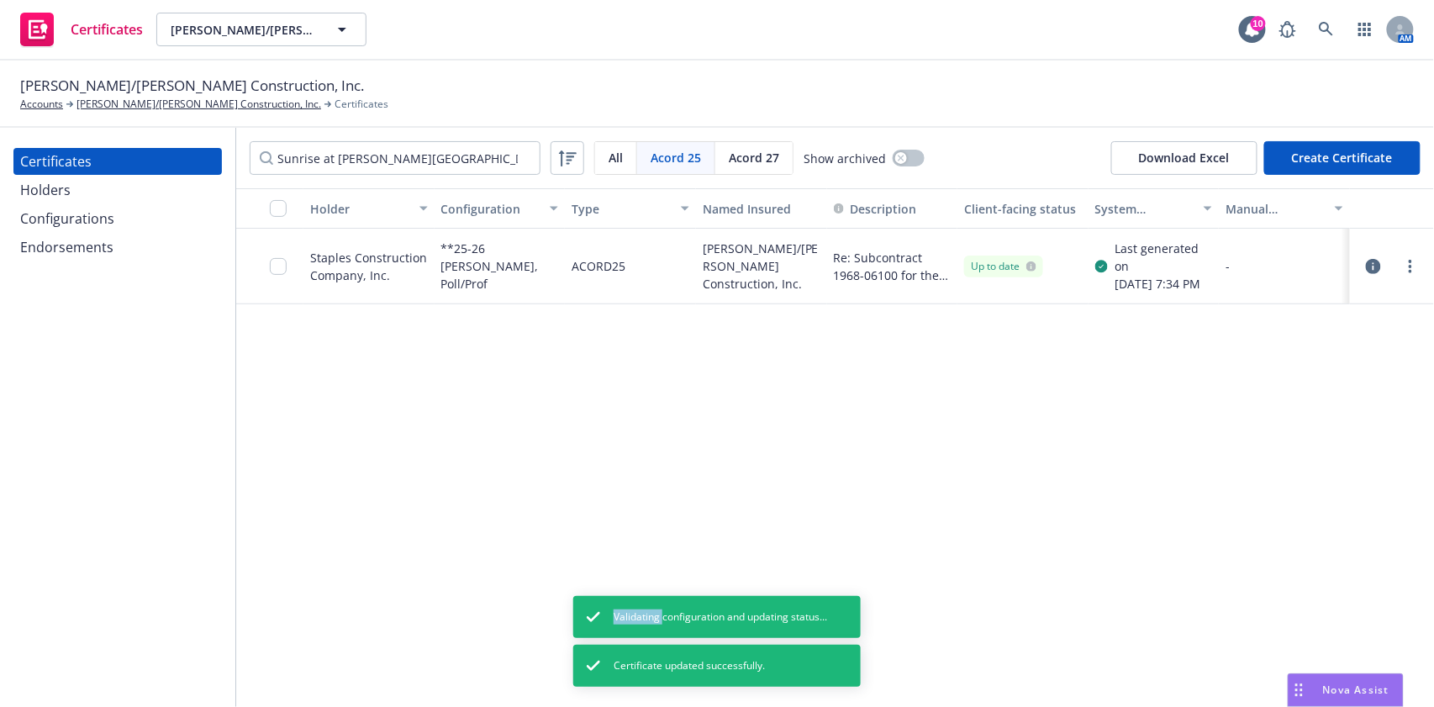
click at [1406, 272] on link "more" at bounding box center [1410, 266] width 20 height 20
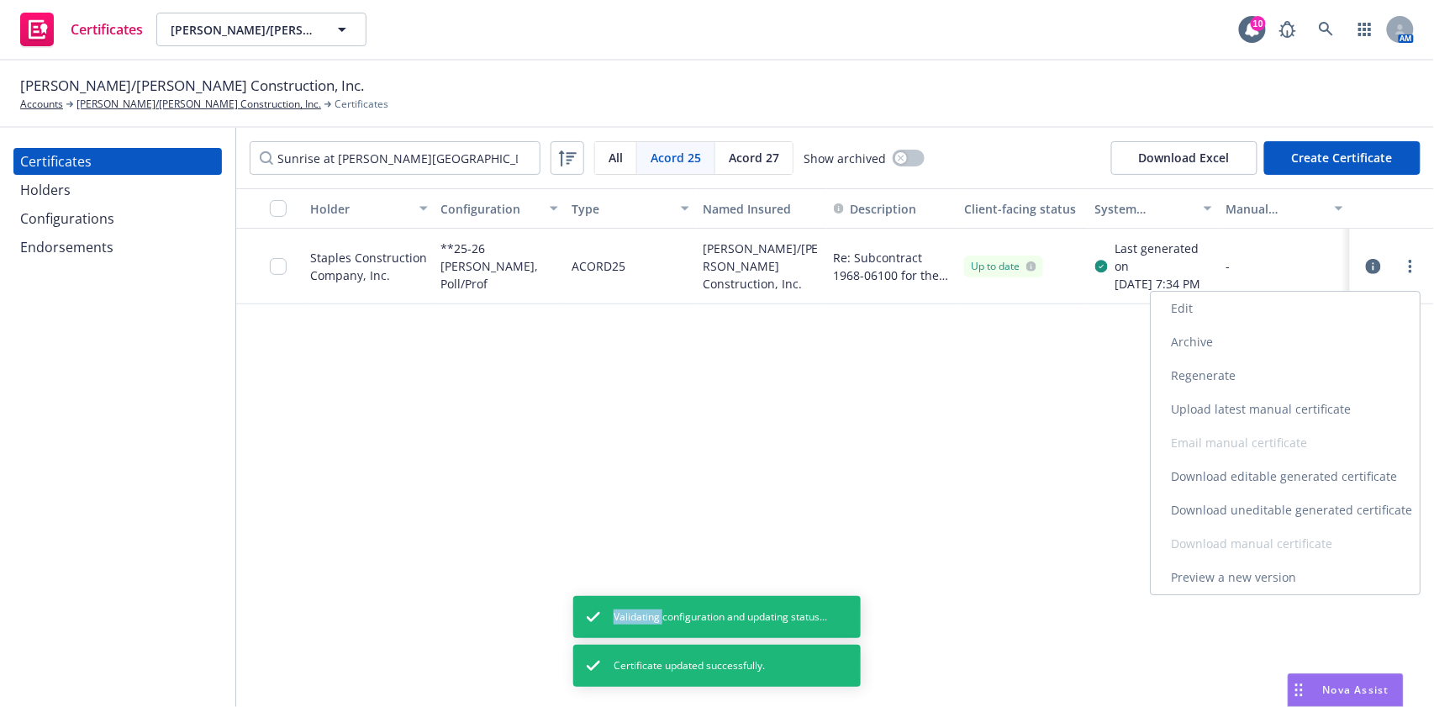
click at [1284, 383] on link "Regenerate" at bounding box center [1285, 376] width 269 height 34
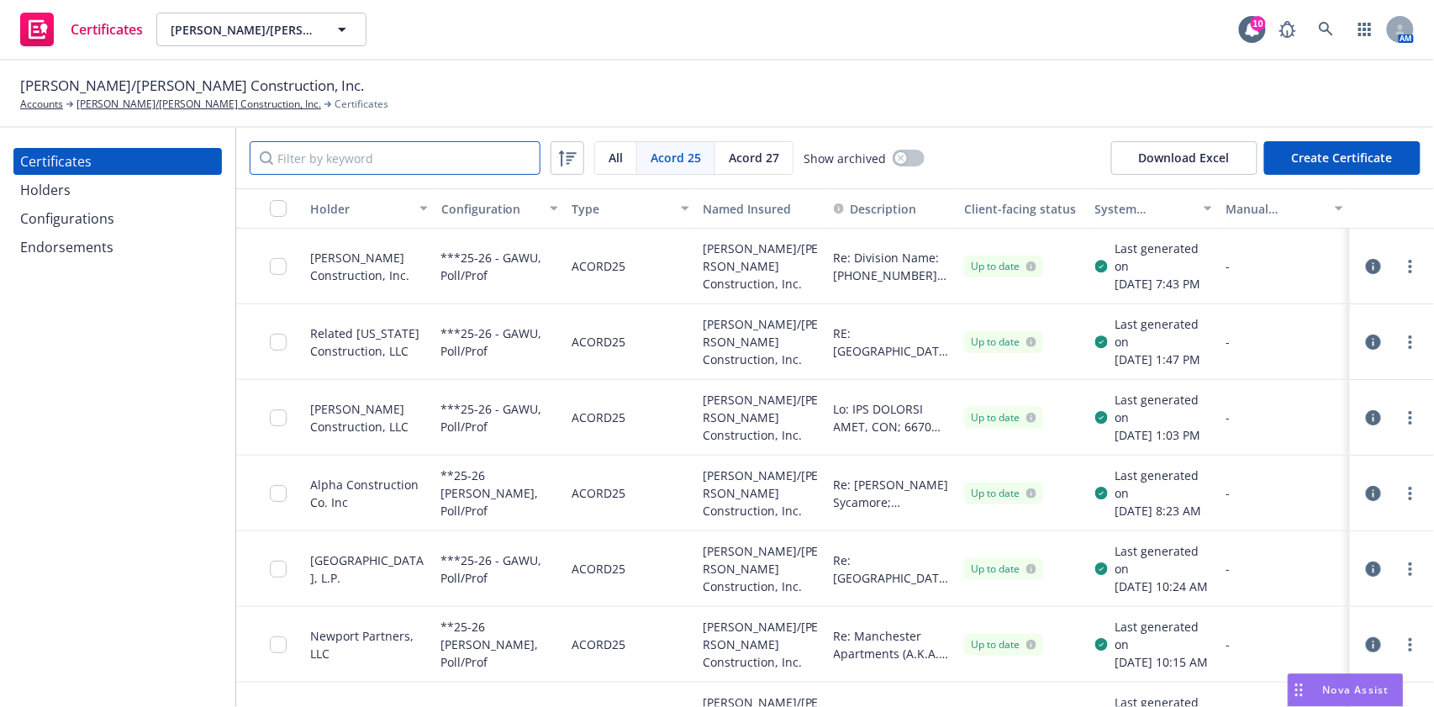
click at [447, 156] on input "Filter by keyword" at bounding box center [395, 158] width 291 height 34
paste input "Subcontract 1968-06100 for the Sunrise at [PERSON_NAME][GEOGRAPHIC_DATA] Projec…"
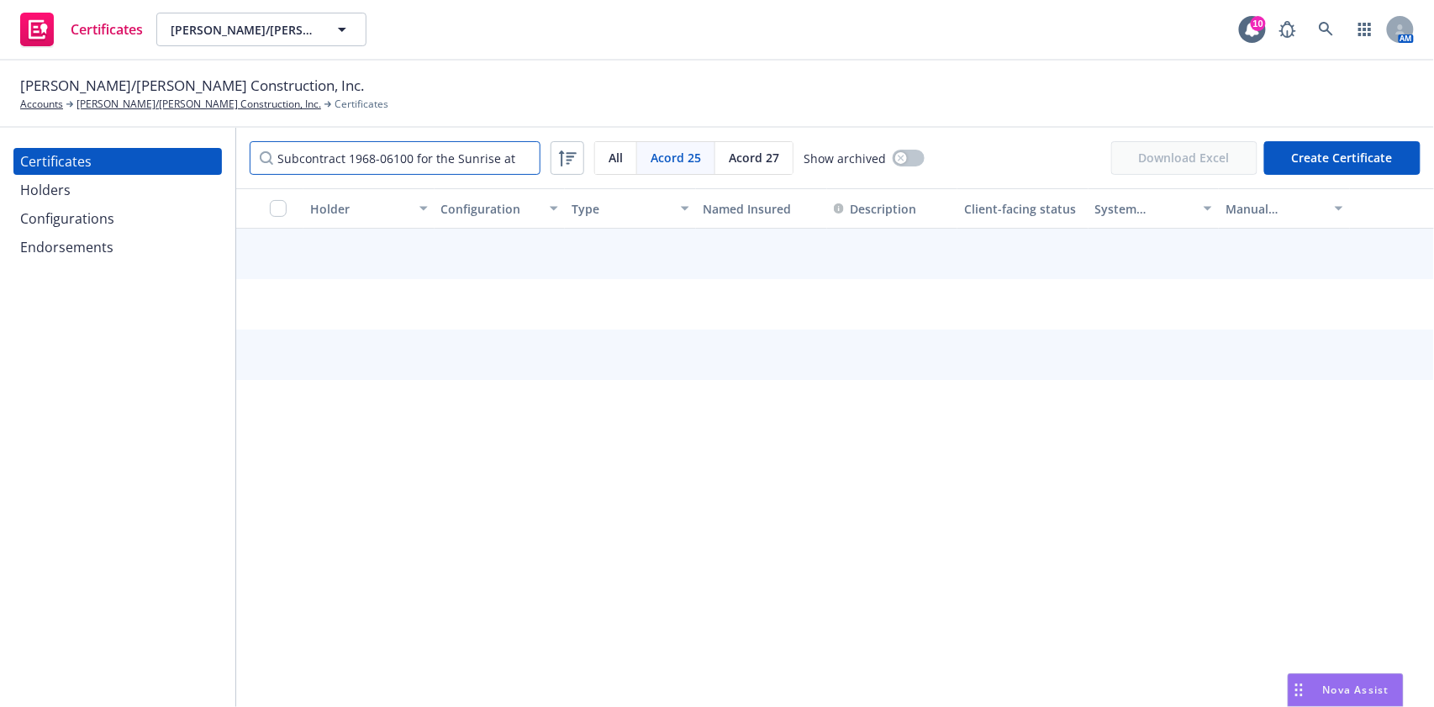
scroll to position [0, 339]
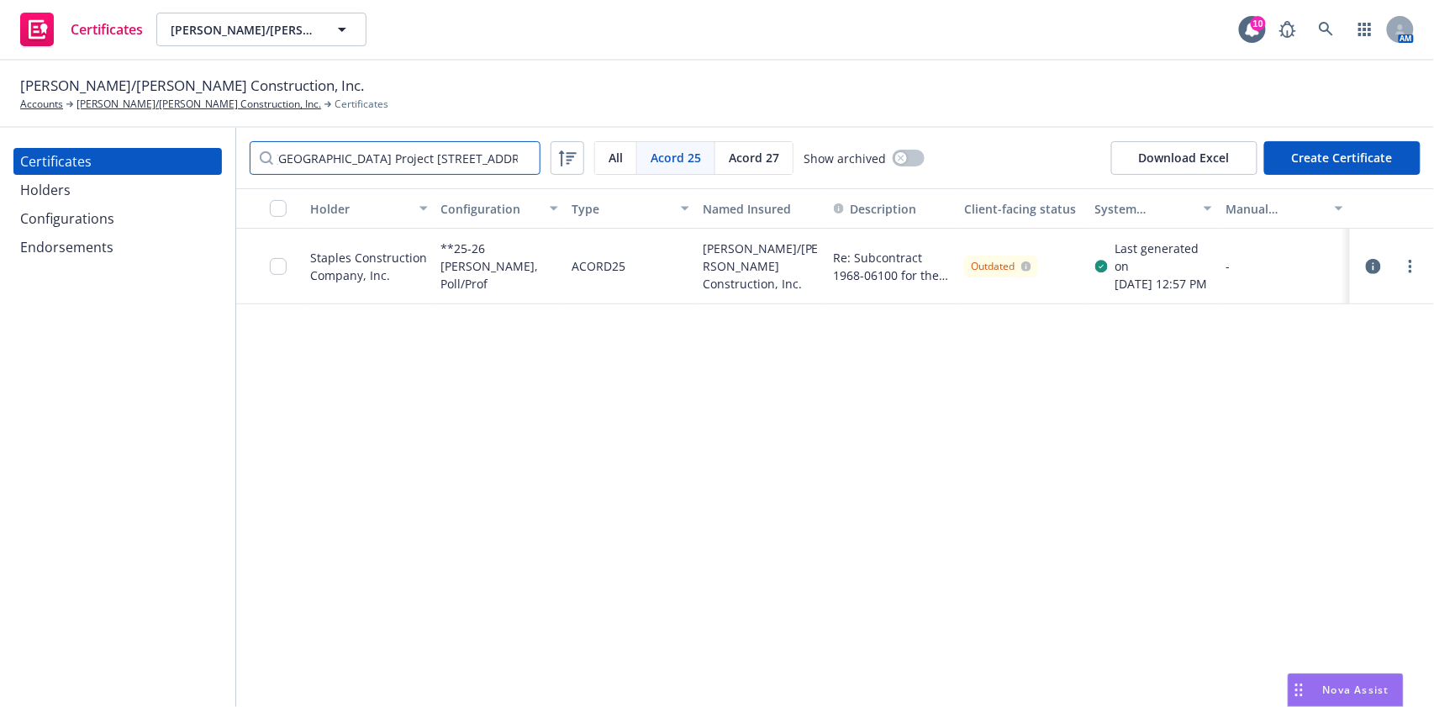
type input "Subcontract 1968-06100 for the Sunrise at [PERSON_NAME][GEOGRAPHIC_DATA] Projec…"
click at [1421, 269] on div at bounding box center [1392, 267] width 71 height 34
click at [1411, 267] on circle "more" at bounding box center [1410, 266] width 3 height 3
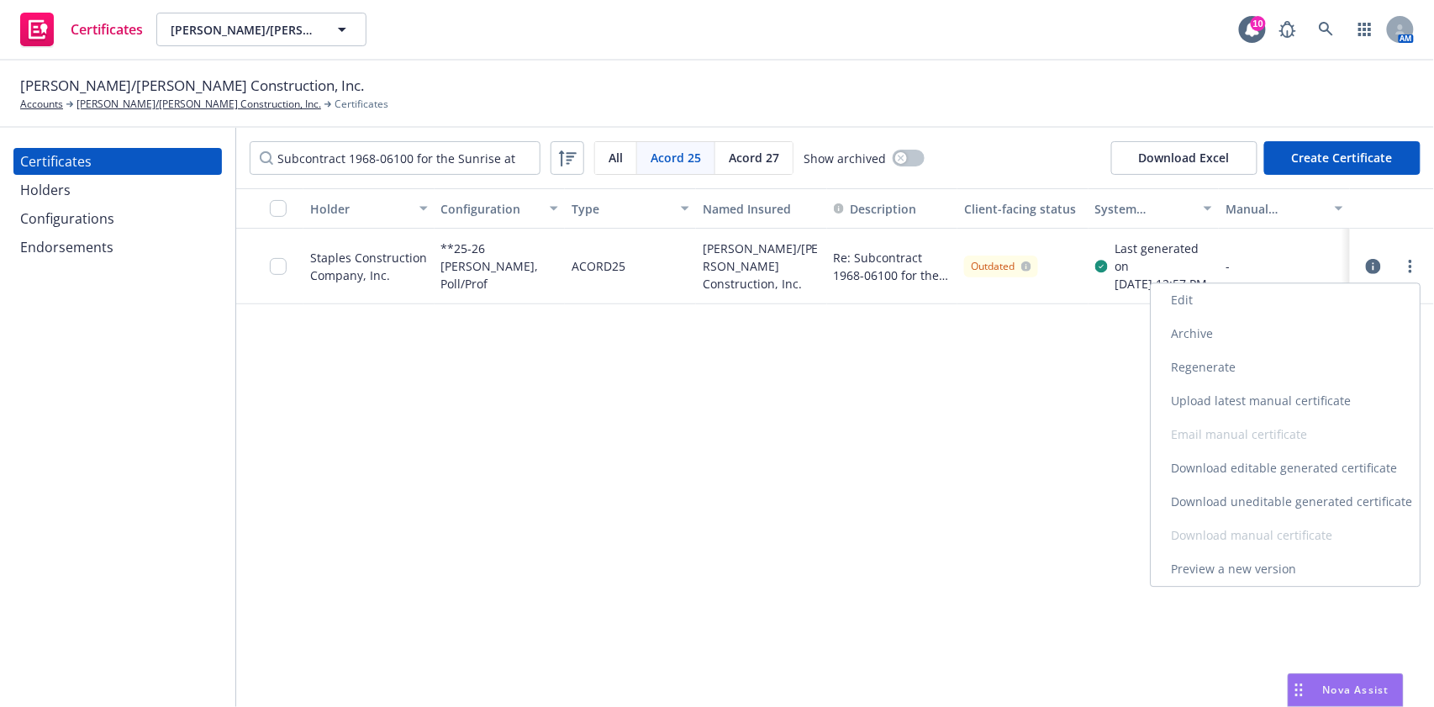
click at [1331, 500] on link "Download uneditable generated certificate" at bounding box center [1285, 502] width 269 height 34
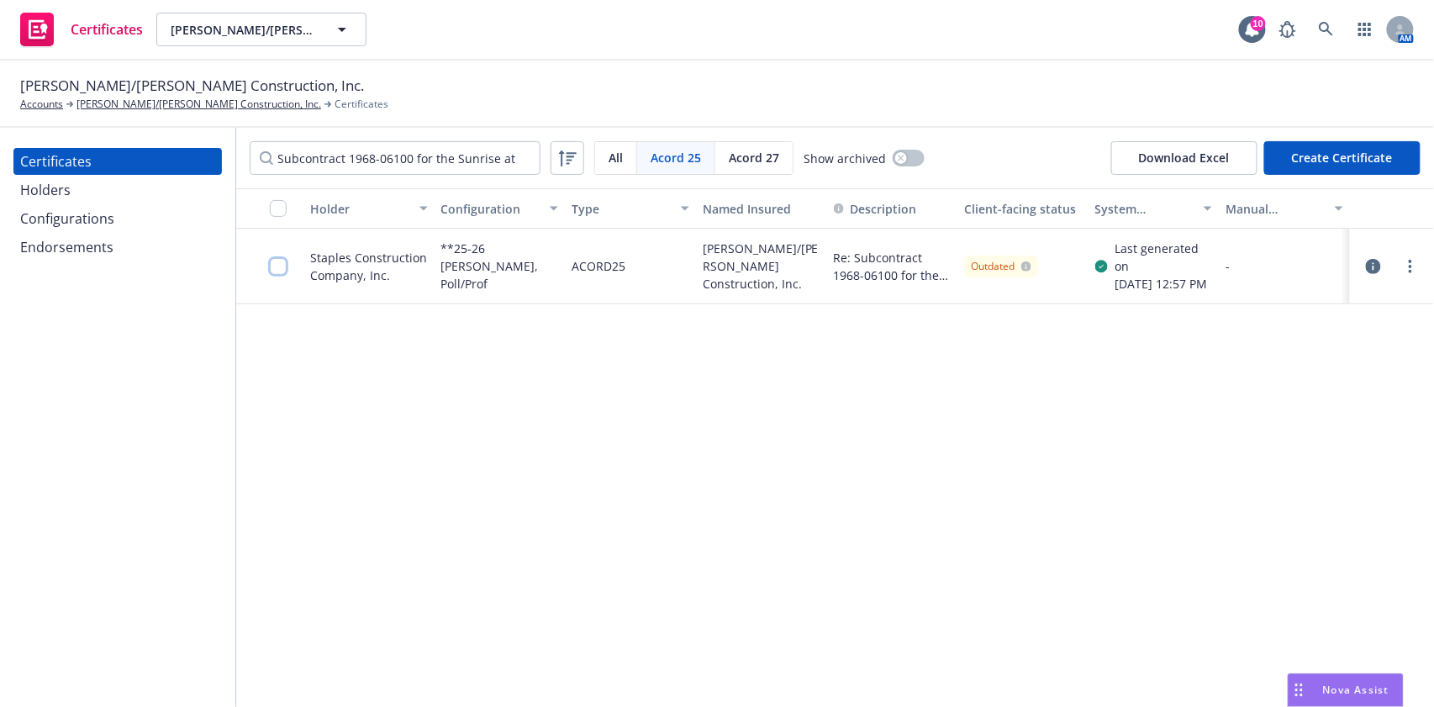
drag, startPoint x: 279, startPoint y: 263, endPoint x: 302, endPoint y: 282, distance: 29.8
click at [279, 263] on input "checkbox" at bounding box center [278, 266] width 17 height 17
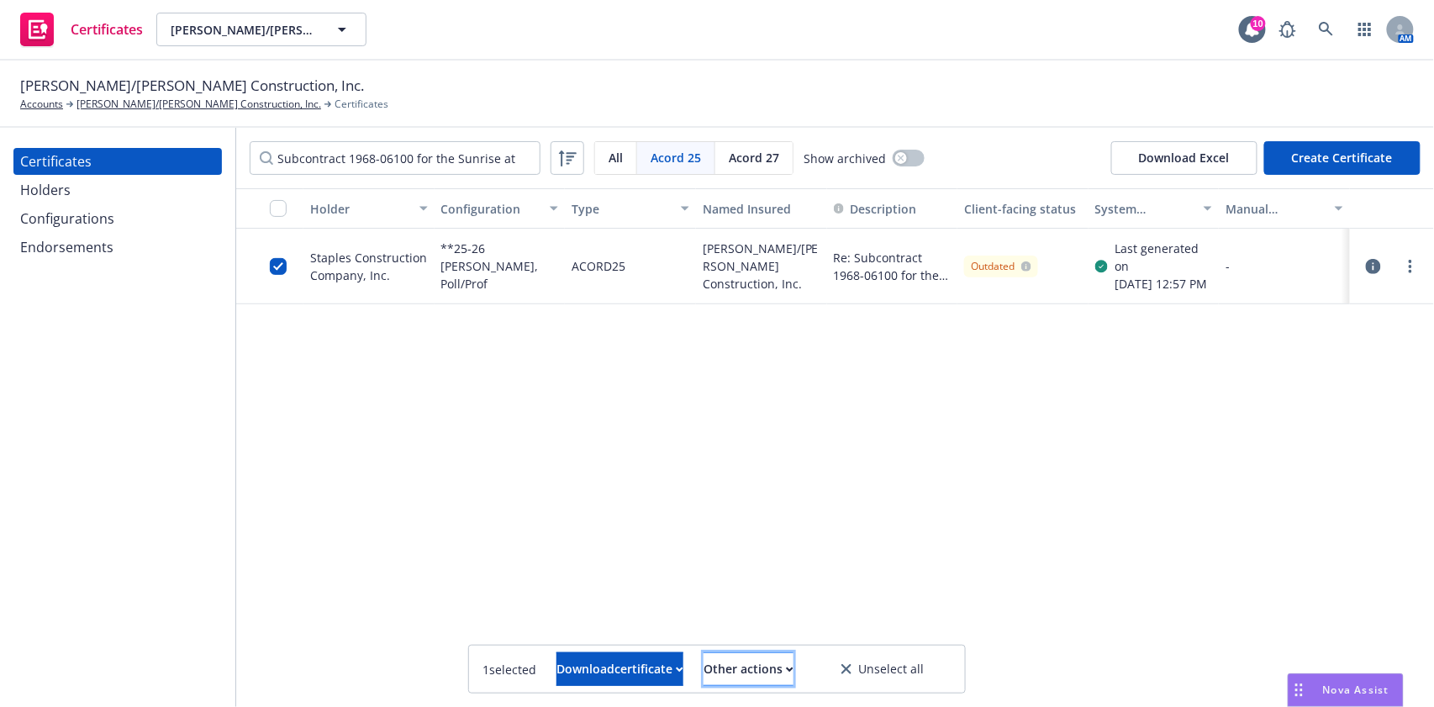
click at [793, 672] on button "Other actions" at bounding box center [749, 669] width 90 height 34
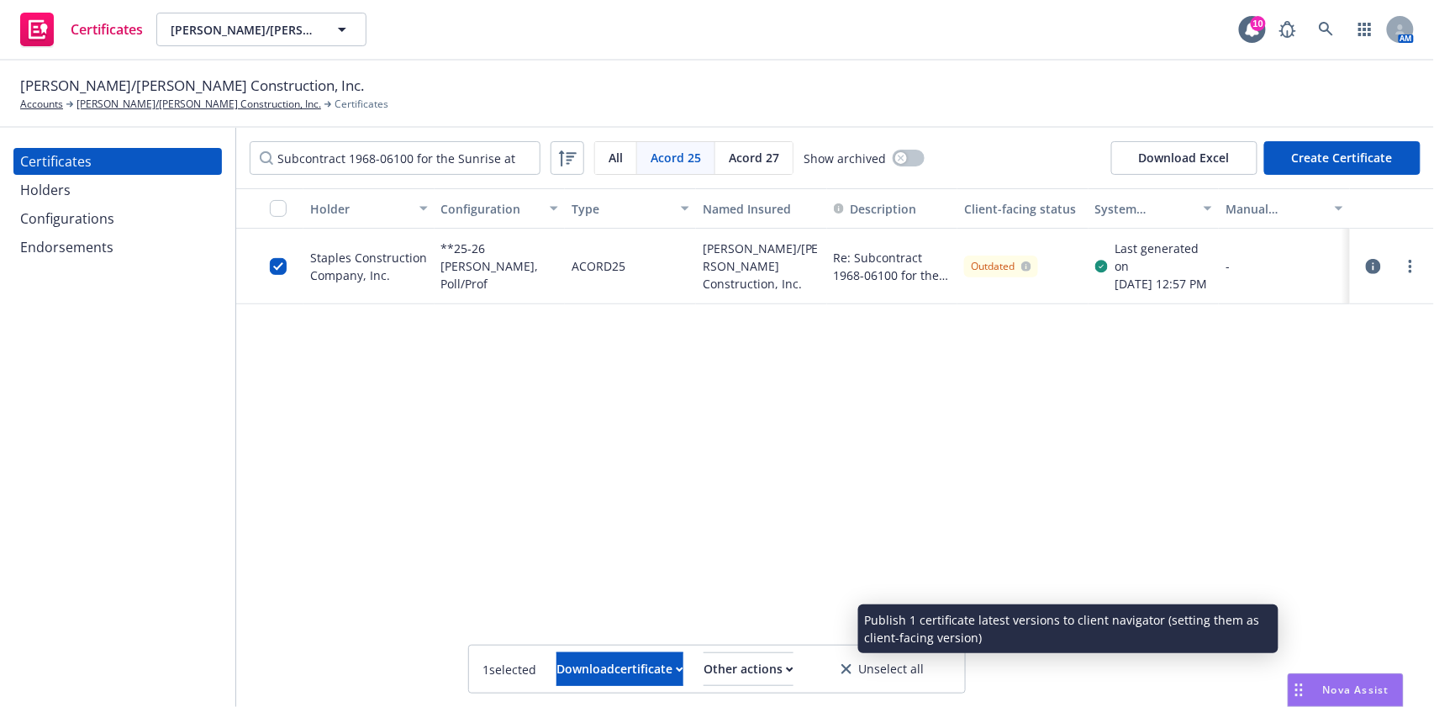
click at [795, 640] on link "Publish certificate" at bounding box center [718, 628] width 155 height 34
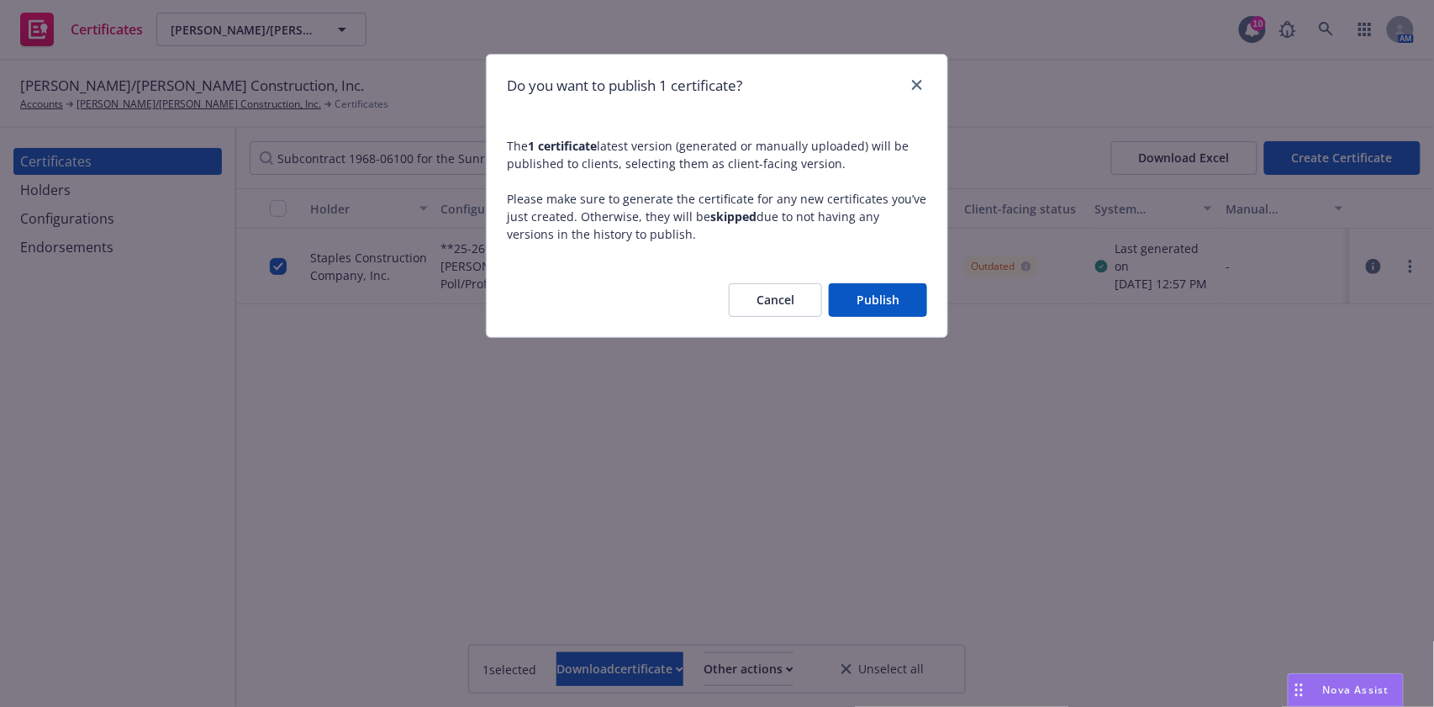
click at [913, 282] on div "Cancel Publish" at bounding box center [717, 300] width 461 height 74
click at [908, 298] on button "Publish" at bounding box center [878, 300] width 98 height 34
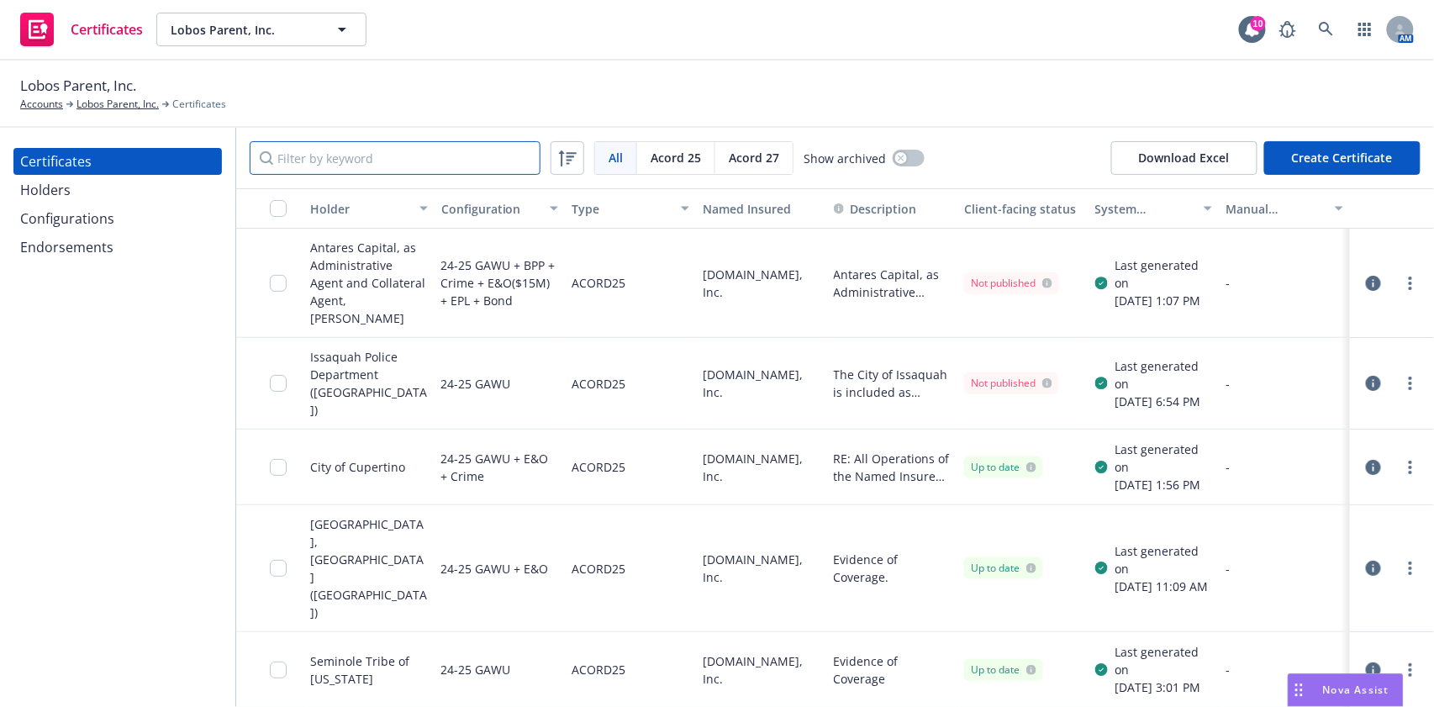
click at [424, 177] on div "All All [PERSON_NAME] 25 [PERSON_NAME] 27 Show archived Download Excel Create C…" at bounding box center [835, 158] width 1198 height 61
click at [424, 150] on input "Filter by keyword" at bounding box center [395, 158] width 291 height 34
paste input "20140127"
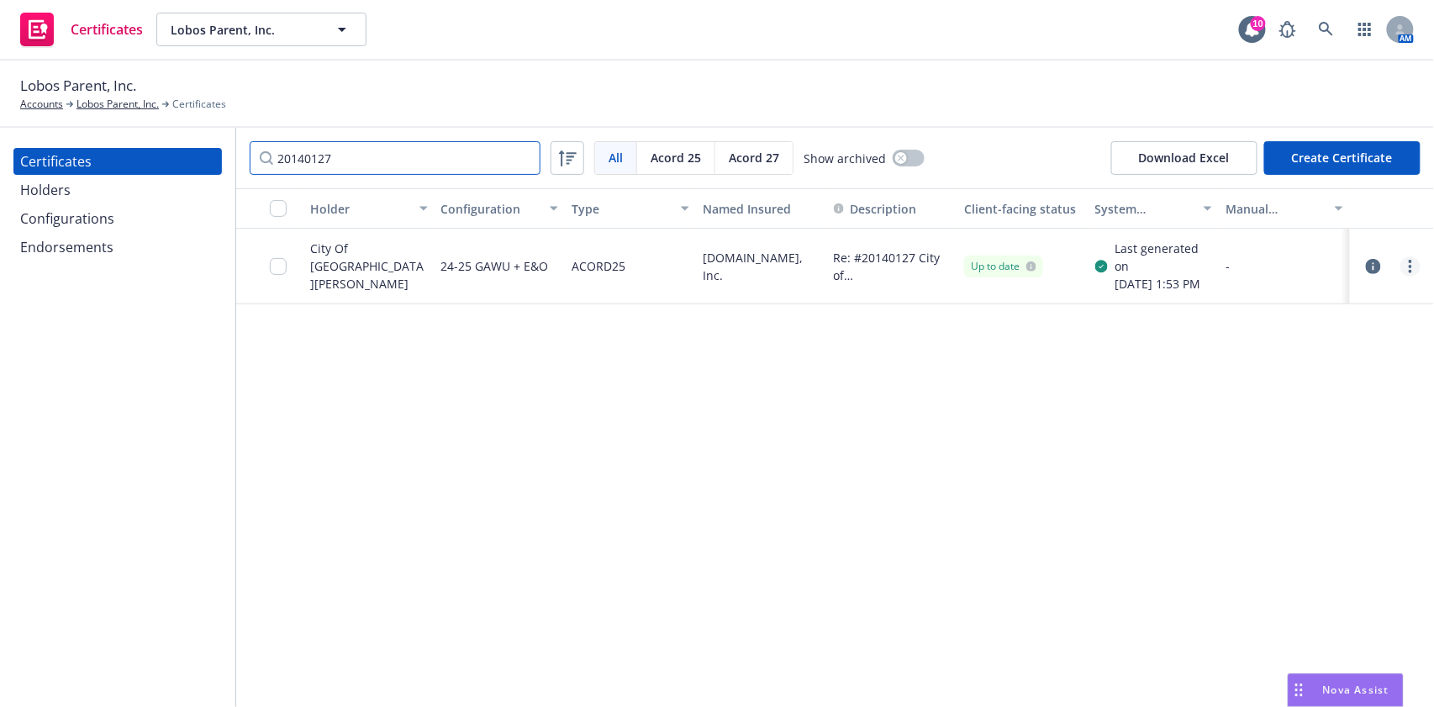
type input "20140127"
click at [1406, 271] on link "more" at bounding box center [1410, 266] width 20 height 20
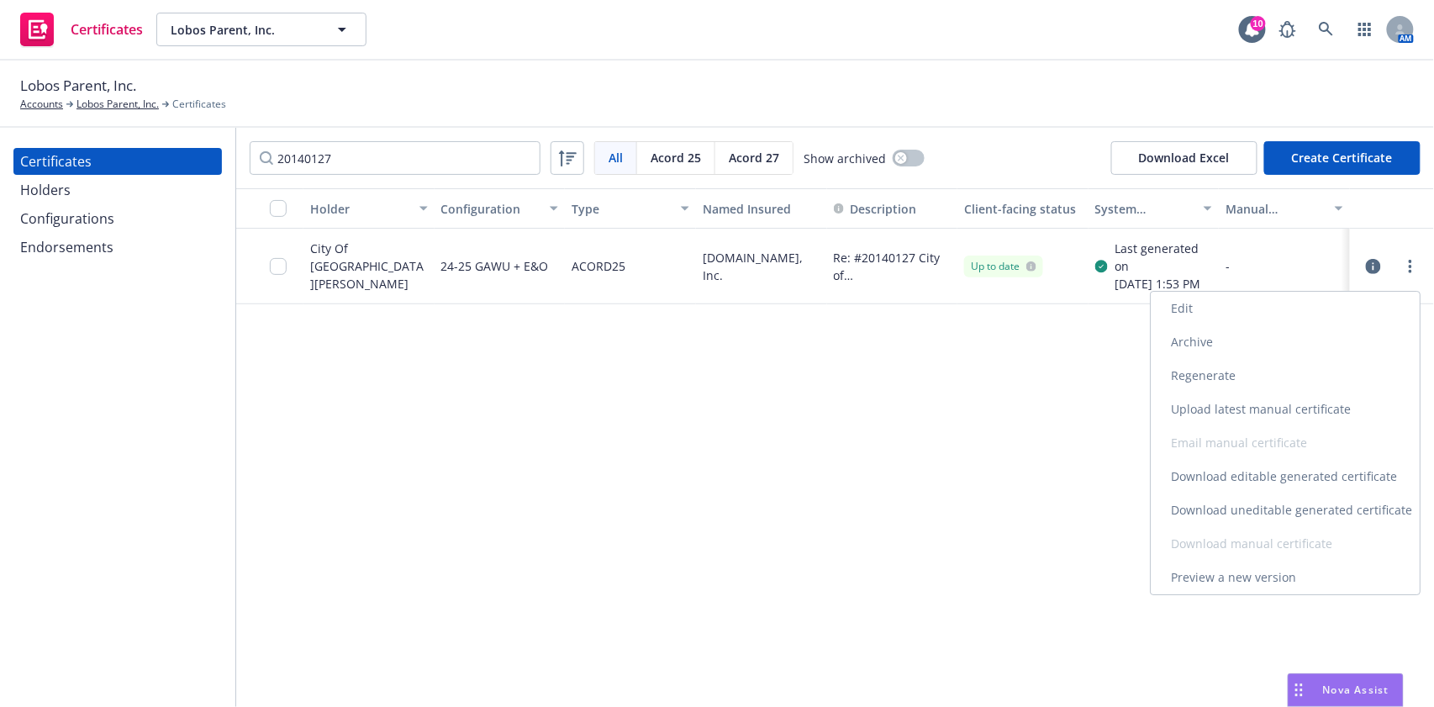
click at [1247, 384] on link "Regenerate" at bounding box center [1285, 376] width 269 height 34
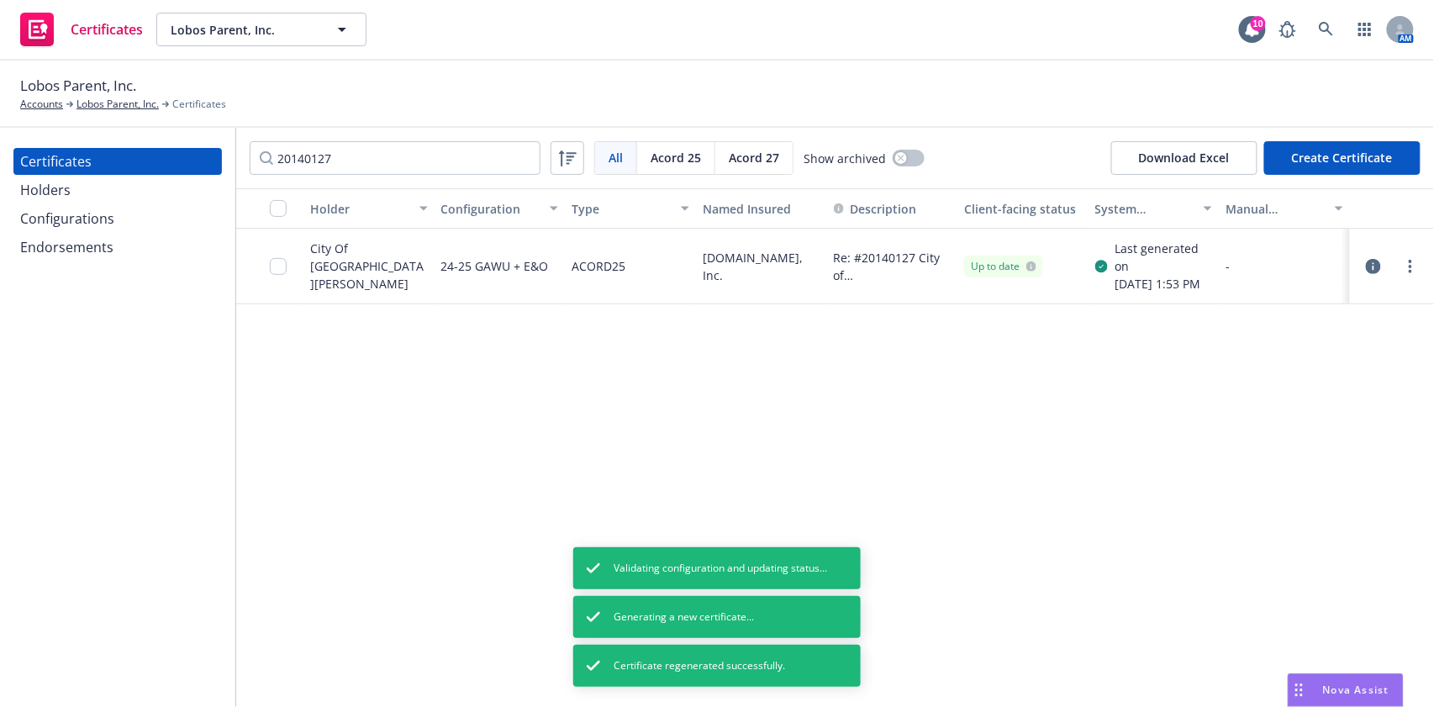
click at [1421, 268] on div at bounding box center [1392, 267] width 71 height 34
click at [1416, 269] on link "more" at bounding box center [1410, 266] width 20 height 20
click at [1412, 271] on icon "more" at bounding box center [1410, 266] width 3 height 13
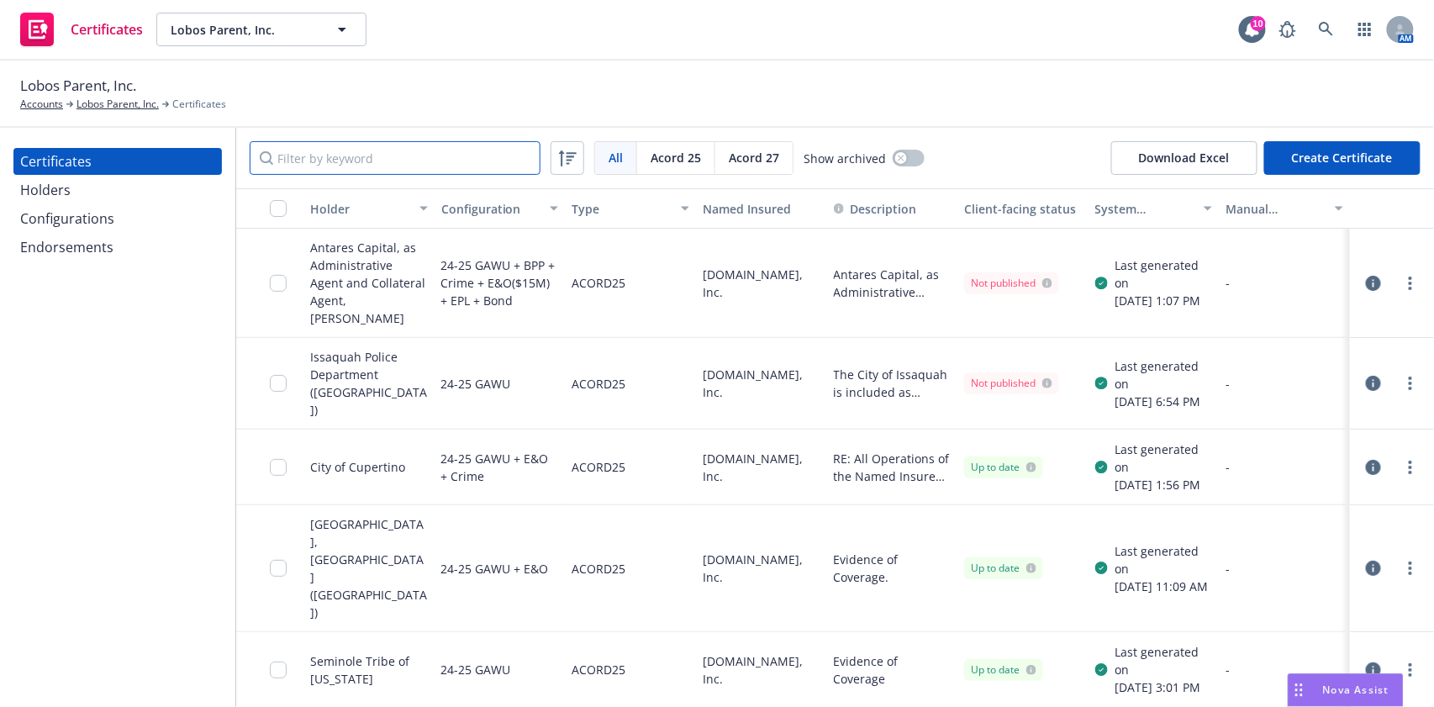
click at [406, 159] on input "Filter by keyword" at bounding box center [395, 158] width 291 height 34
paste input "20140127"
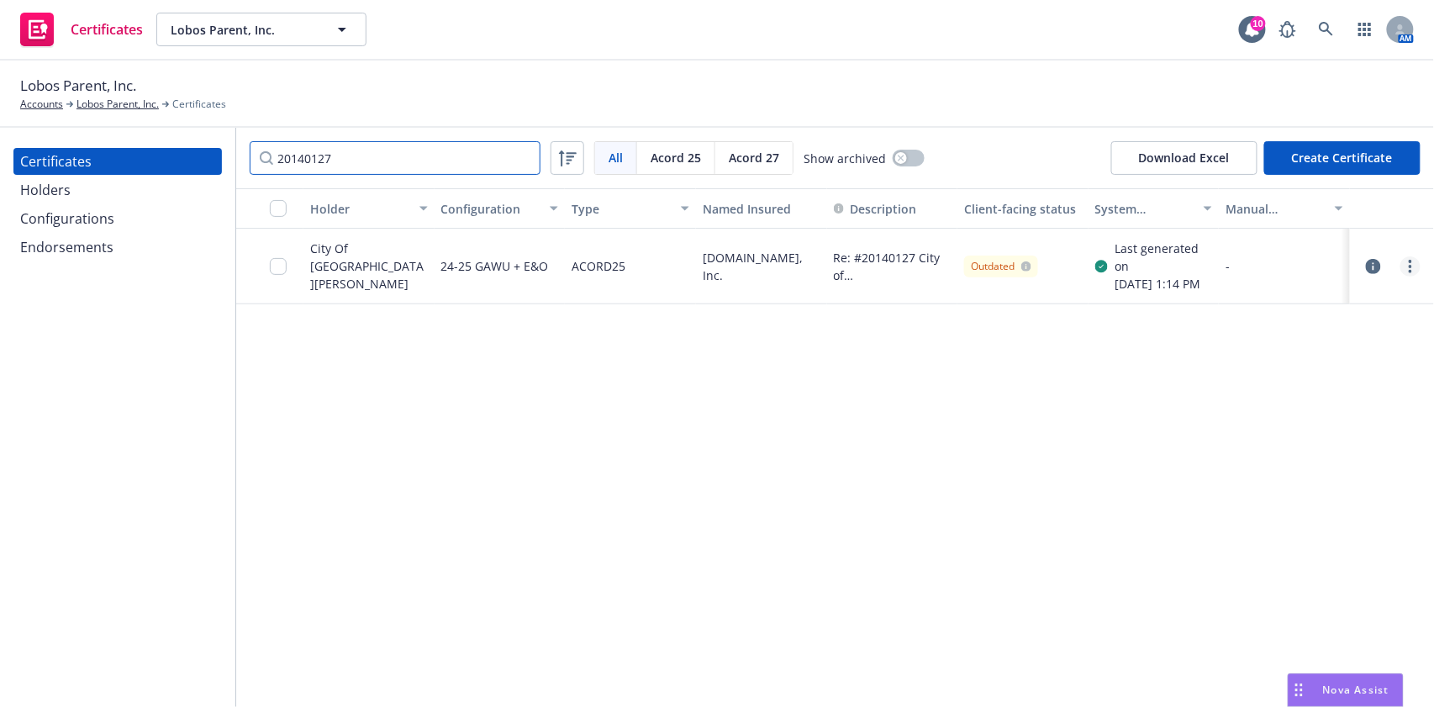
type input "20140127"
click at [1415, 271] on link "more" at bounding box center [1410, 266] width 20 height 20
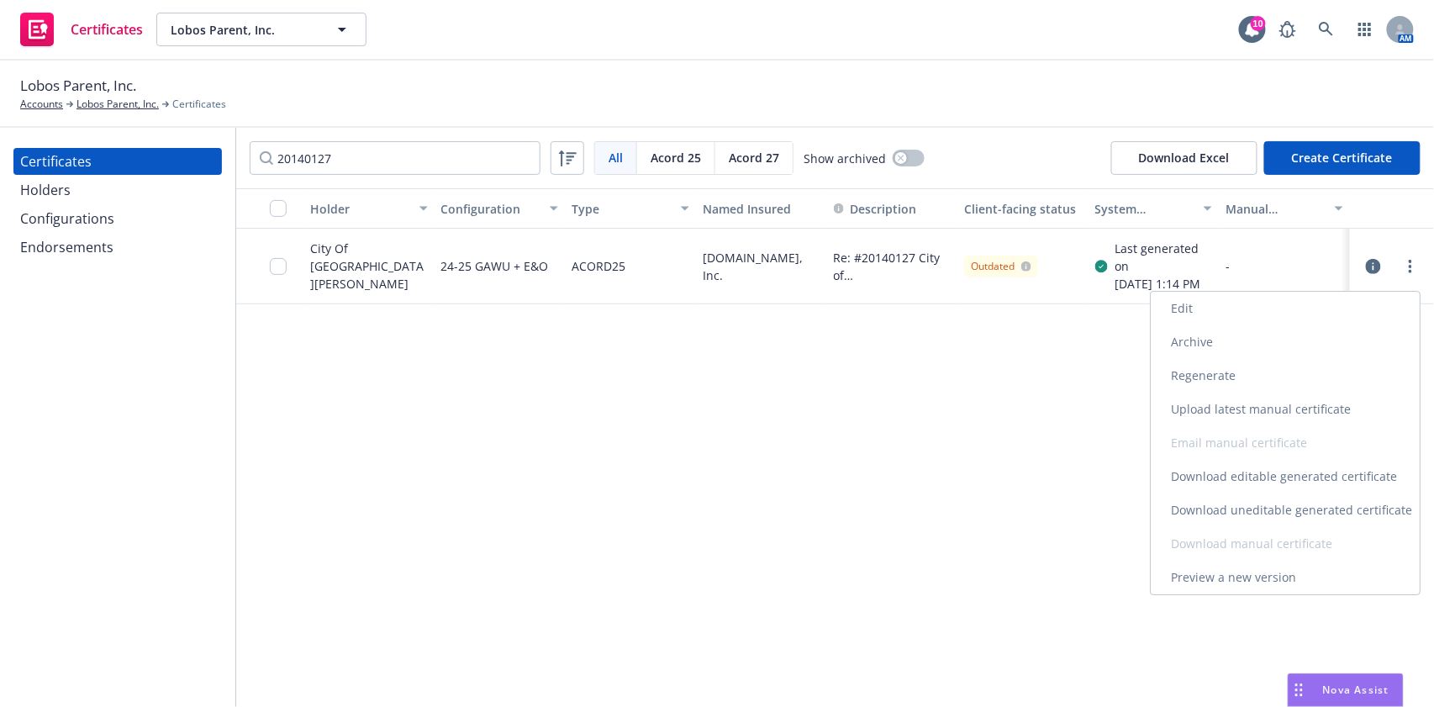
click at [1299, 518] on link "Download uneditable generated certificate" at bounding box center [1285, 510] width 269 height 34
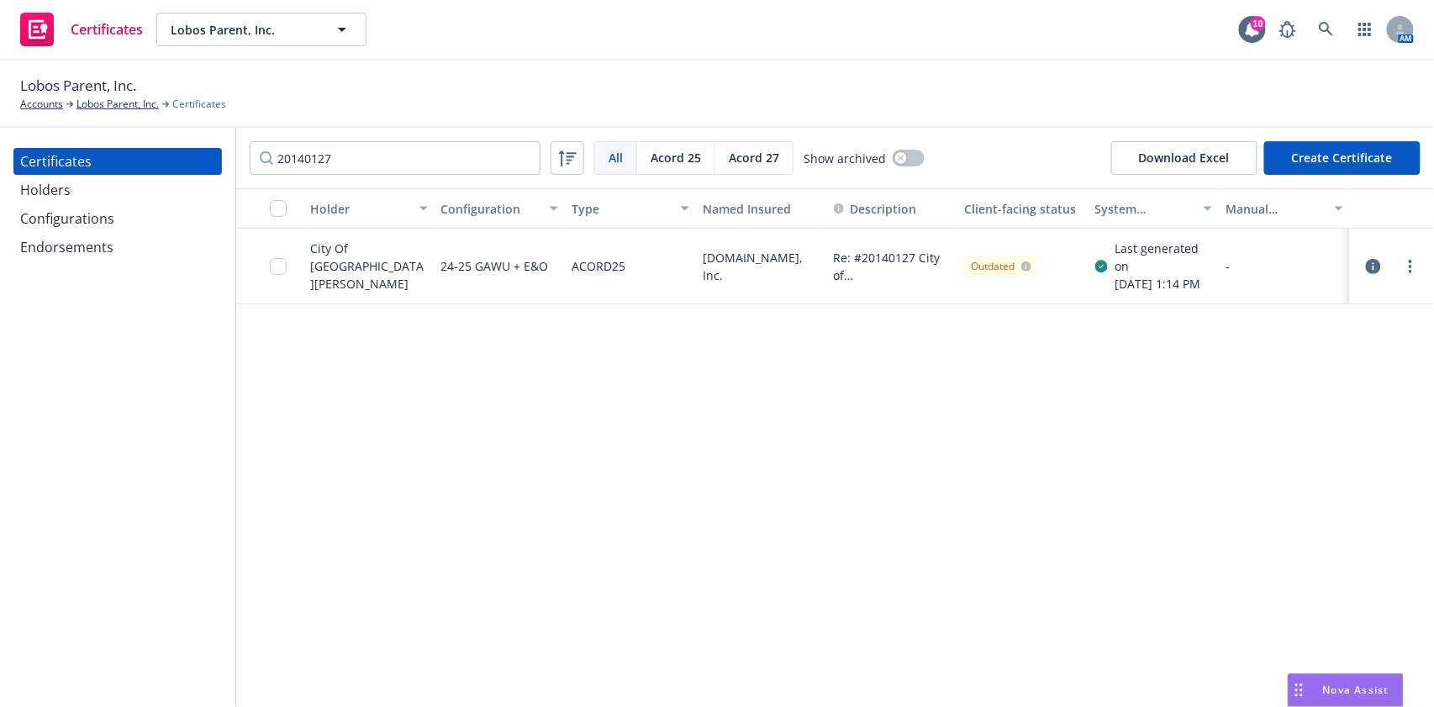
click at [272, 284] on div at bounding box center [283, 266] width 27 height 55
click at [273, 273] on input "checkbox" at bounding box center [278, 266] width 17 height 17
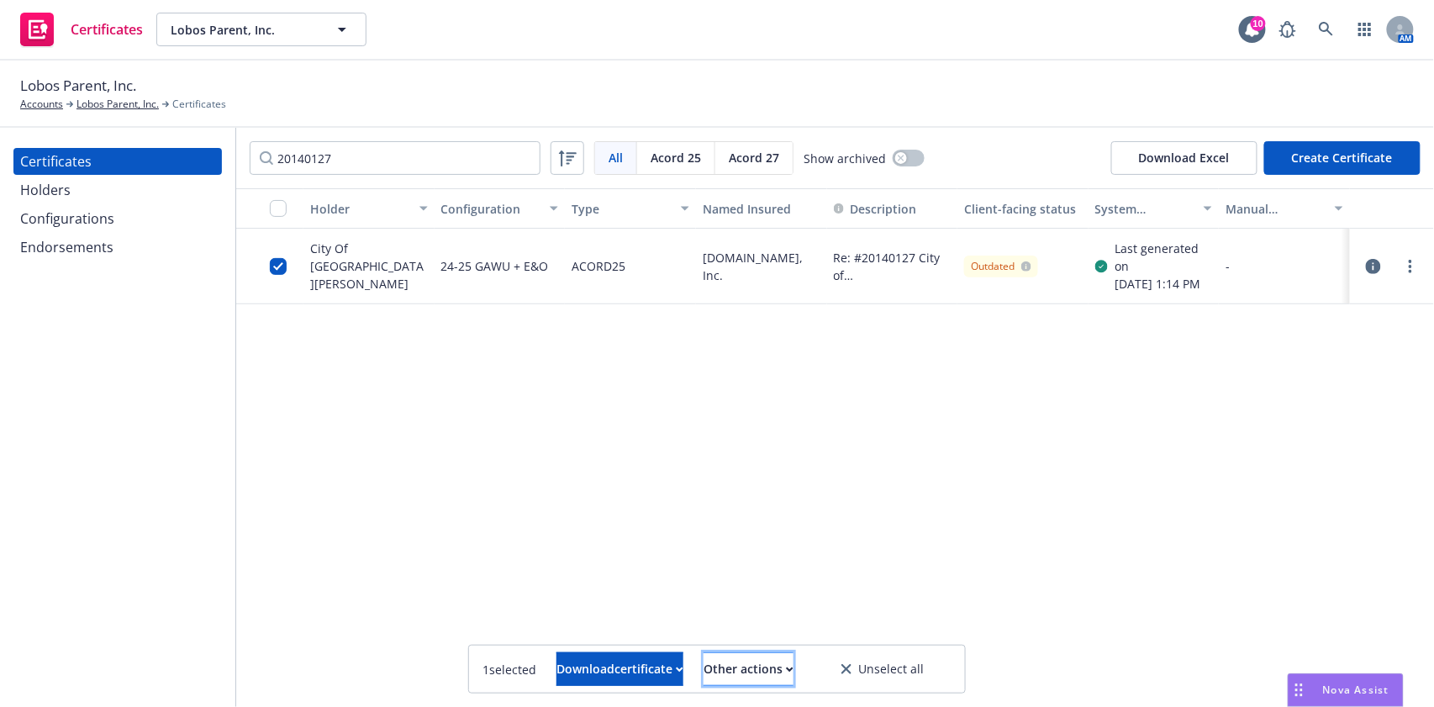
click at [769, 667] on div "Other actions" at bounding box center [749, 669] width 90 height 32
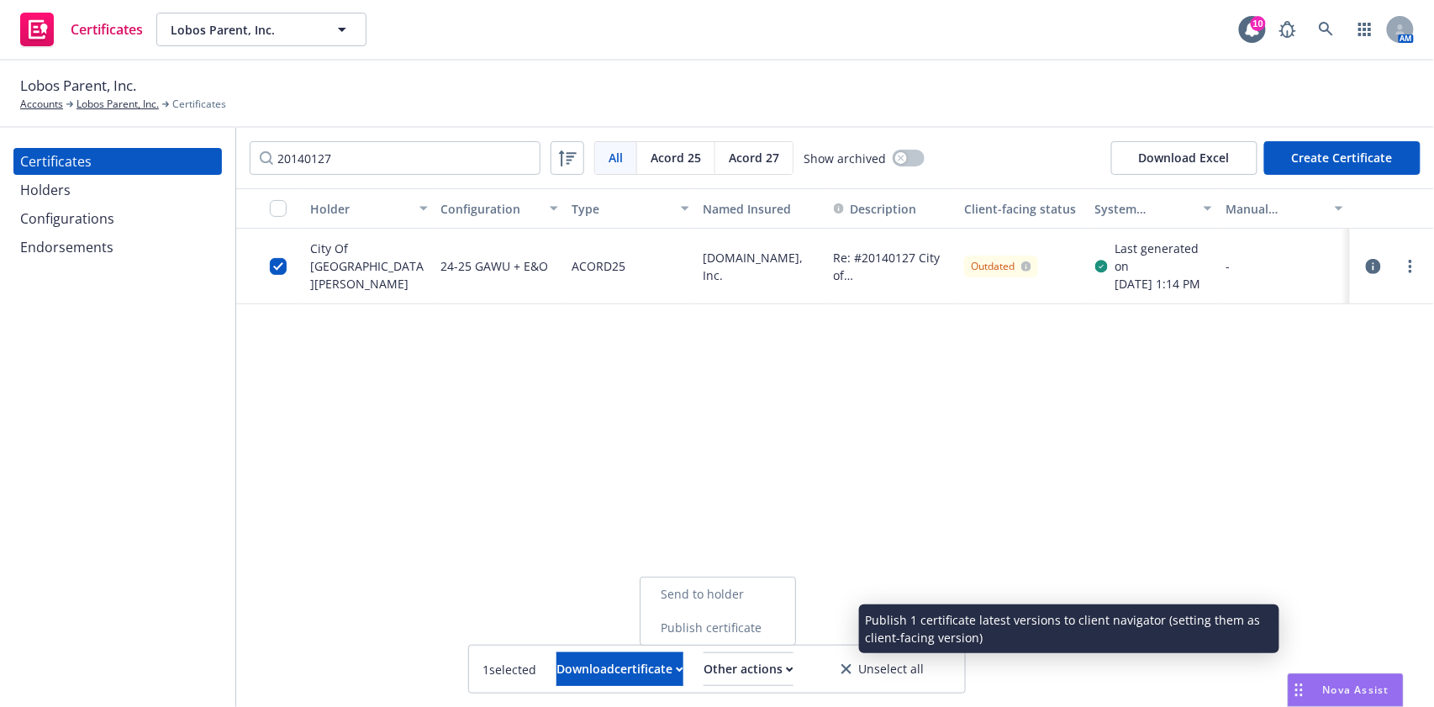
click at [759, 624] on link "Publish certificate" at bounding box center [718, 628] width 155 height 34
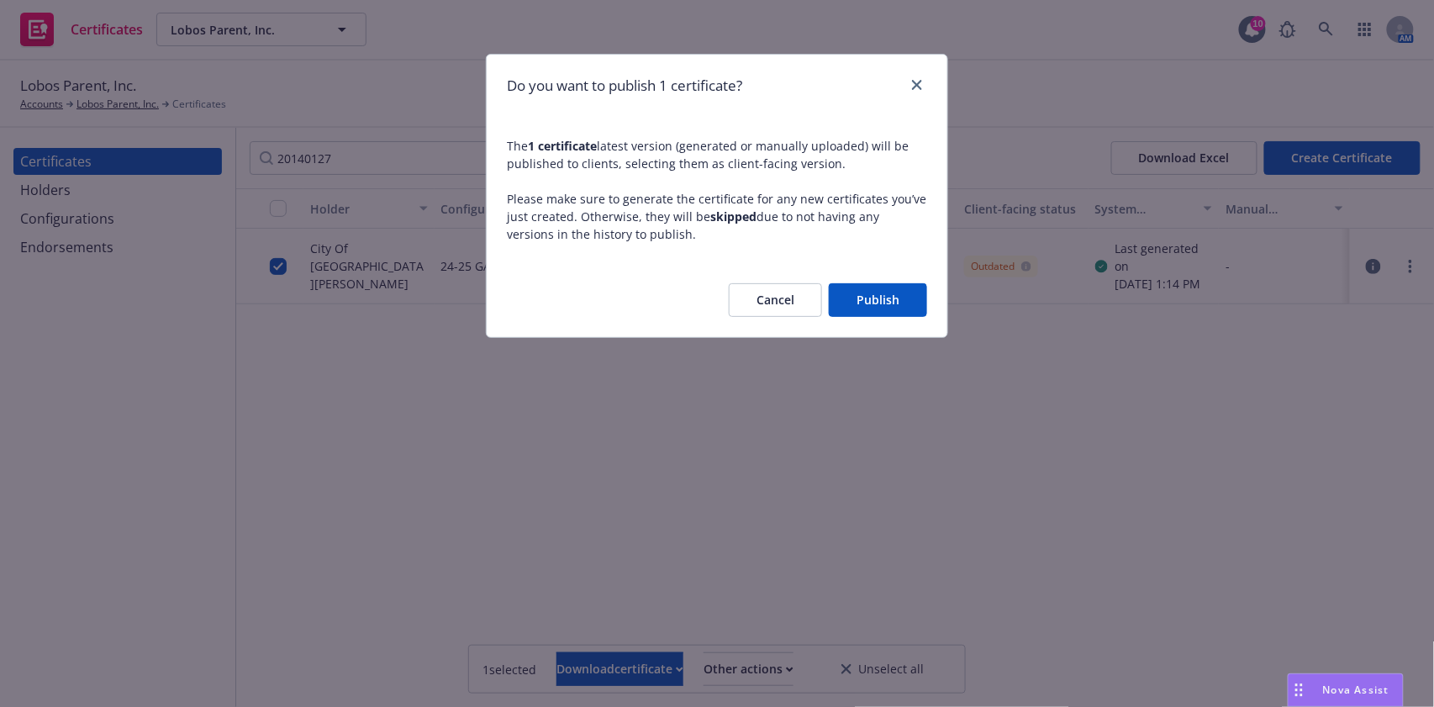
click at [873, 301] on button "Publish" at bounding box center [878, 300] width 98 height 34
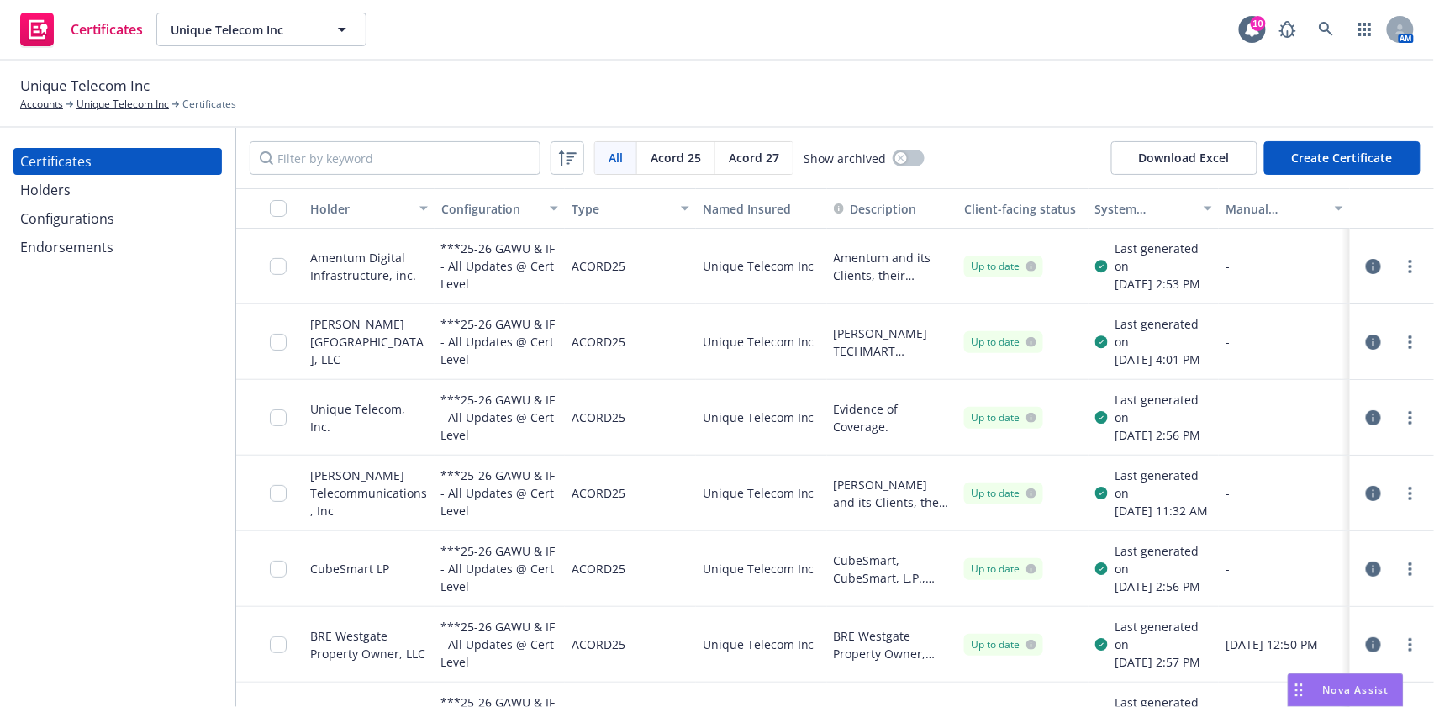
click at [1366, 271] on icon "button" at bounding box center [1373, 266] width 15 height 15
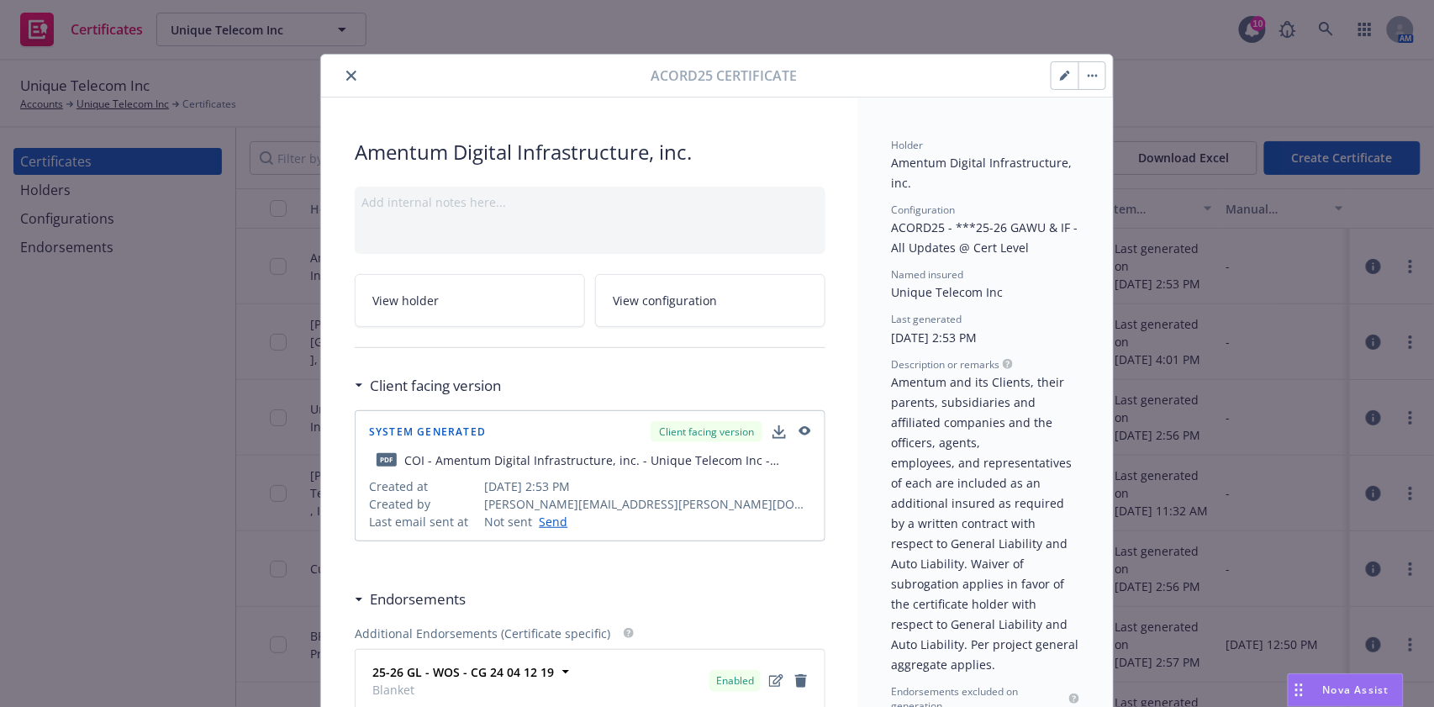
click at [1078, 71] on button "button" at bounding box center [1091, 75] width 27 height 27
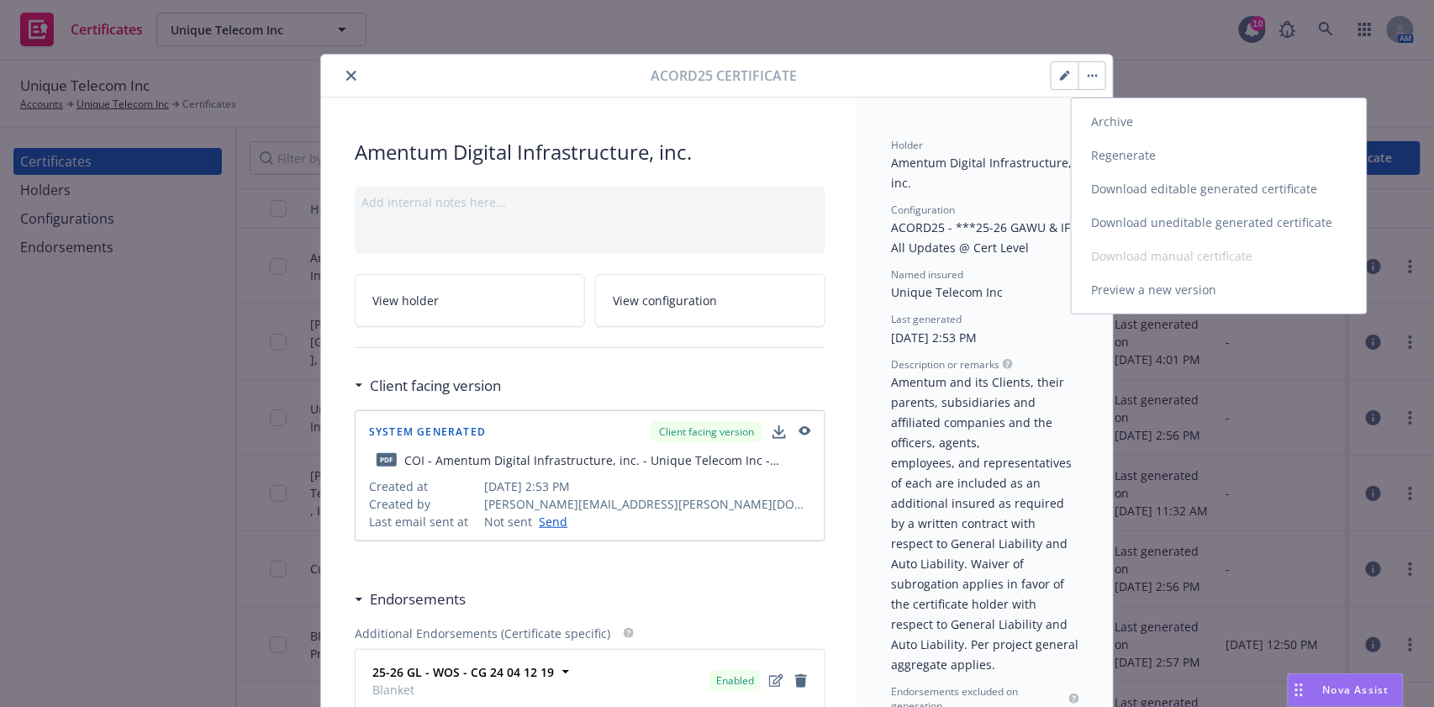
click at [1177, 215] on link "Download uneditable generated certificate" at bounding box center [1219, 223] width 295 height 34
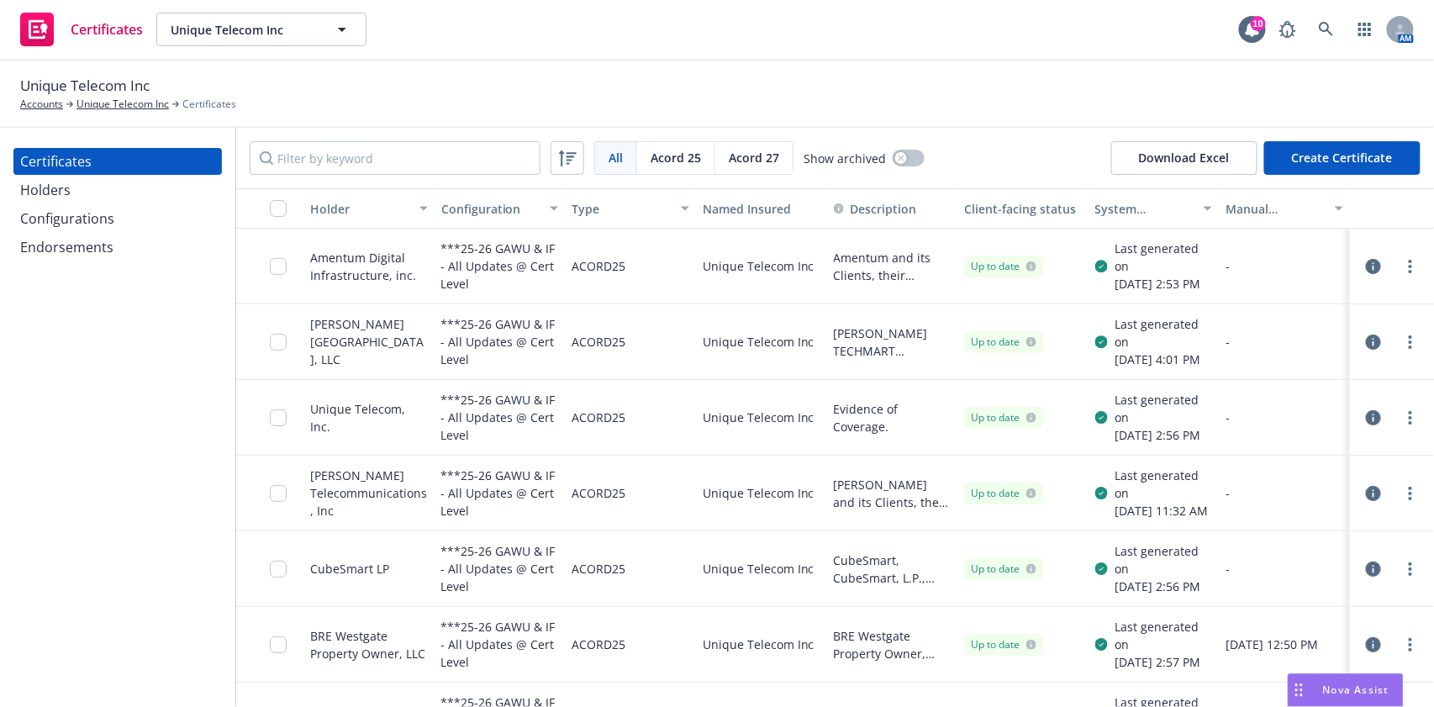
click at [1366, 271] on icon "button" at bounding box center [1373, 266] width 15 height 15
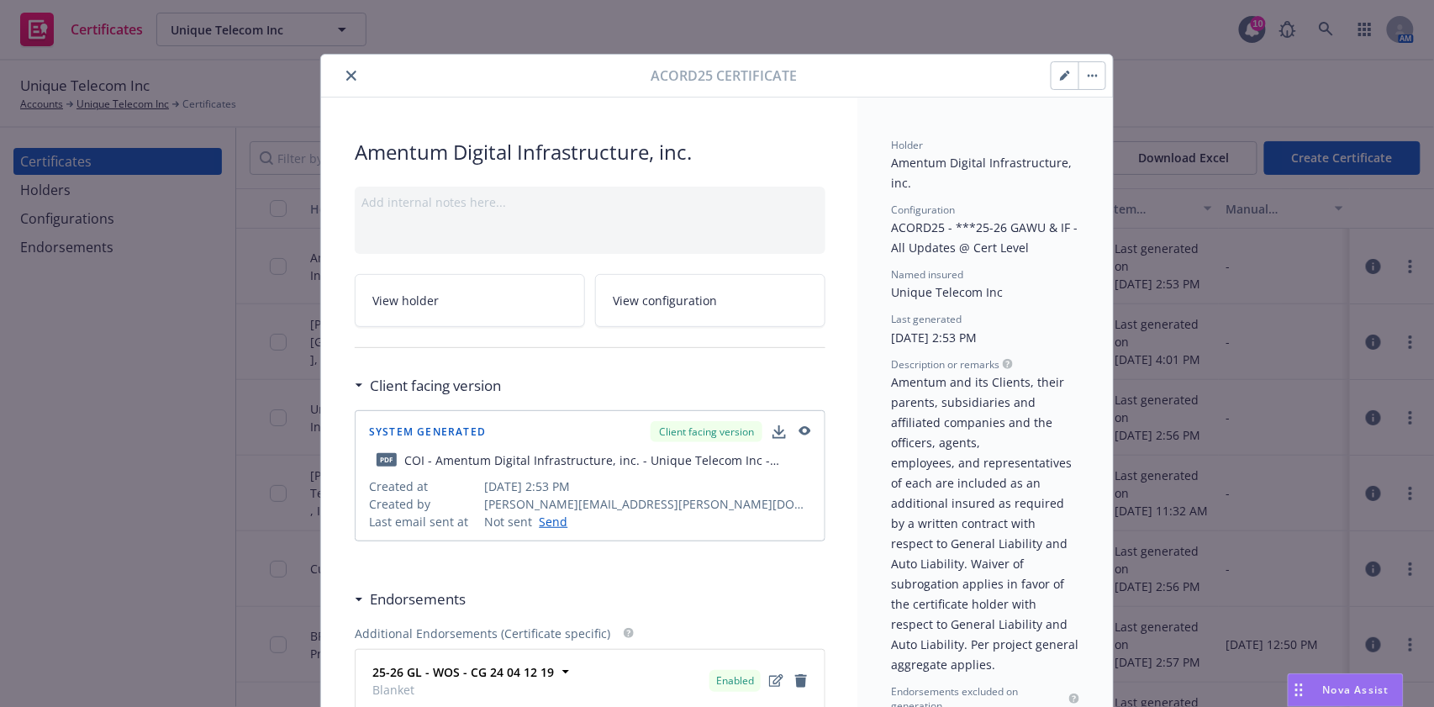
click at [1065, 88] on button "button" at bounding box center [1065, 75] width 27 height 27
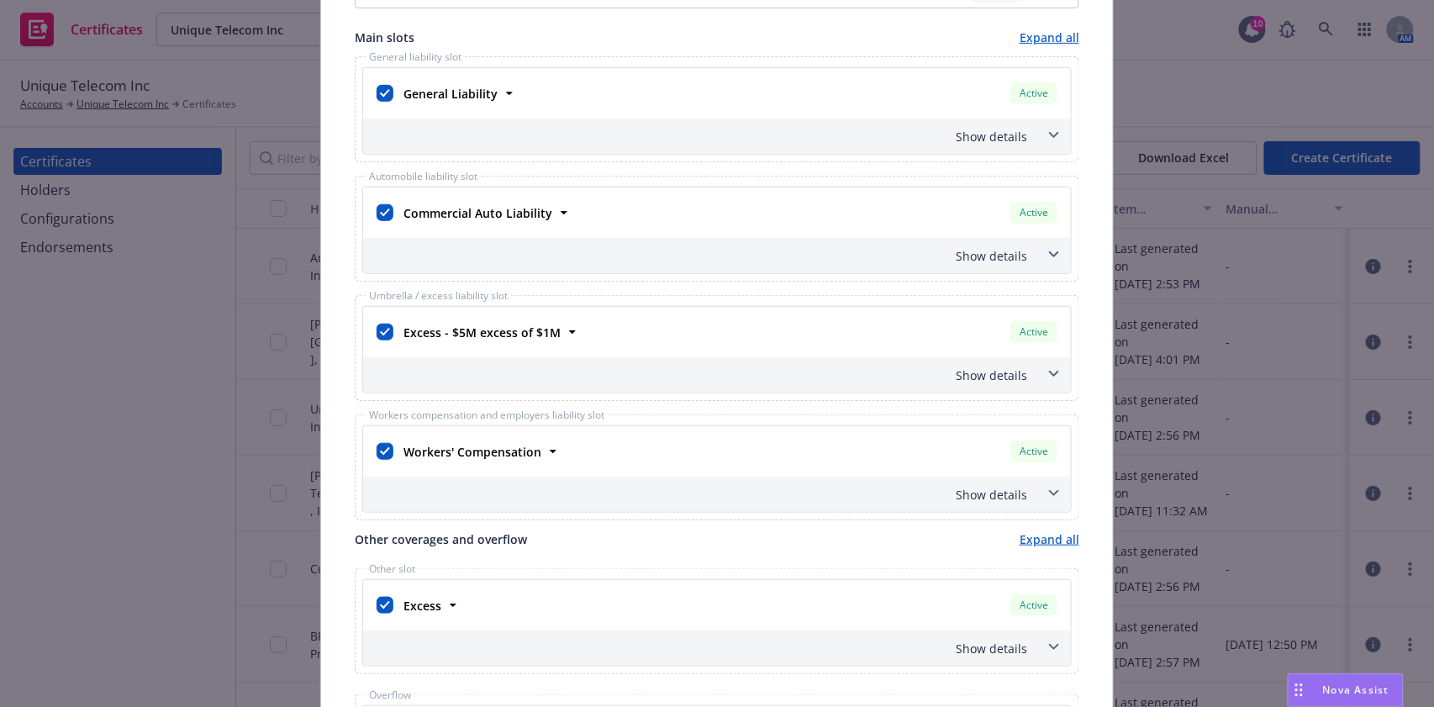
scroll to position [448, 0]
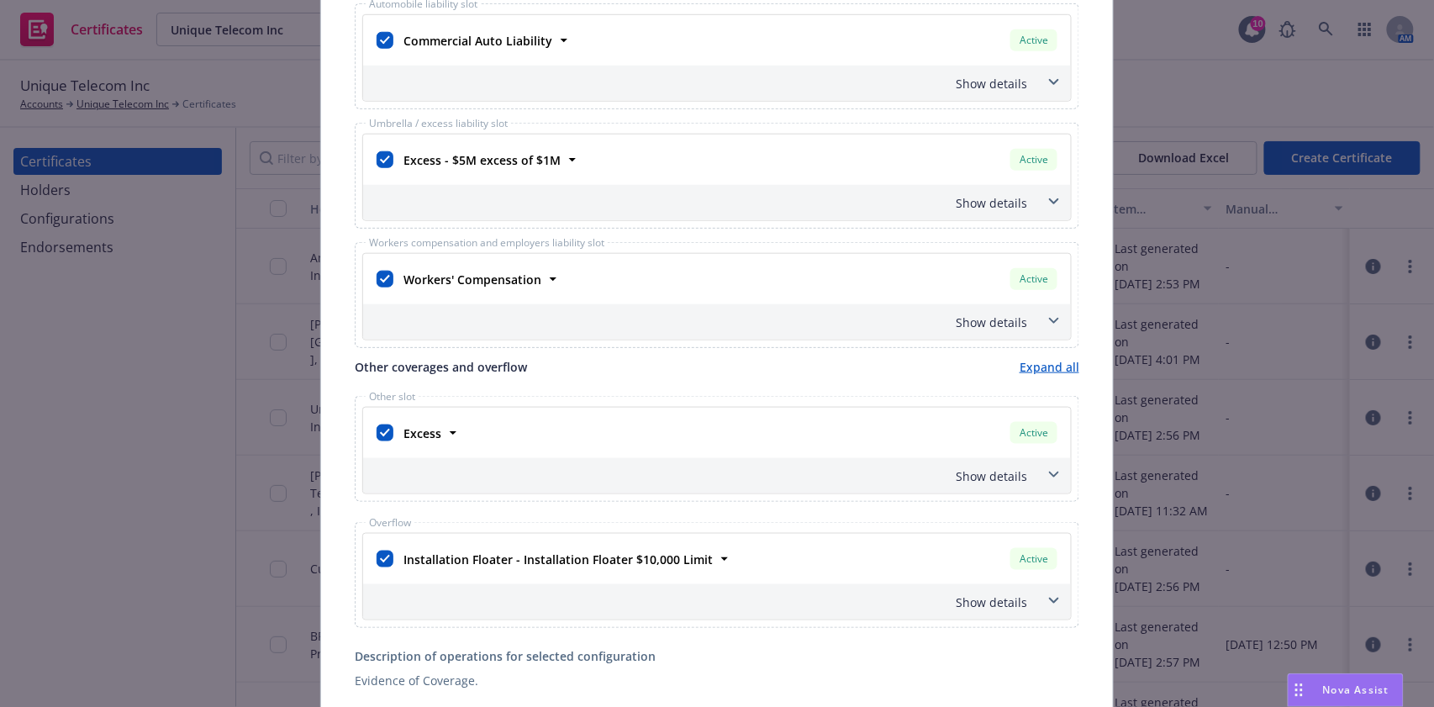
click at [1006, 319] on div "Show details" at bounding box center [696, 323] width 661 height 18
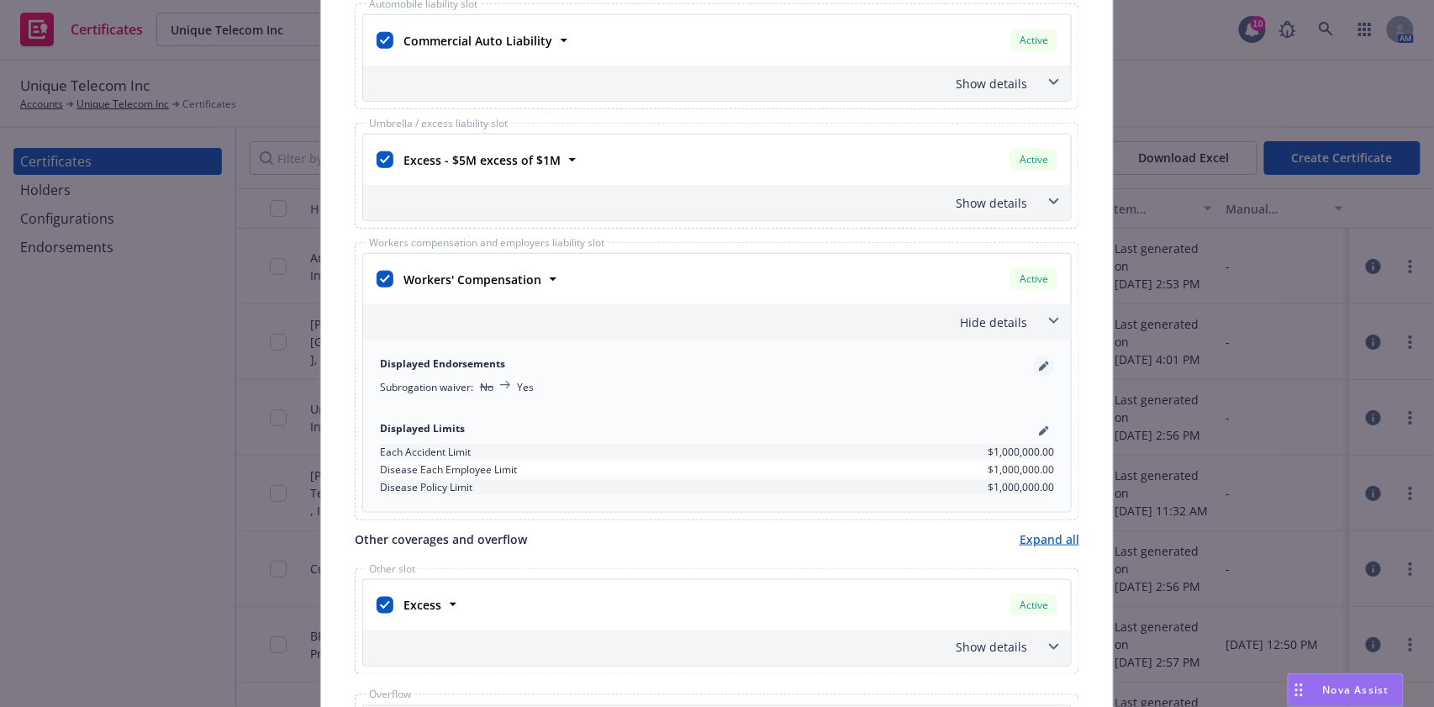
click at [1039, 361] on icon "pencil" at bounding box center [1044, 366] width 10 height 10
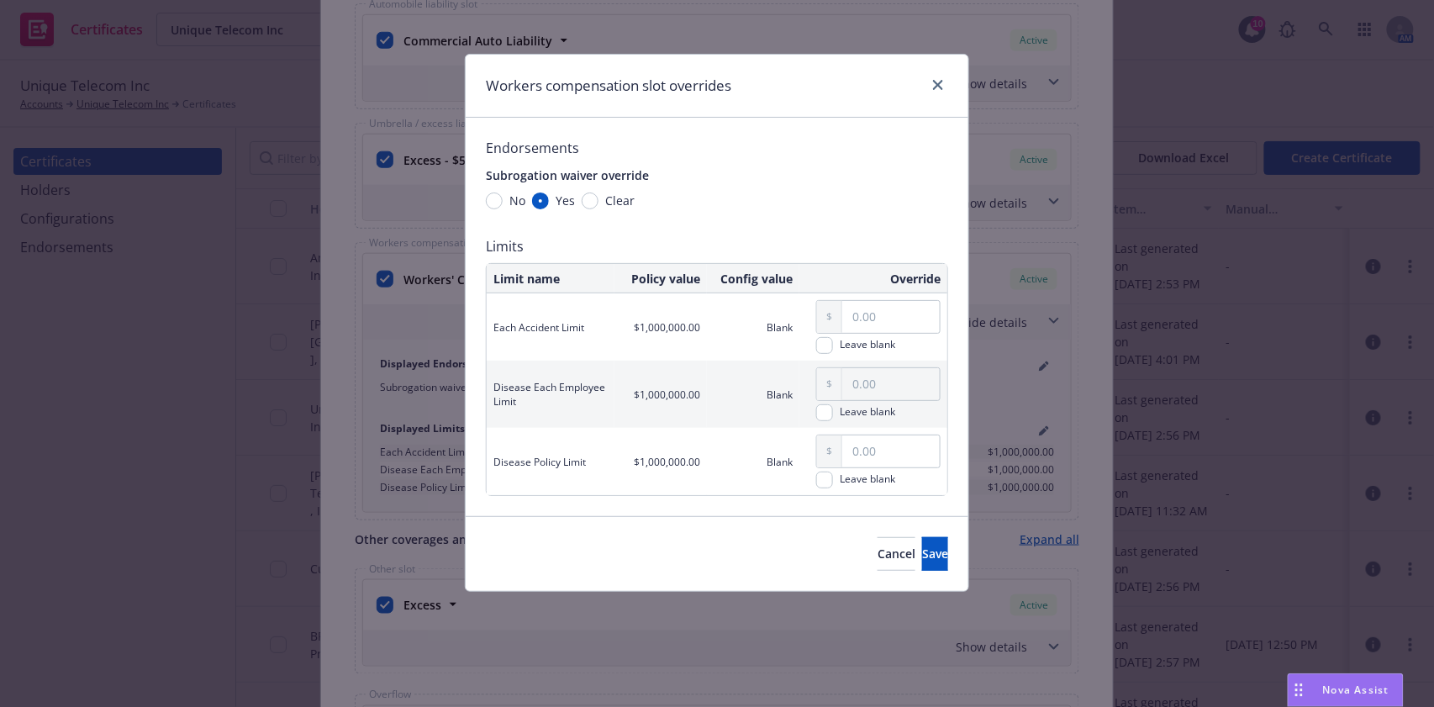
click at [600, 198] on span "Clear" at bounding box center [616, 201] width 36 height 18
click at [598, 198] on input "Clear" at bounding box center [590, 200] width 17 height 17
radio input "true"
click at [922, 555] on span "Save" at bounding box center [935, 554] width 26 height 16
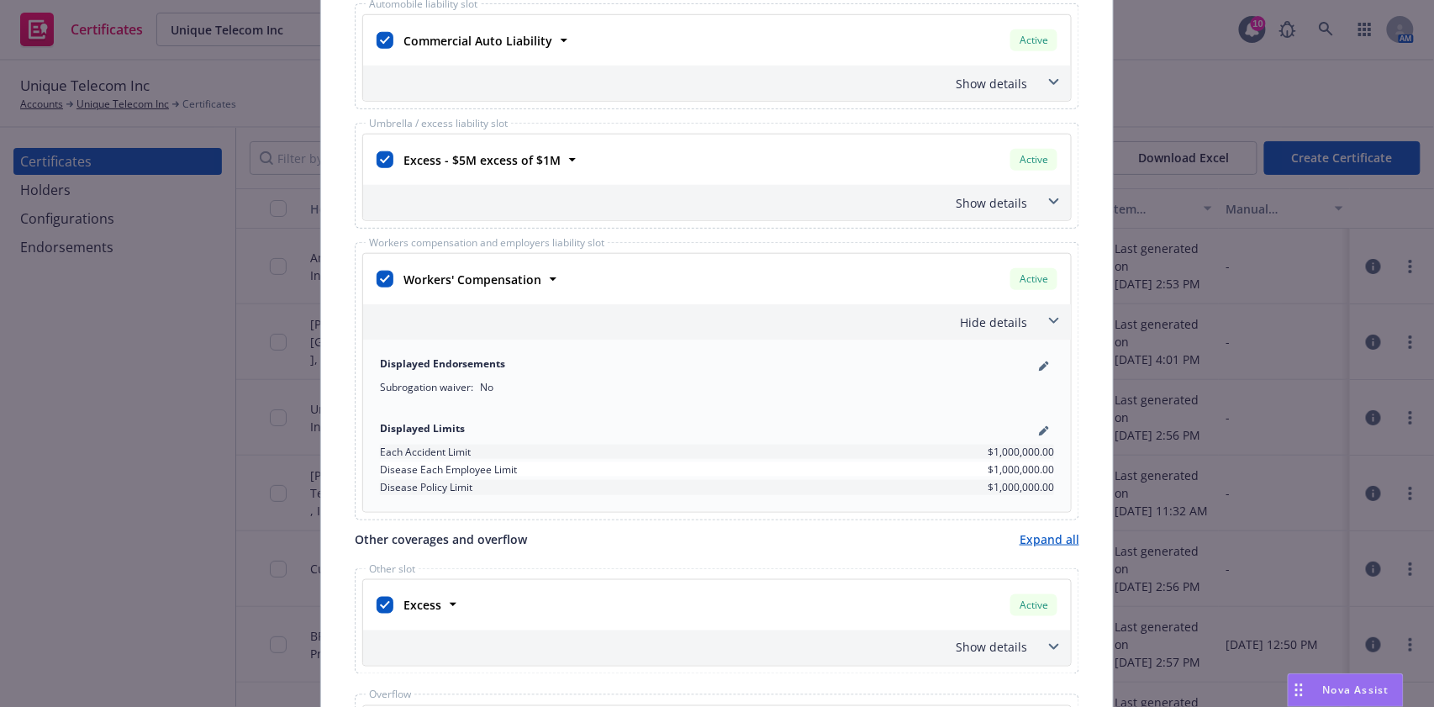
click at [1020, 329] on div "Hide details" at bounding box center [717, 321] width 708 height 35
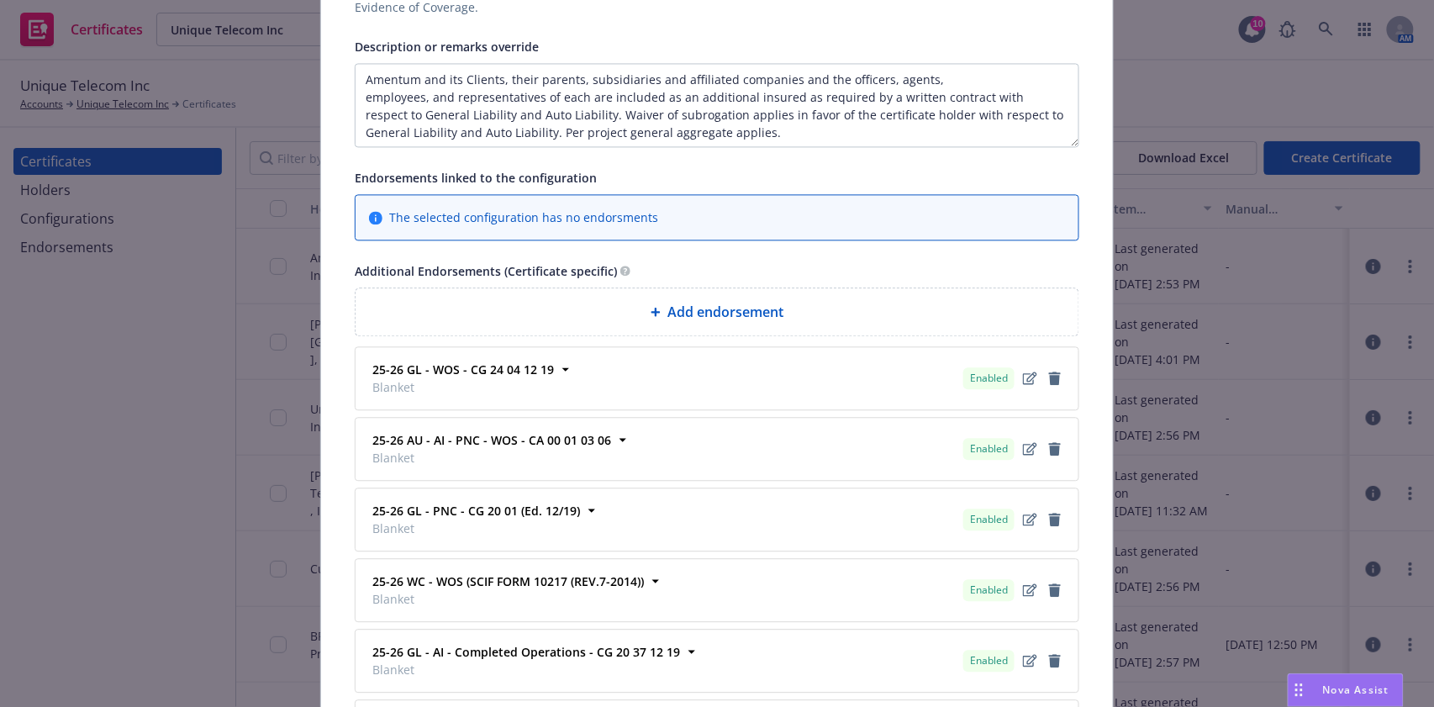
scroll to position [1232, 0]
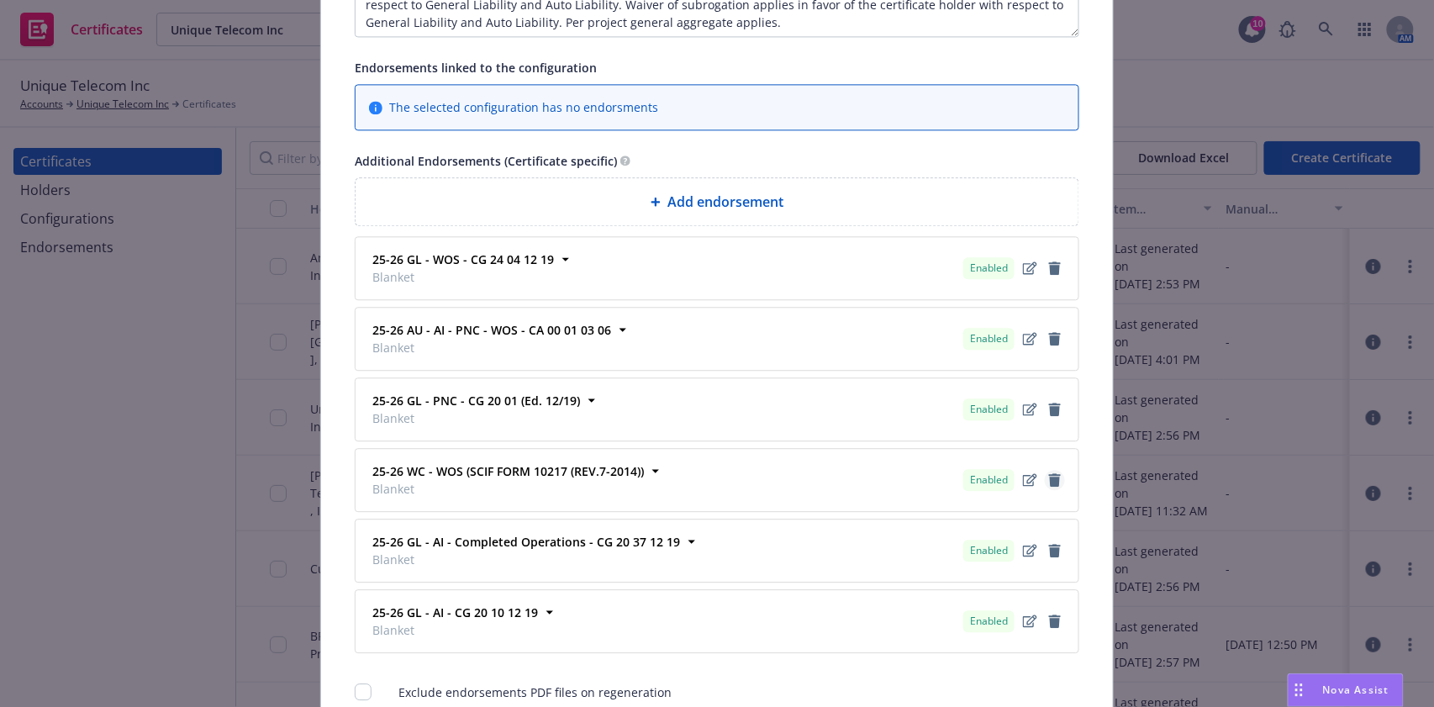
click at [1045, 482] on link "remove" at bounding box center [1055, 480] width 20 height 20
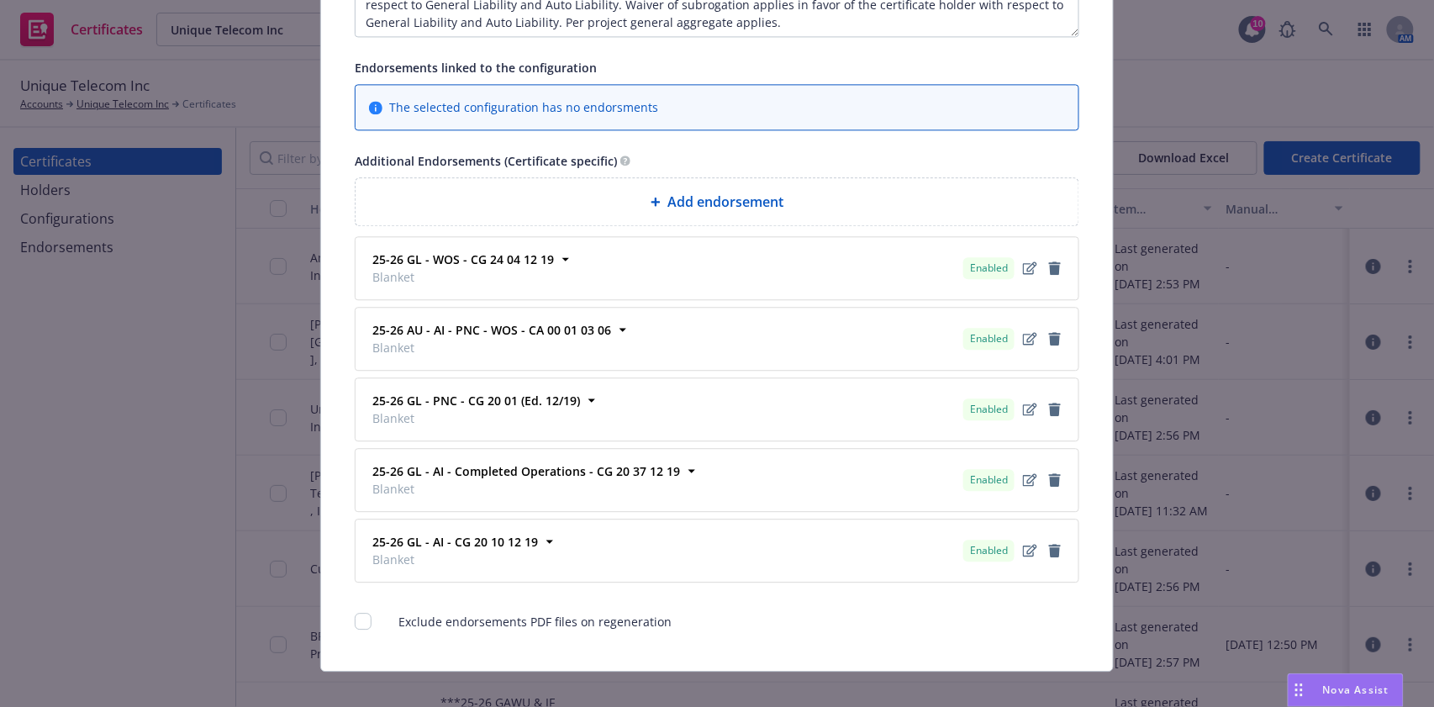
click at [754, 192] on span "Add endorsement" at bounding box center [725, 202] width 116 height 20
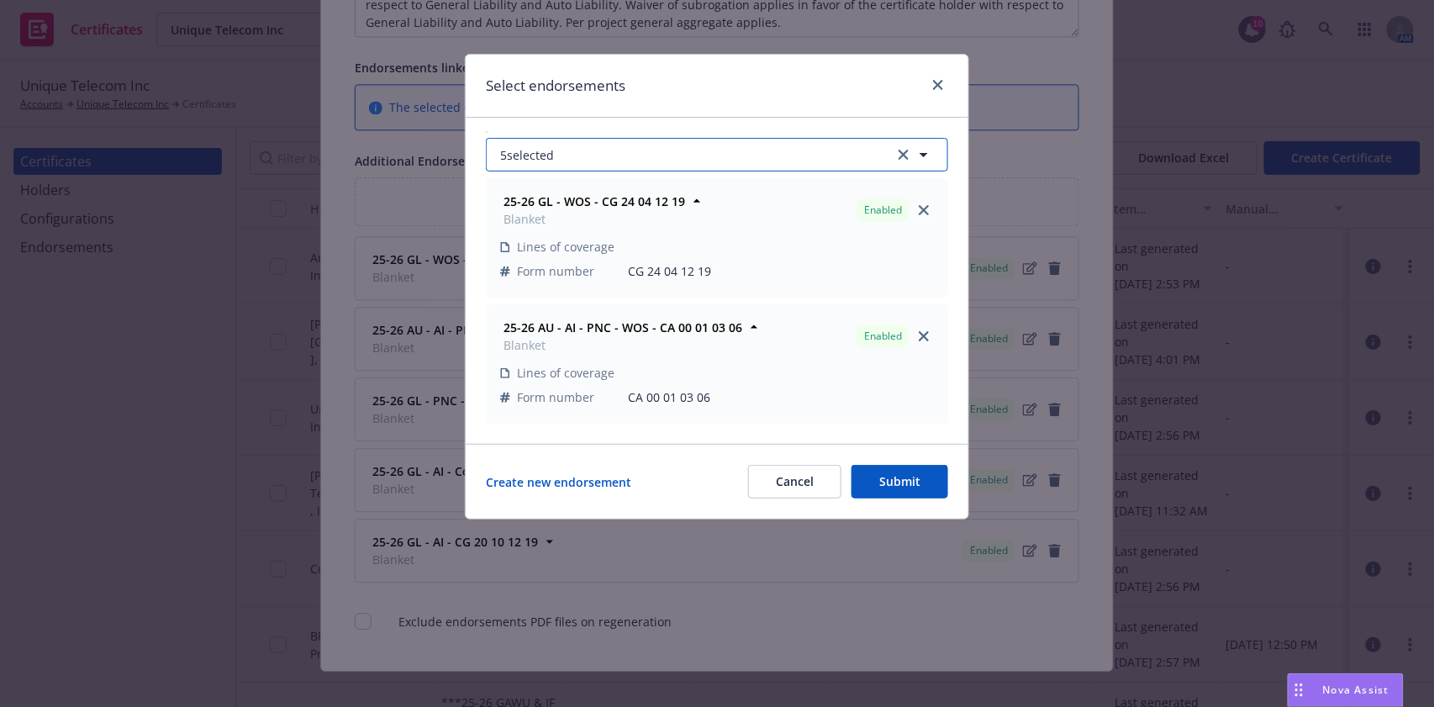
click at [568, 164] on button "5 selected" at bounding box center [717, 155] width 462 height 34
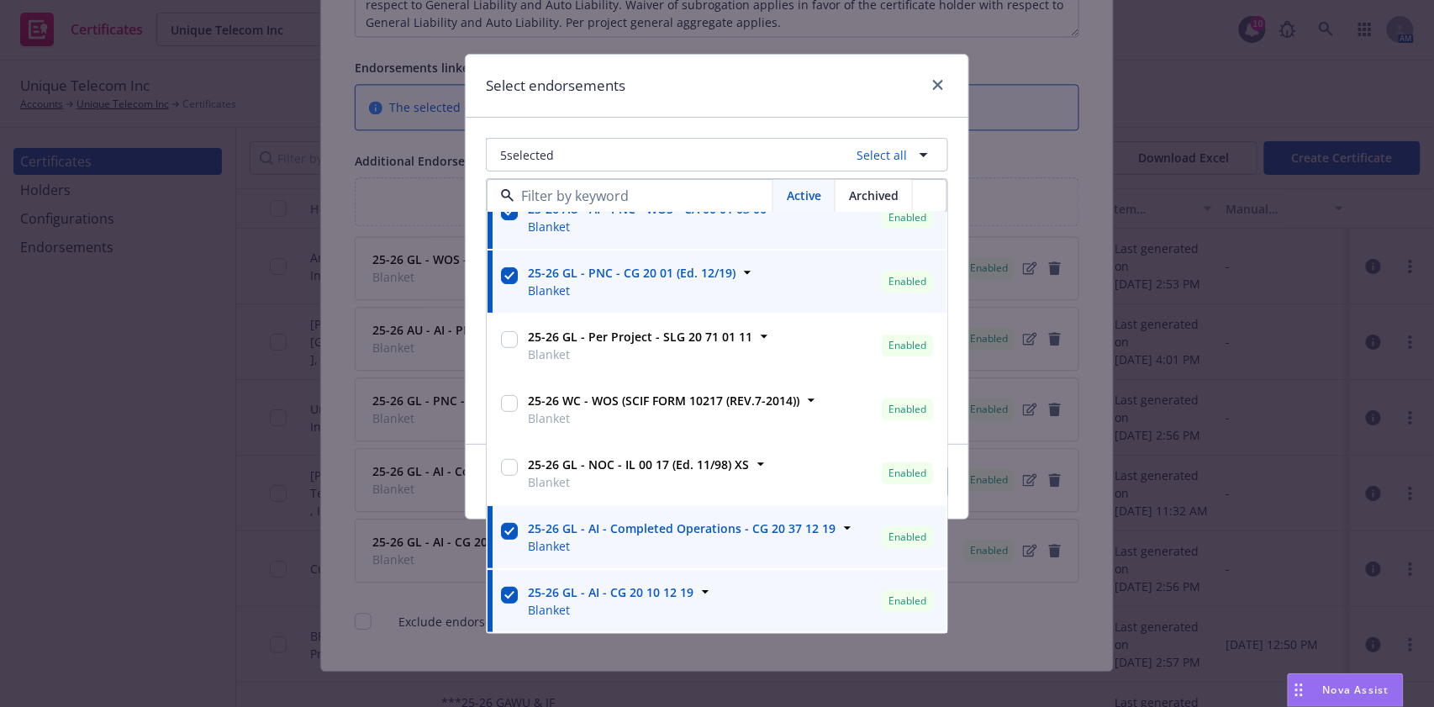
scroll to position [0, 0]
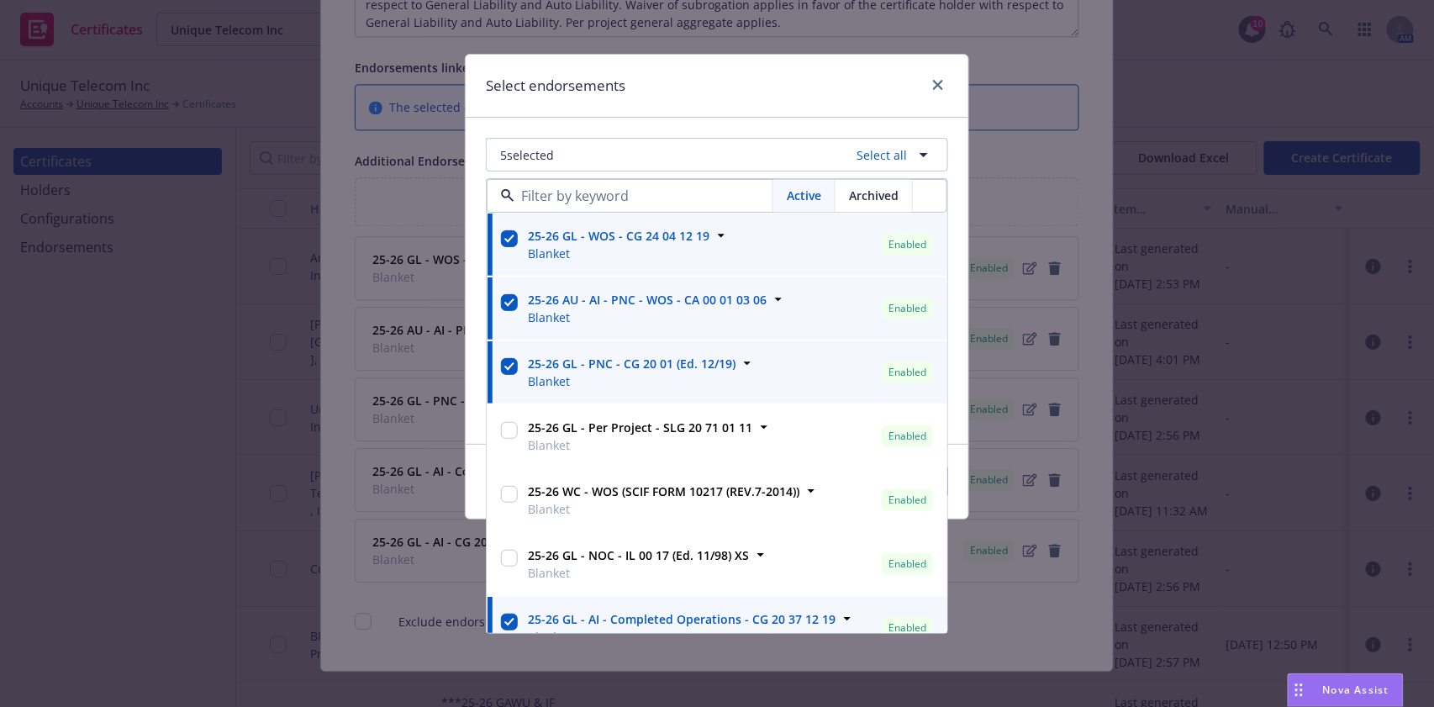
click at [679, 117] on div "Select endorsements" at bounding box center [717, 86] width 503 height 63
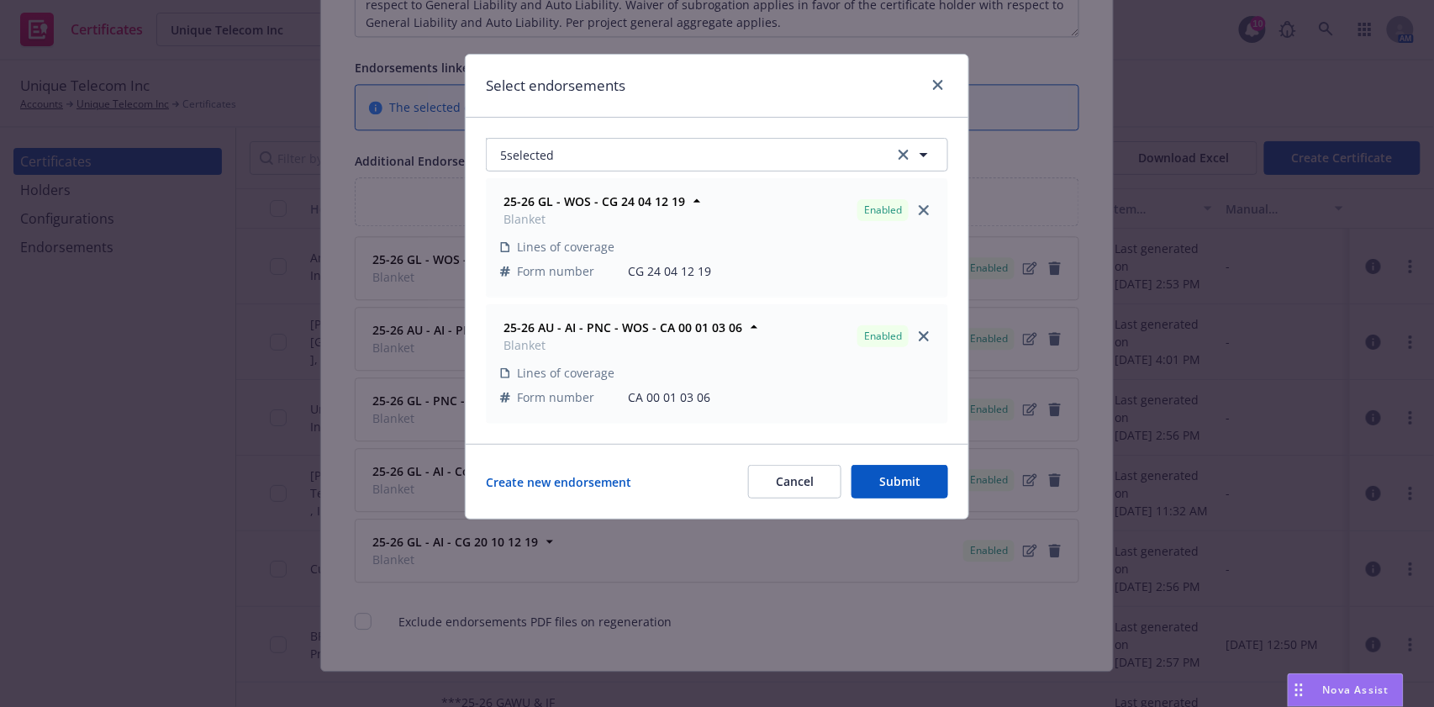
click at [783, 472] on button "Cancel" at bounding box center [794, 482] width 93 height 34
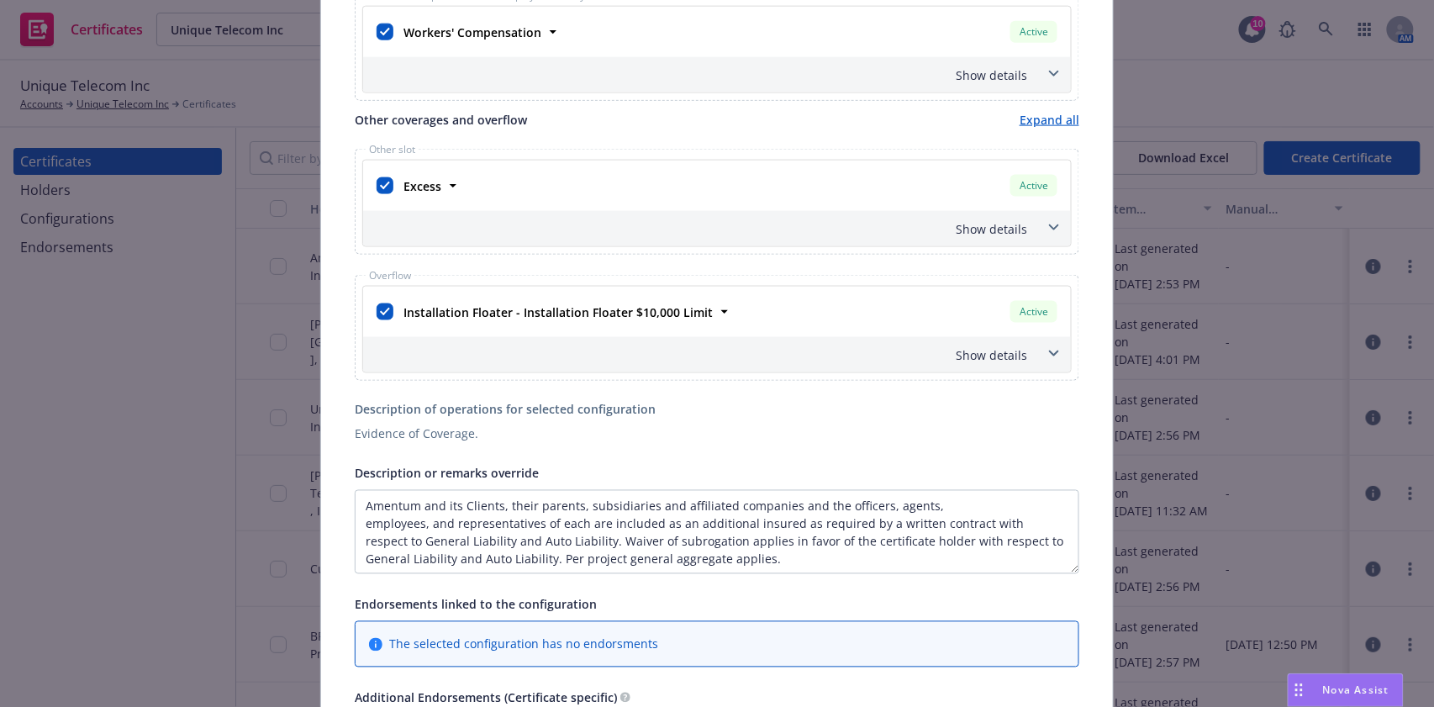
scroll to position [672, 0]
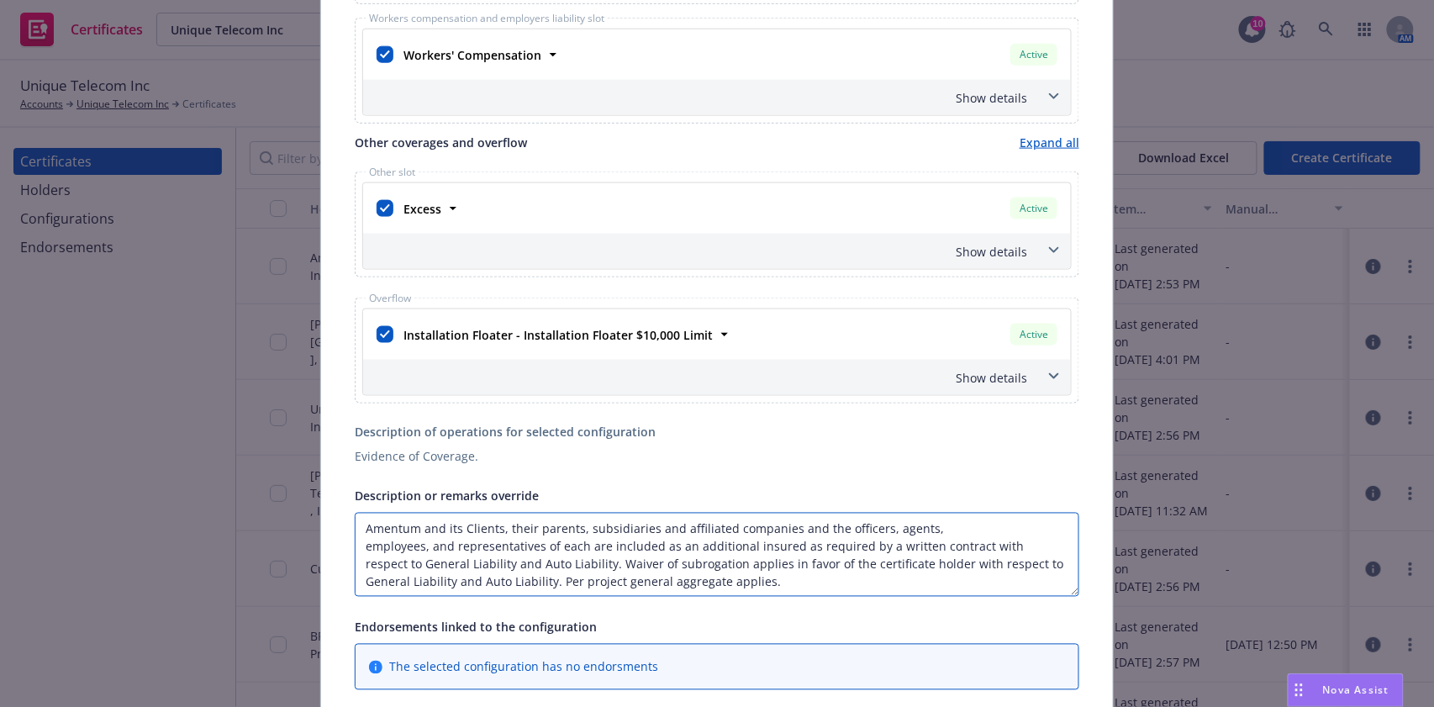
click at [929, 531] on textarea "Amentum and its Clients, their parents, subsidiaries and affiliated companies a…" at bounding box center [717, 555] width 725 height 84
drag, startPoint x: 651, startPoint y: 582, endPoint x: 340, endPoint y: 531, distance: 315.1
click at [340, 531] on div "Certificate configuration* [object Object] ***25-26 GAWU & IF - All Updates @ C…" at bounding box center [717, 330] width 792 height 1800
paste textarea "companies and the officers, agents, employees, and representatives of each as a…"
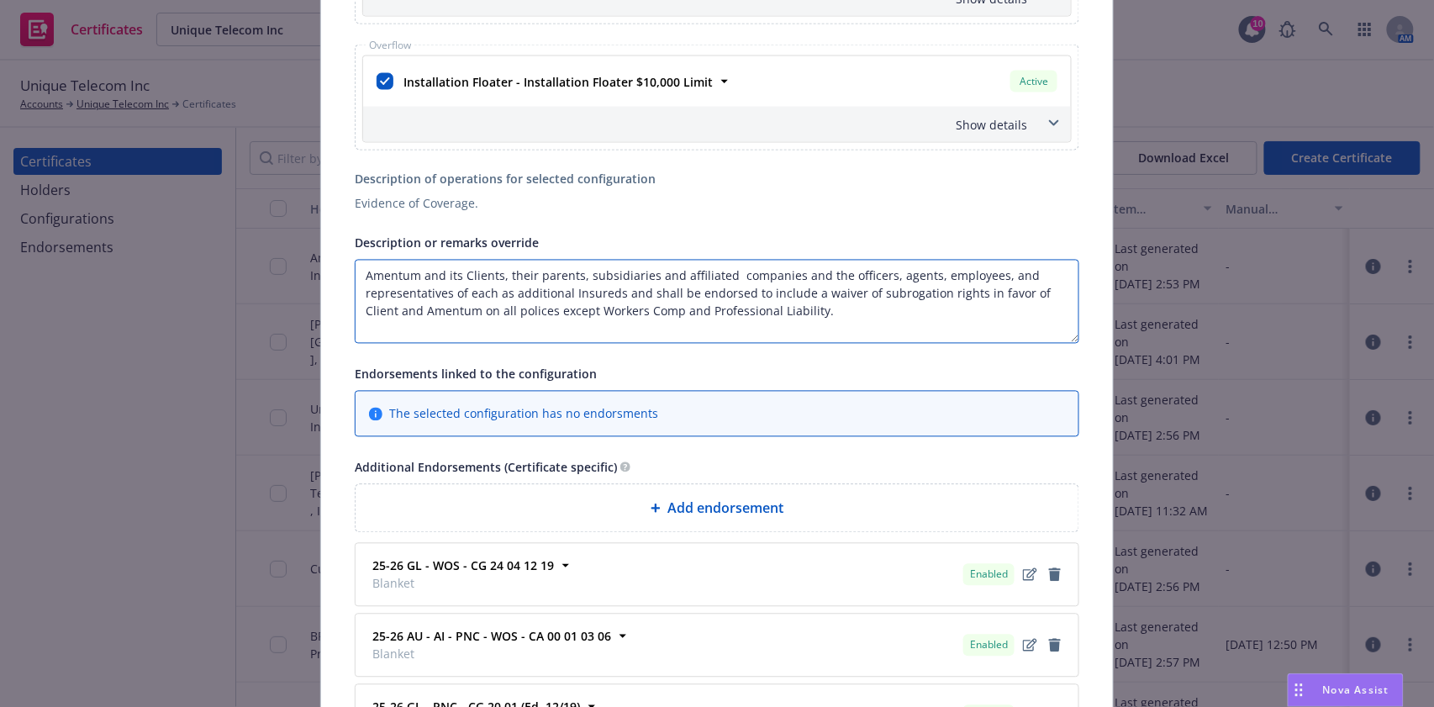
scroll to position [1009, 0]
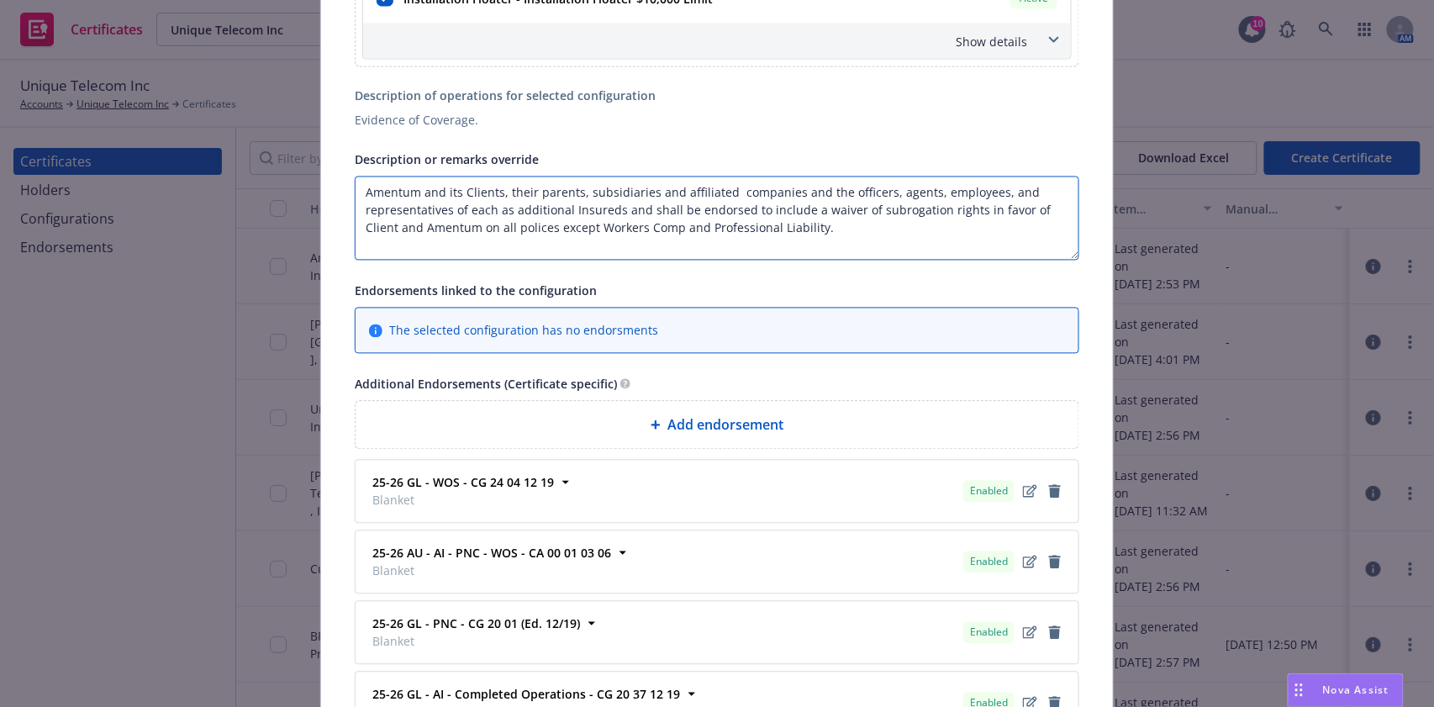
drag, startPoint x: 779, startPoint y: 238, endPoint x: 633, endPoint y: 239, distance: 146.3
click at [633, 239] on textarea "Amentum and its Clients, their parents, subsidiaries and affiliated companies a…" at bounding box center [717, 219] width 725 height 84
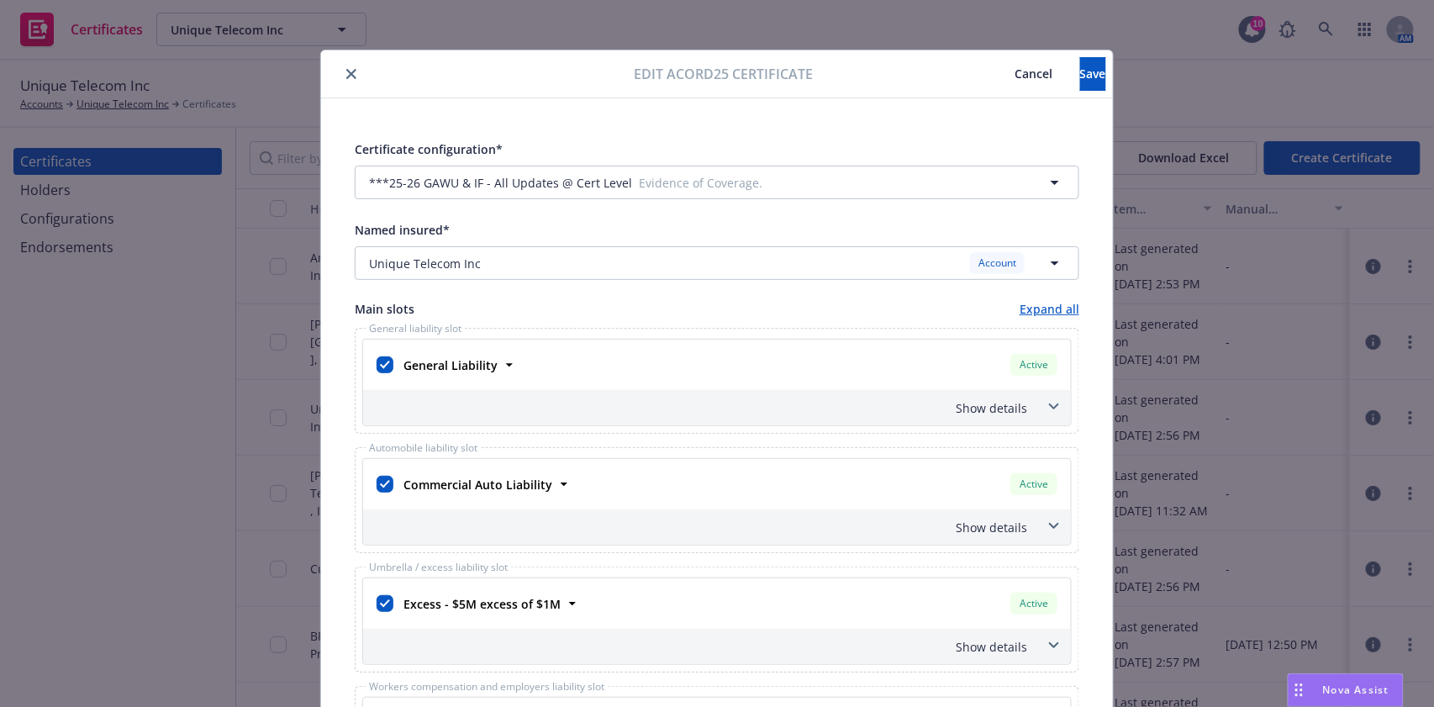
scroll to position [0, 0]
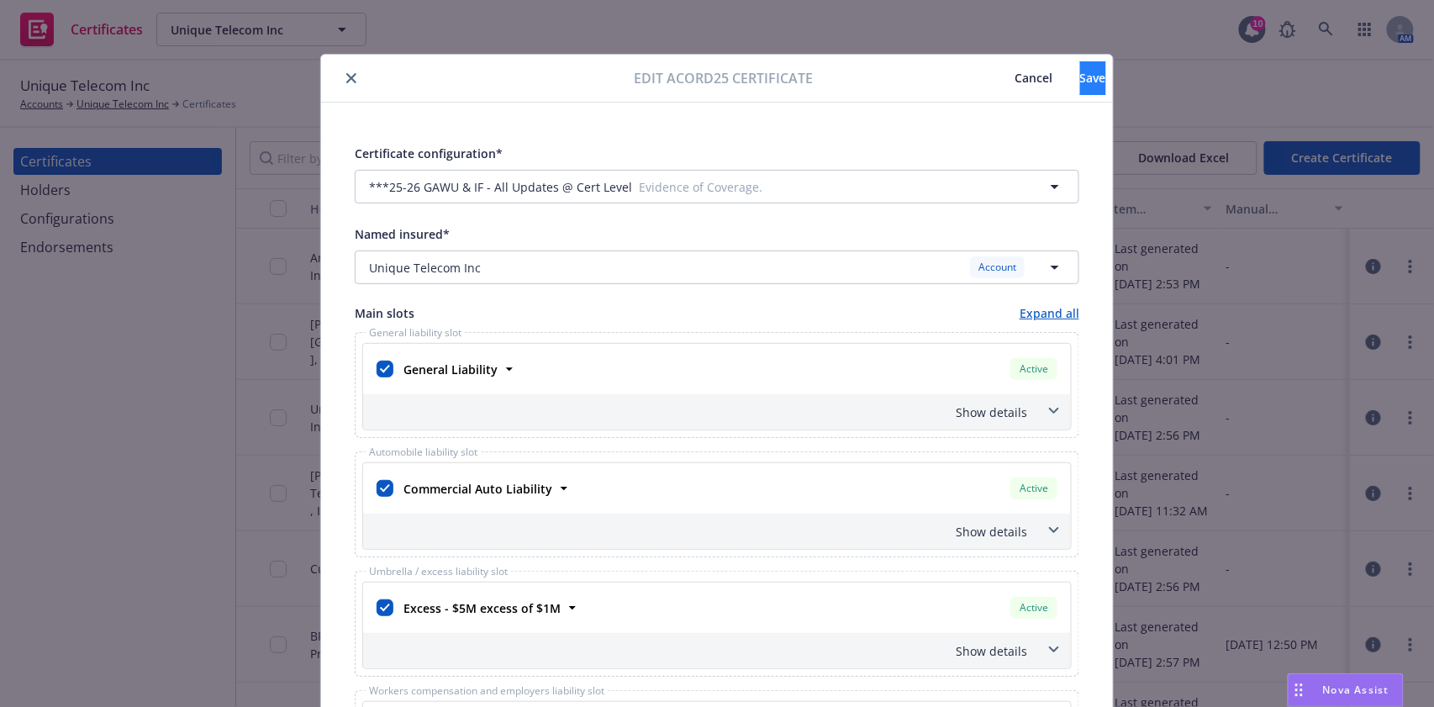
type textarea "Amentum and its Clients, their parents, subsidiaries and affiliated companies a…"
click at [1080, 67] on button "Save" at bounding box center [1093, 78] width 26 height 34
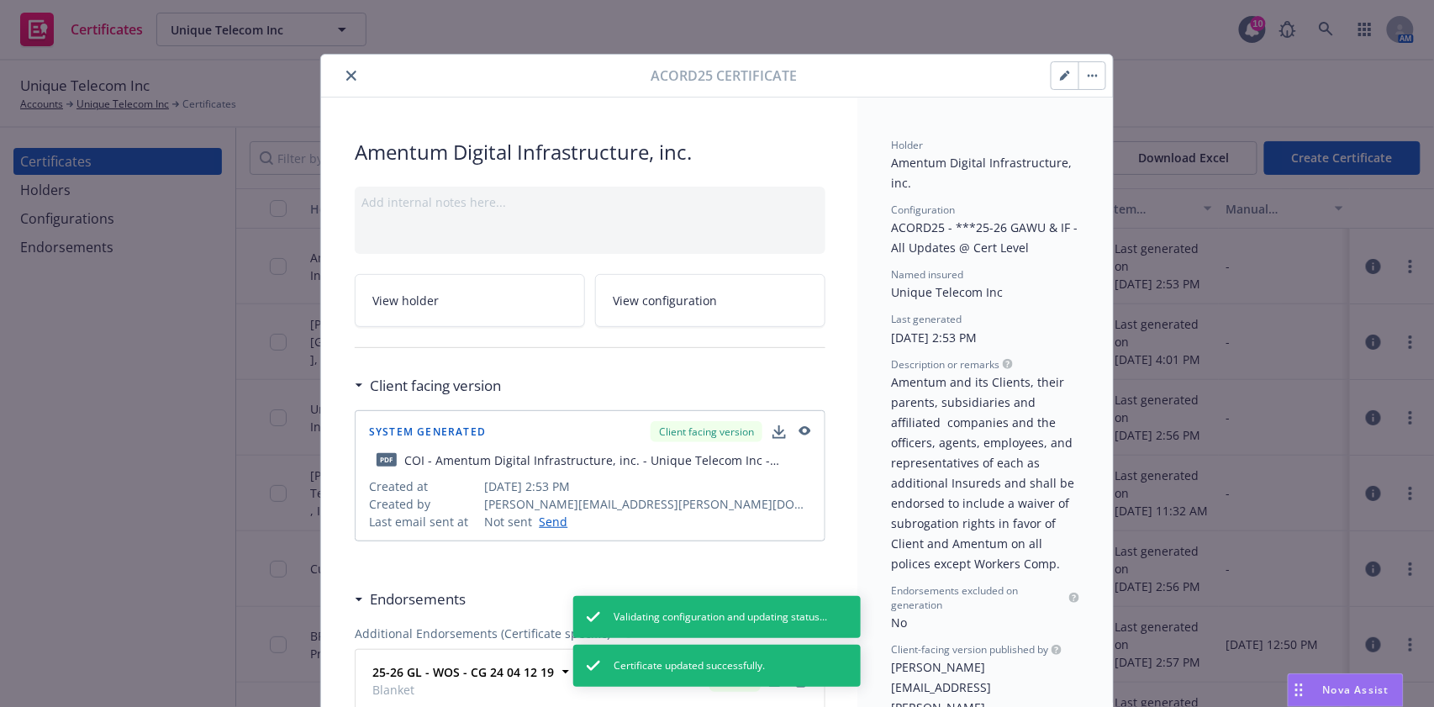
click at [1078, 79] on button "button" at bounding box center [1091, 75] width 27 height 27
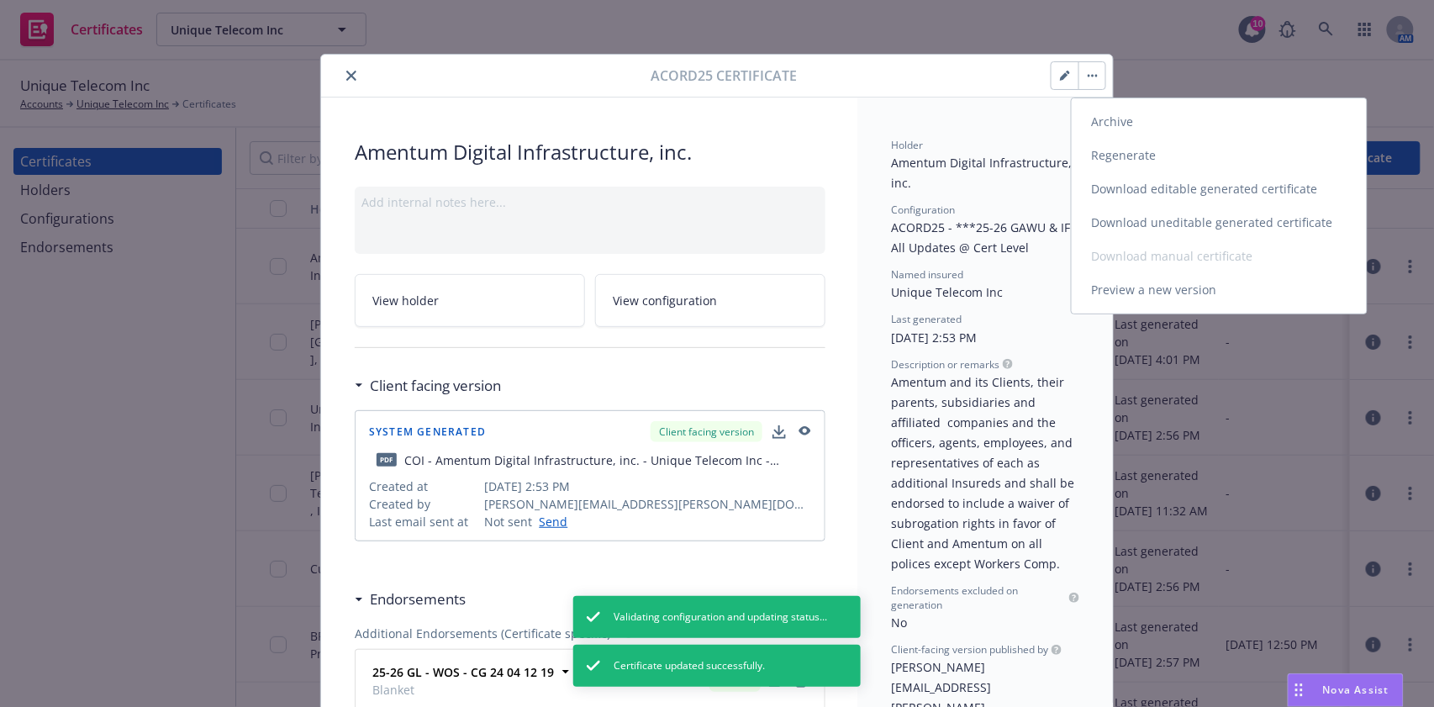
click at [1126, 155] on link "Regenerate" at bounding box center [1219, 156] width 295 height 34
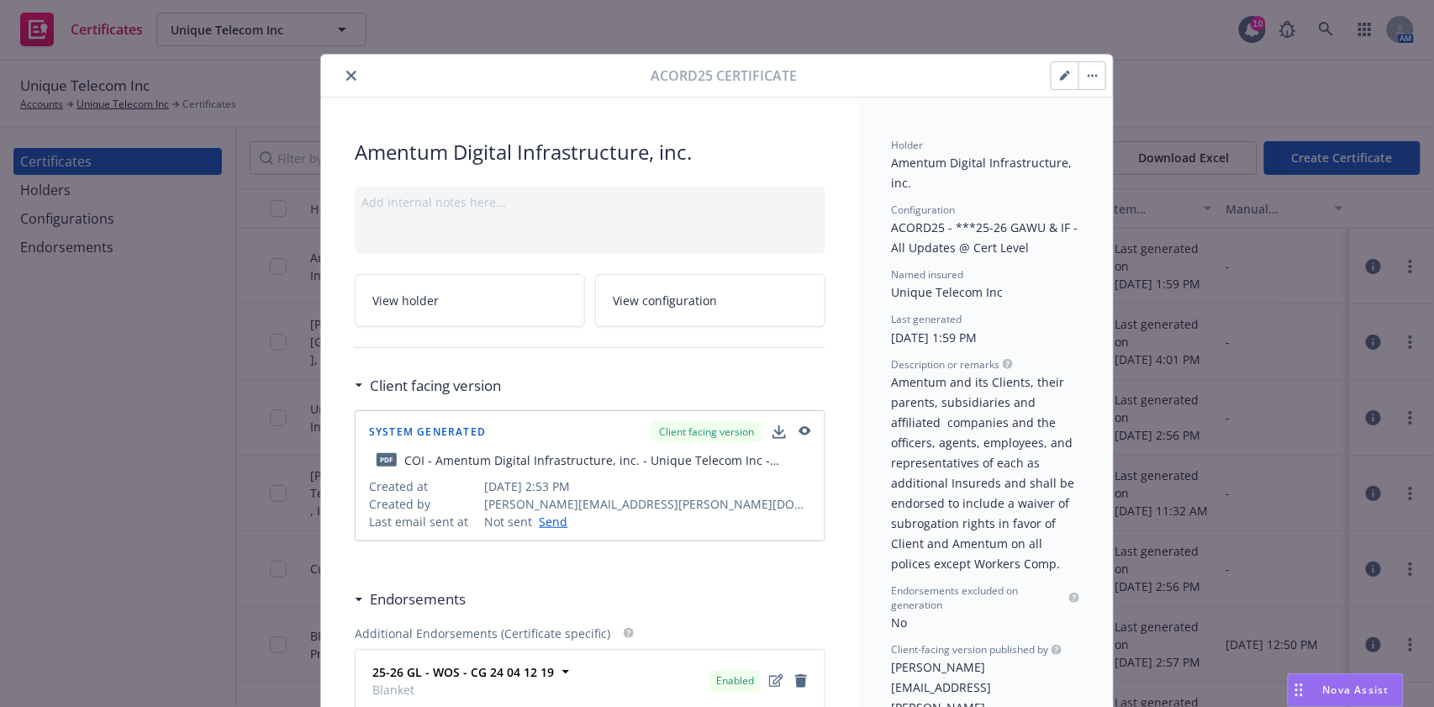
click at [1083, 82] on button "button" at bounding box center [1091, 75] width 27 height 27
click at [1055, 17] on div "Acord25 Certificate Archive Regenerate Publishing editable generated certificat…" at bounding box center [717, 353] width 1434 height 707
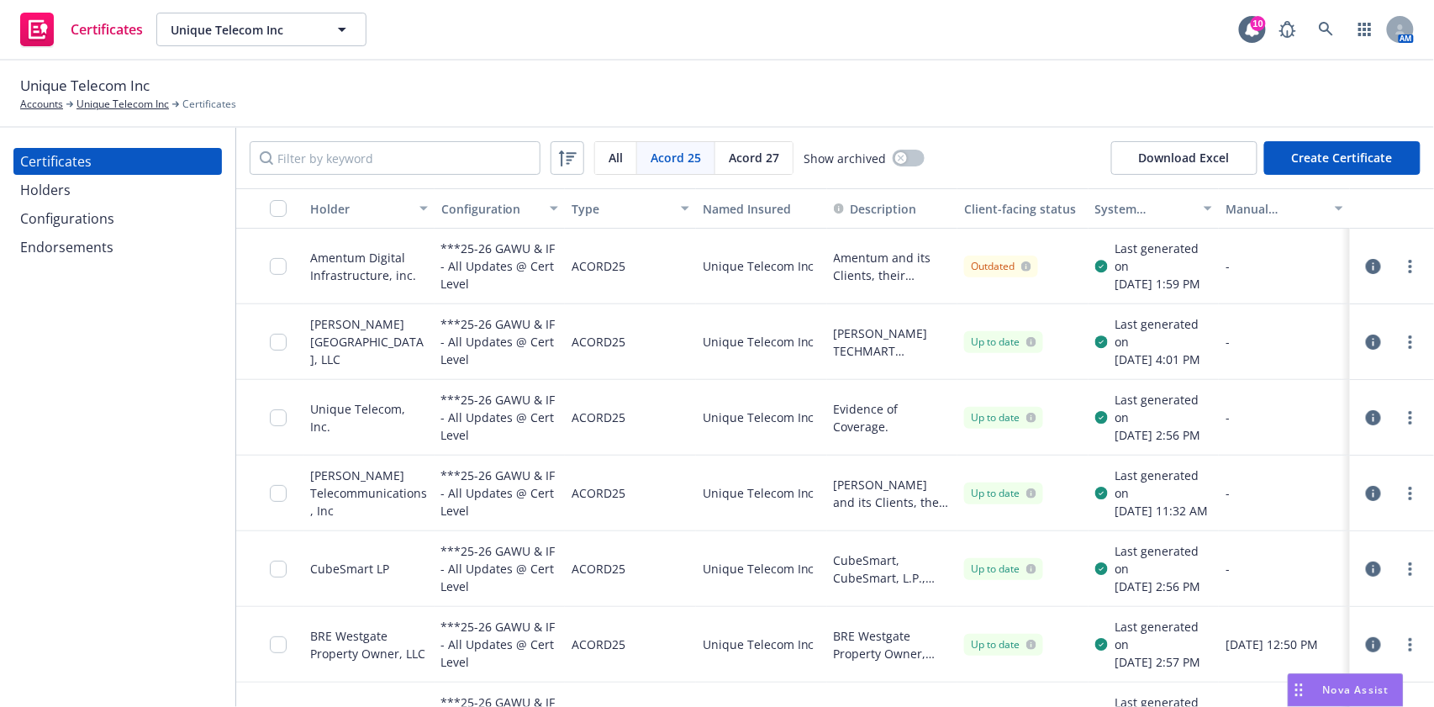
click at [1400, 271] on link "more" at bounding box center [1410, 266] width 20 height 20
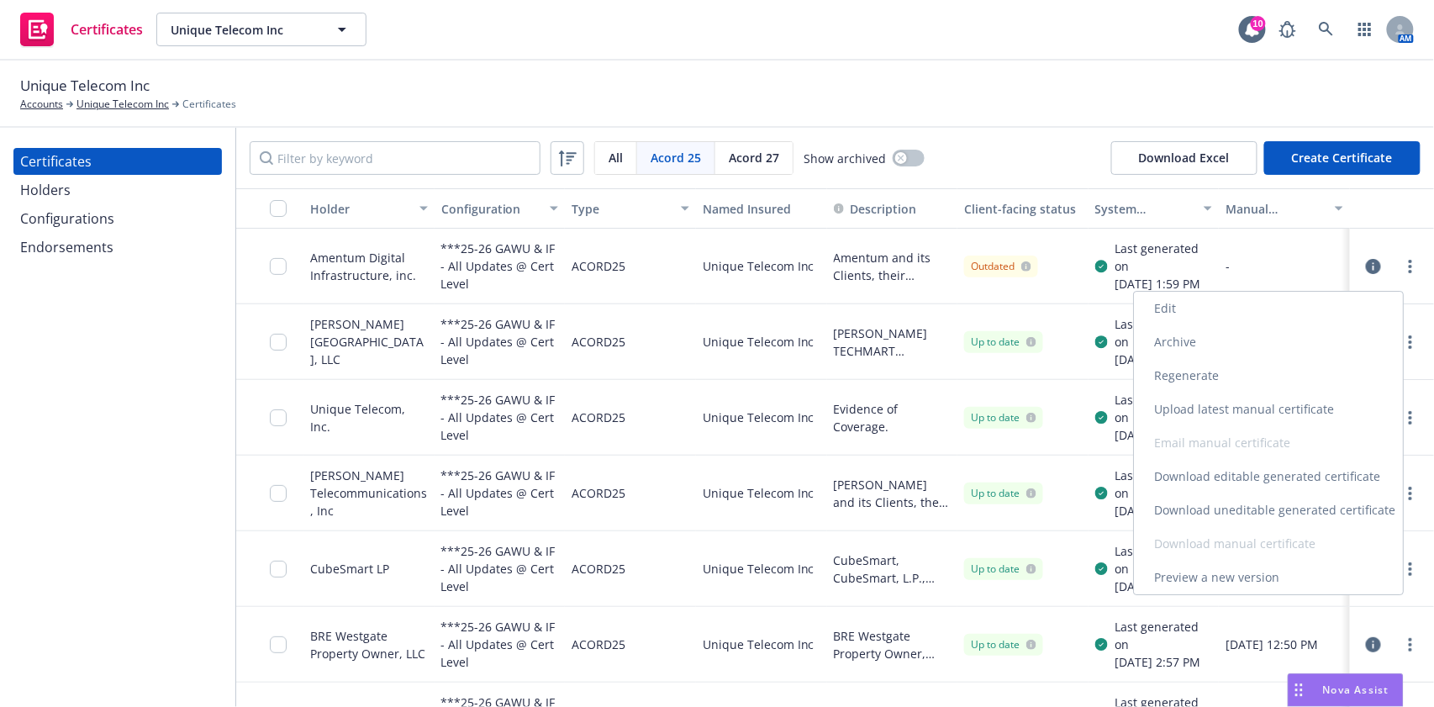
click at [1305, 519] on link "Download uneditable generated certificate" at bounding box center [1268, 510] width 269 height 34
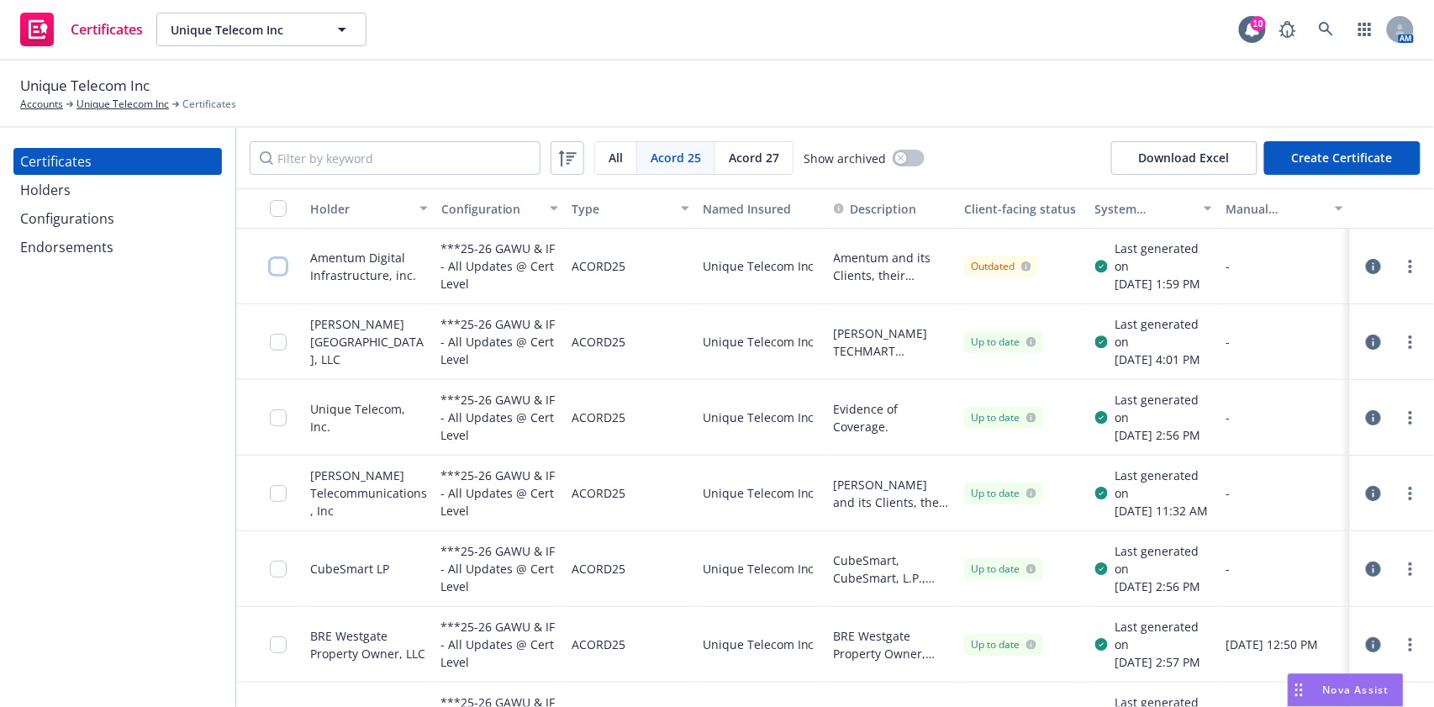
click at [280, 275] on input "checkbox" at bounding box center [278, 266] width 17 height 17
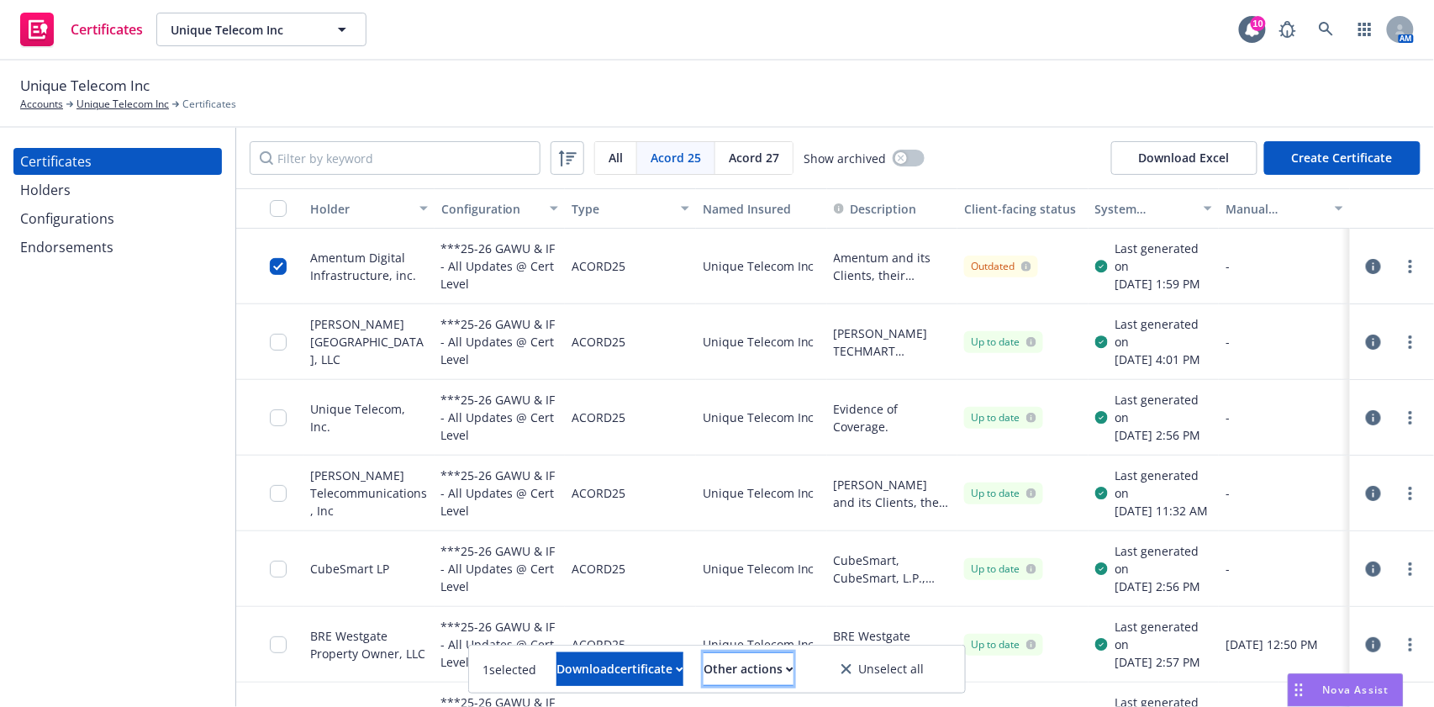
click at [759, 662] on div "Other actions" at bounding box center [749, 669] width 90 height 32
click at [777, 630] on link "Publish certificate" at bounding box center [718, 628] width 155 height 34
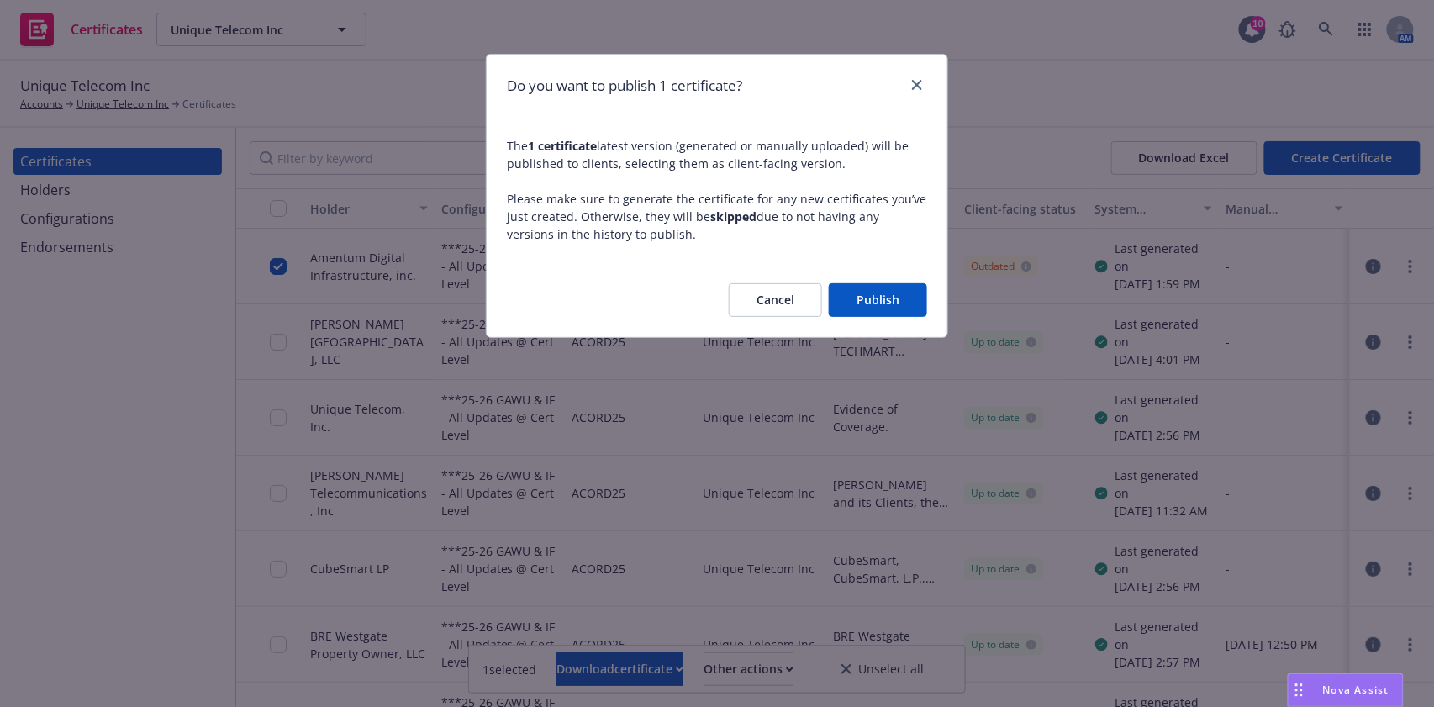
click at [878, 293] on button "Publish" at bounding box center [878, 300] width 98 height 34
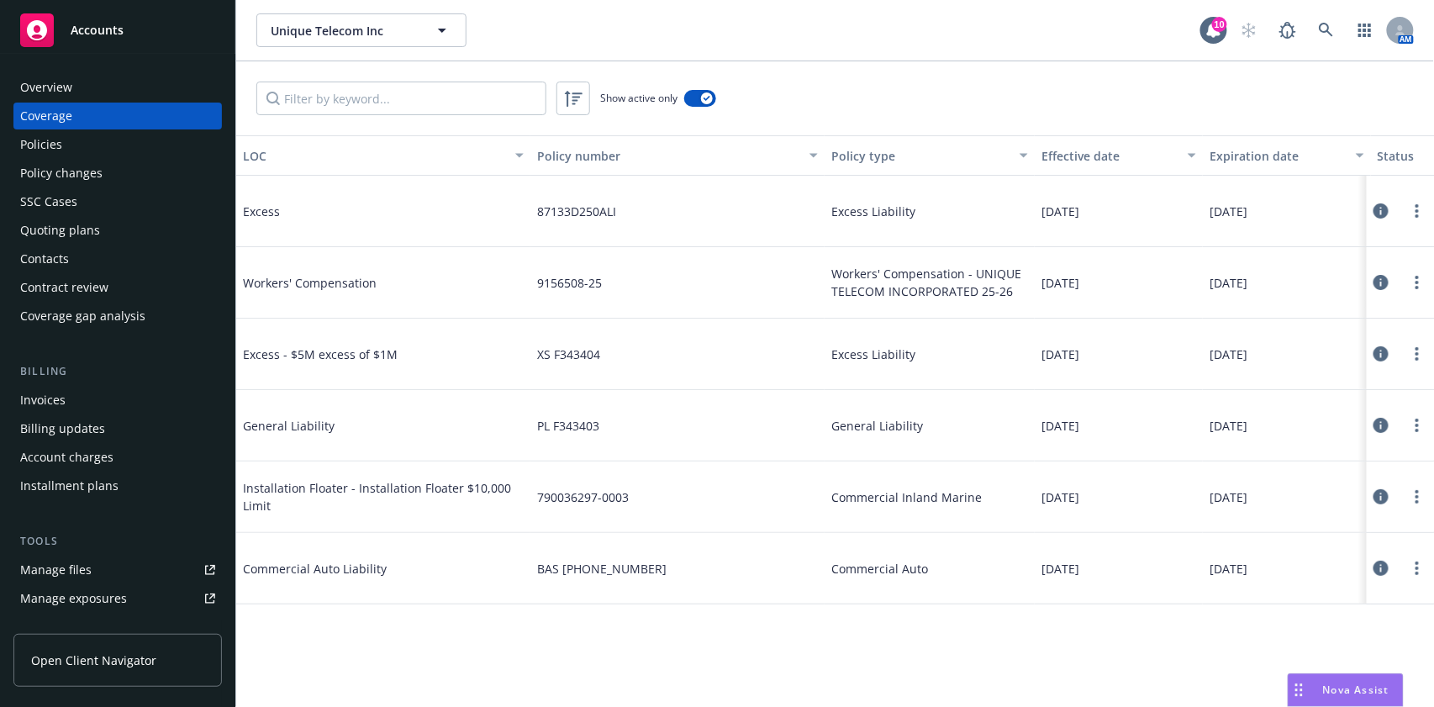
scroll to position [224, 0]
